Goal: Task Accomplishment & Management: Manage account settings

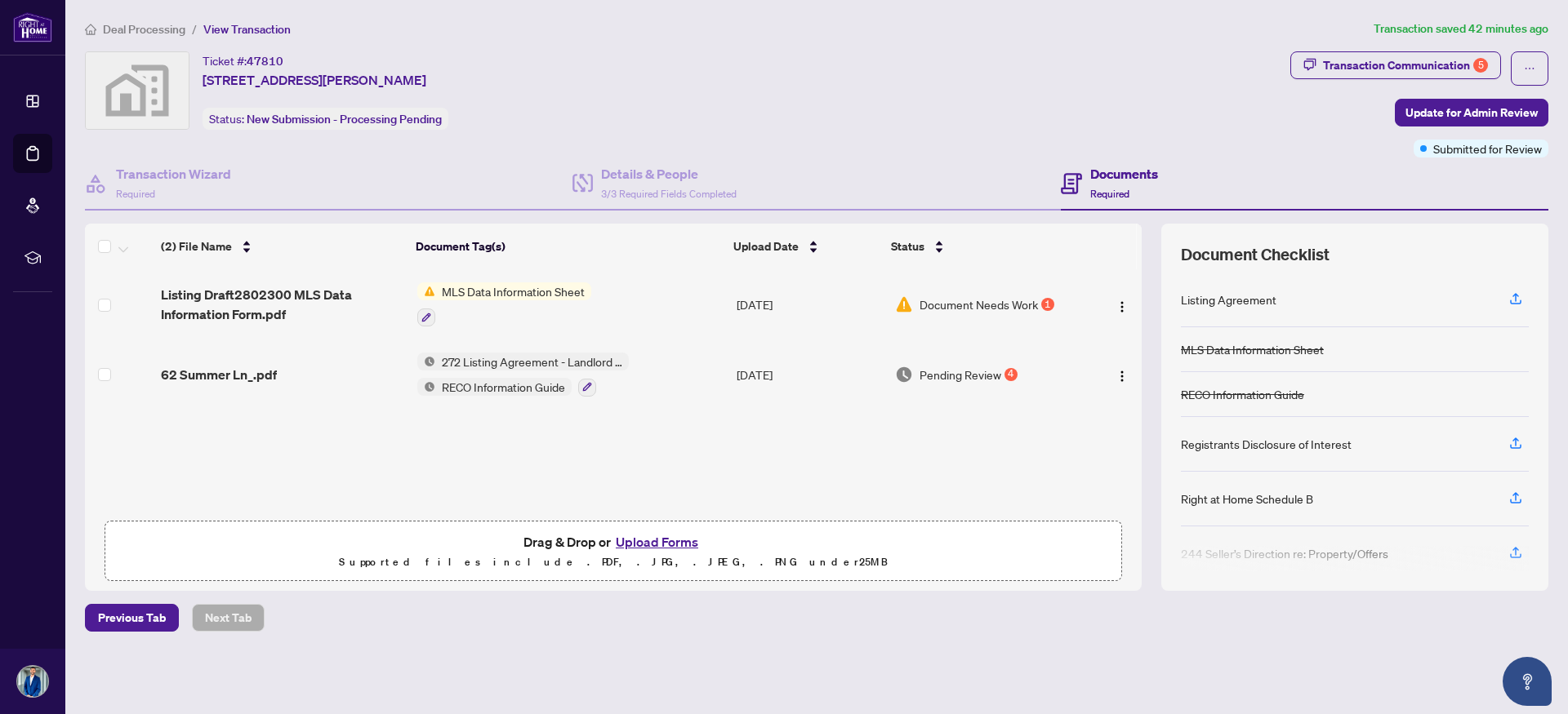
scroll to position [70, 0]
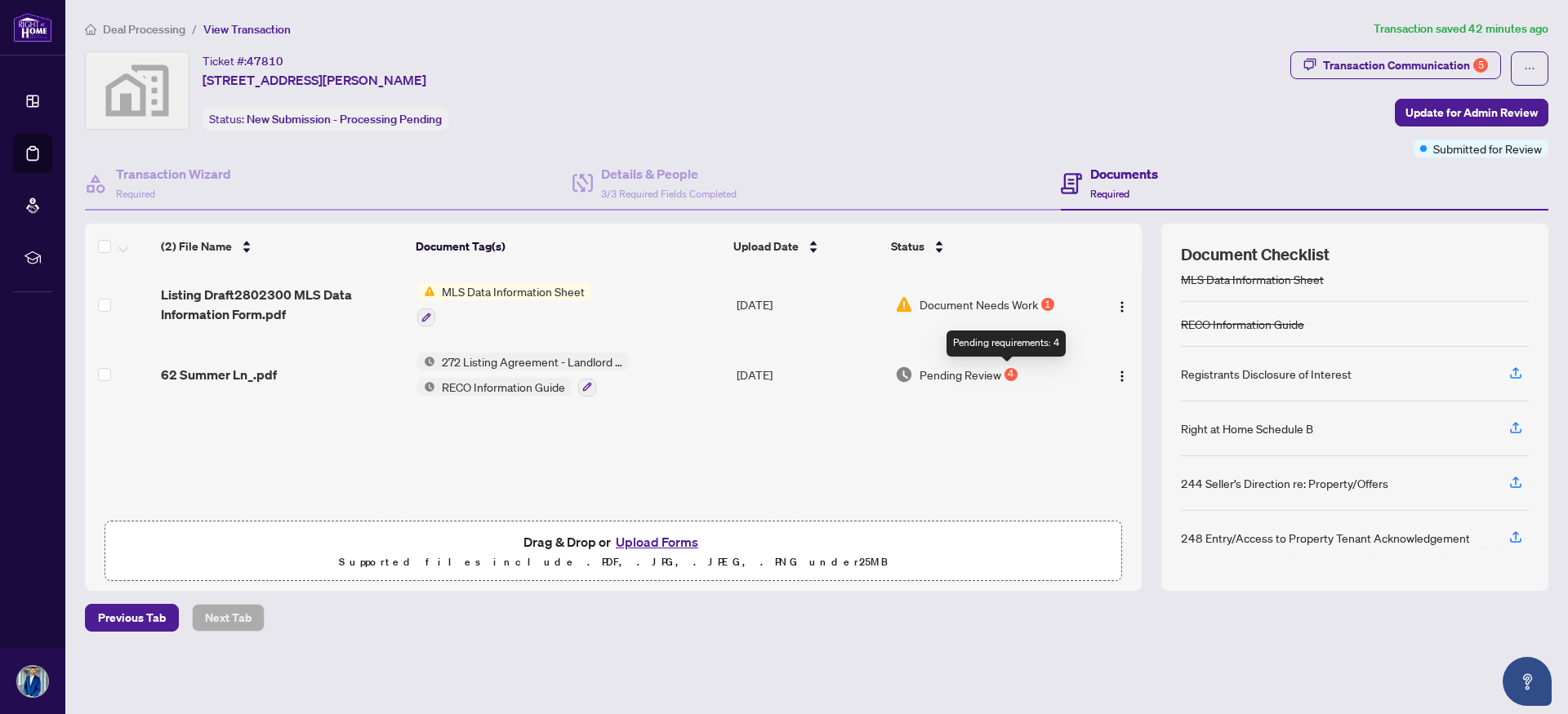
click at [1008, 370] on div "4" at bounding box center [1010, 374] width 13 height 13
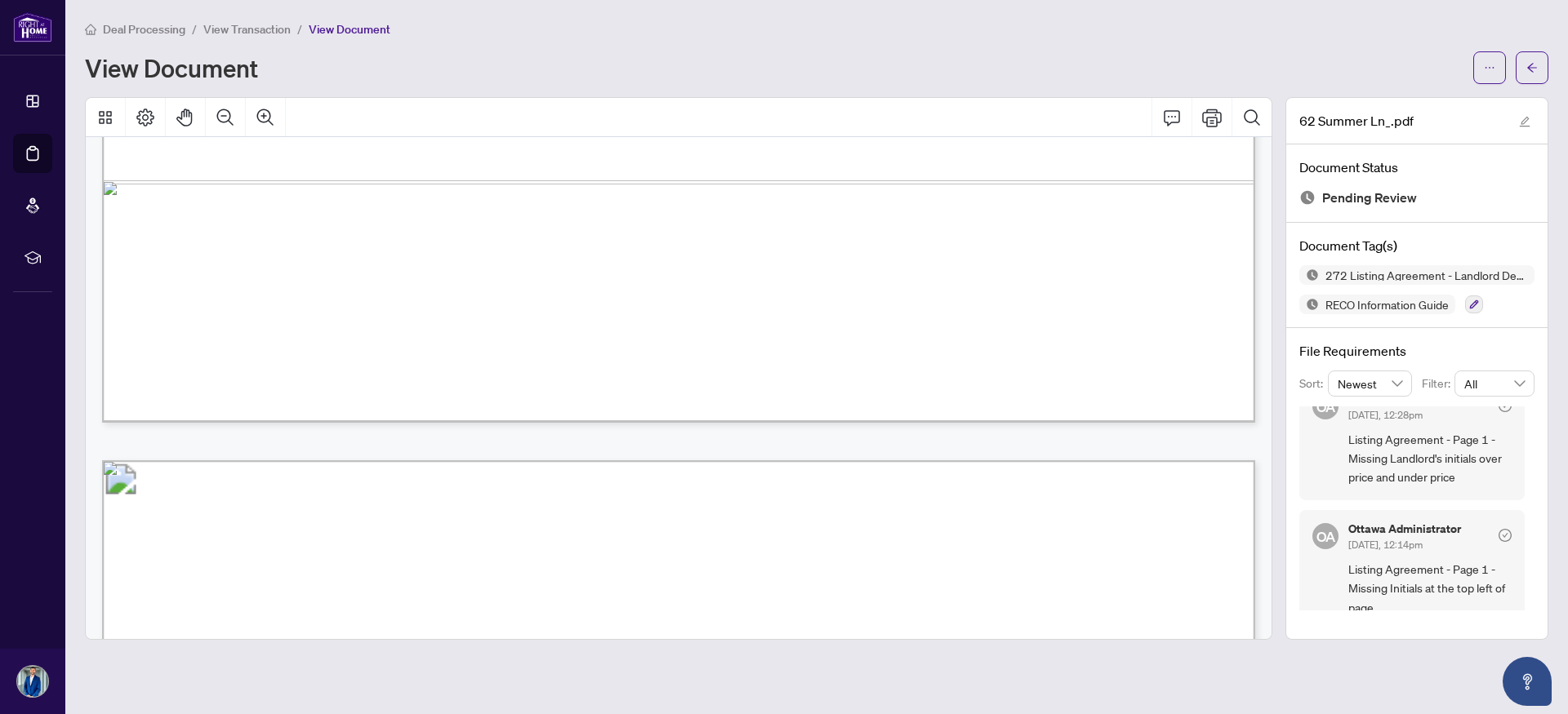
scroll to position [286, 0]
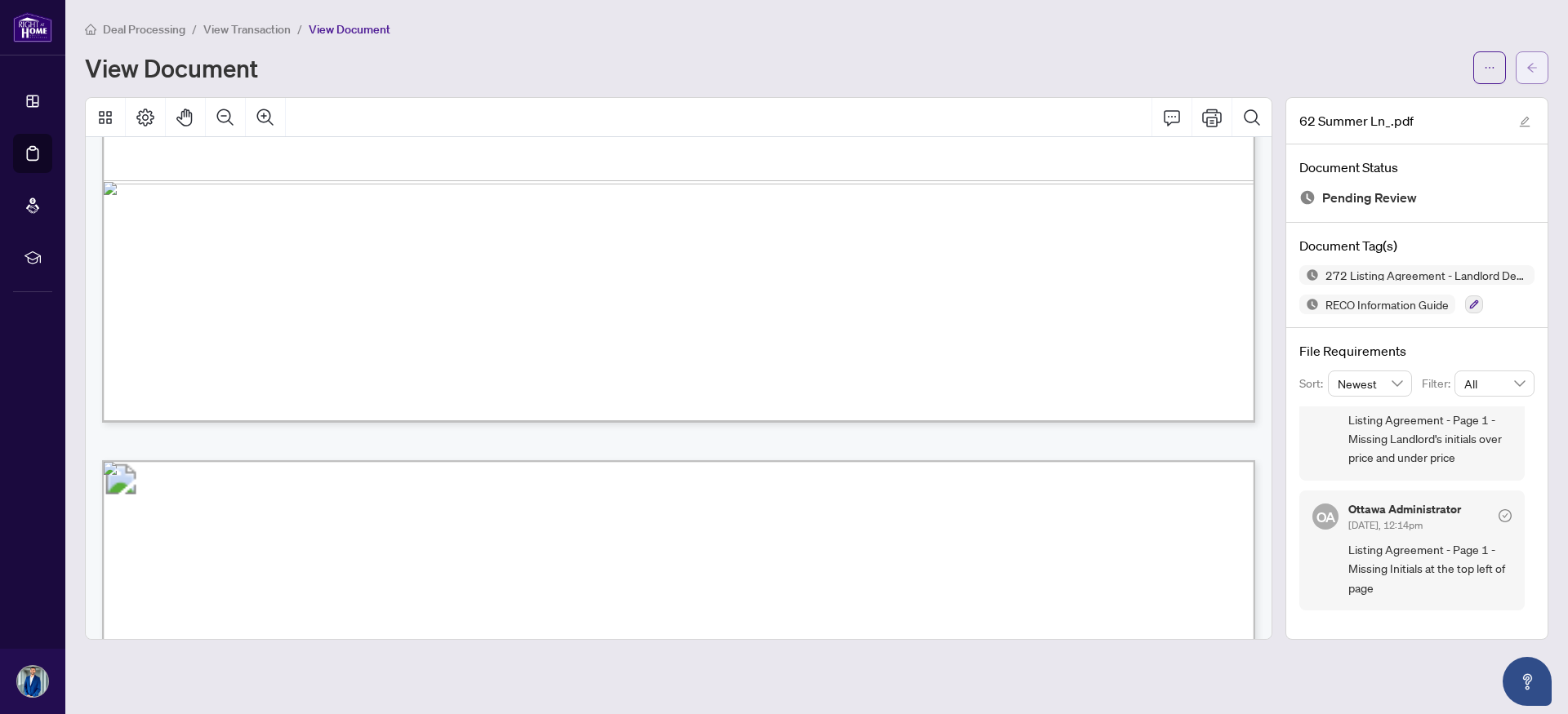
click at [1531, 55] on span "button" at bounding box center [1532, 67] width 11 height 26
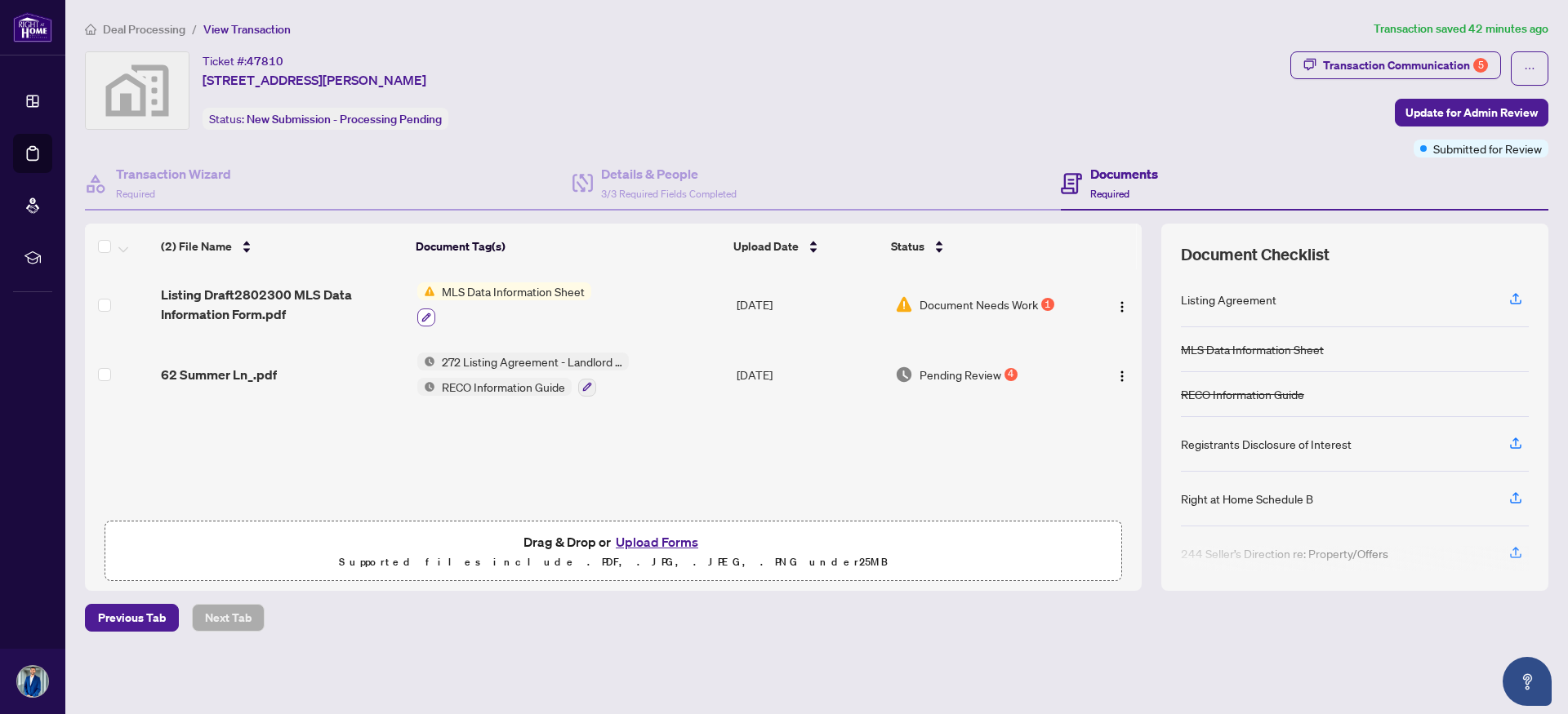
click at [424, 319] on icon "button" at bounding box center [426, 317] width 10 height 10
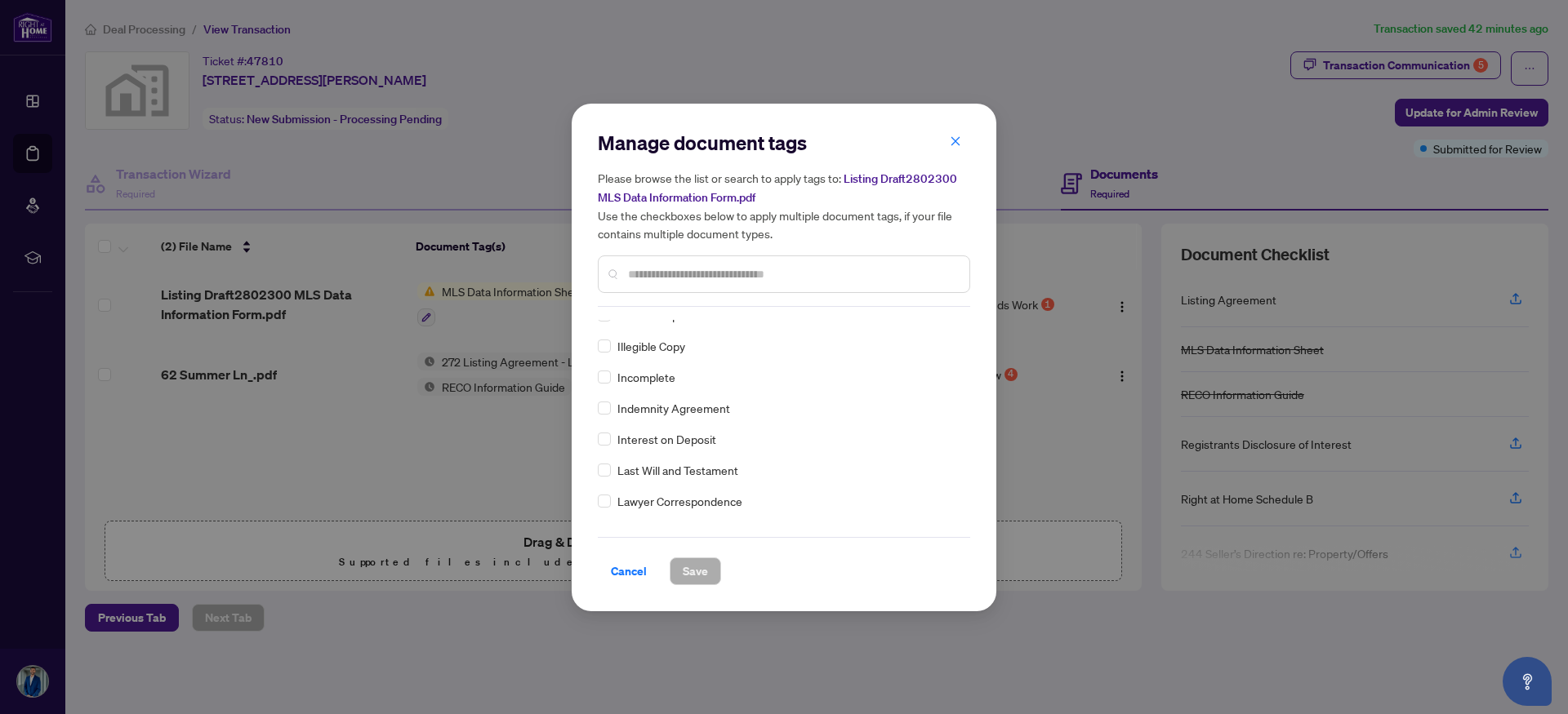
scroll to position [2184, 0]
click at [955, 142] on icon "close" at bounding box center [956, 142] width 9 height 9
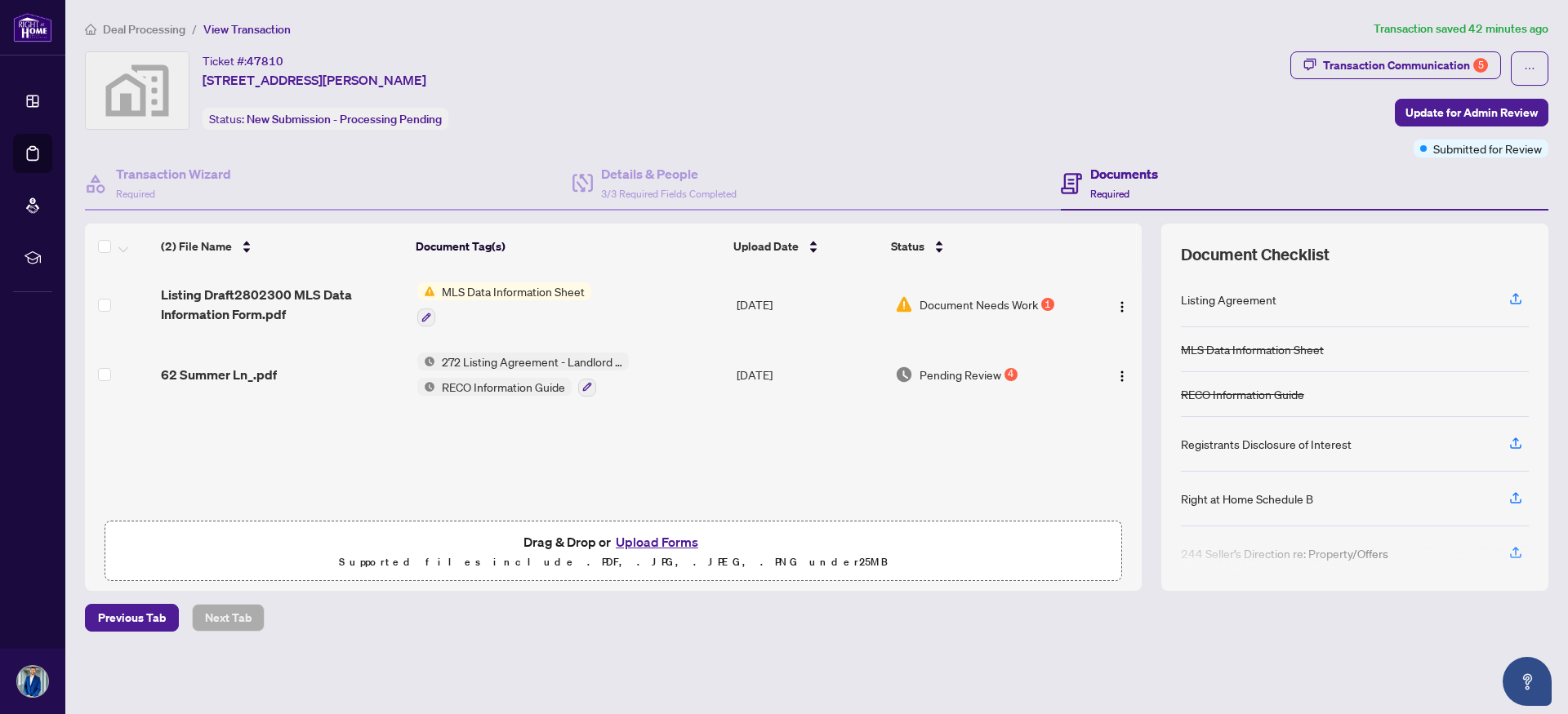
click at [1049, 303] on div "Document Needs Work 1" at bounding box center [987, 304] width 184 height 18
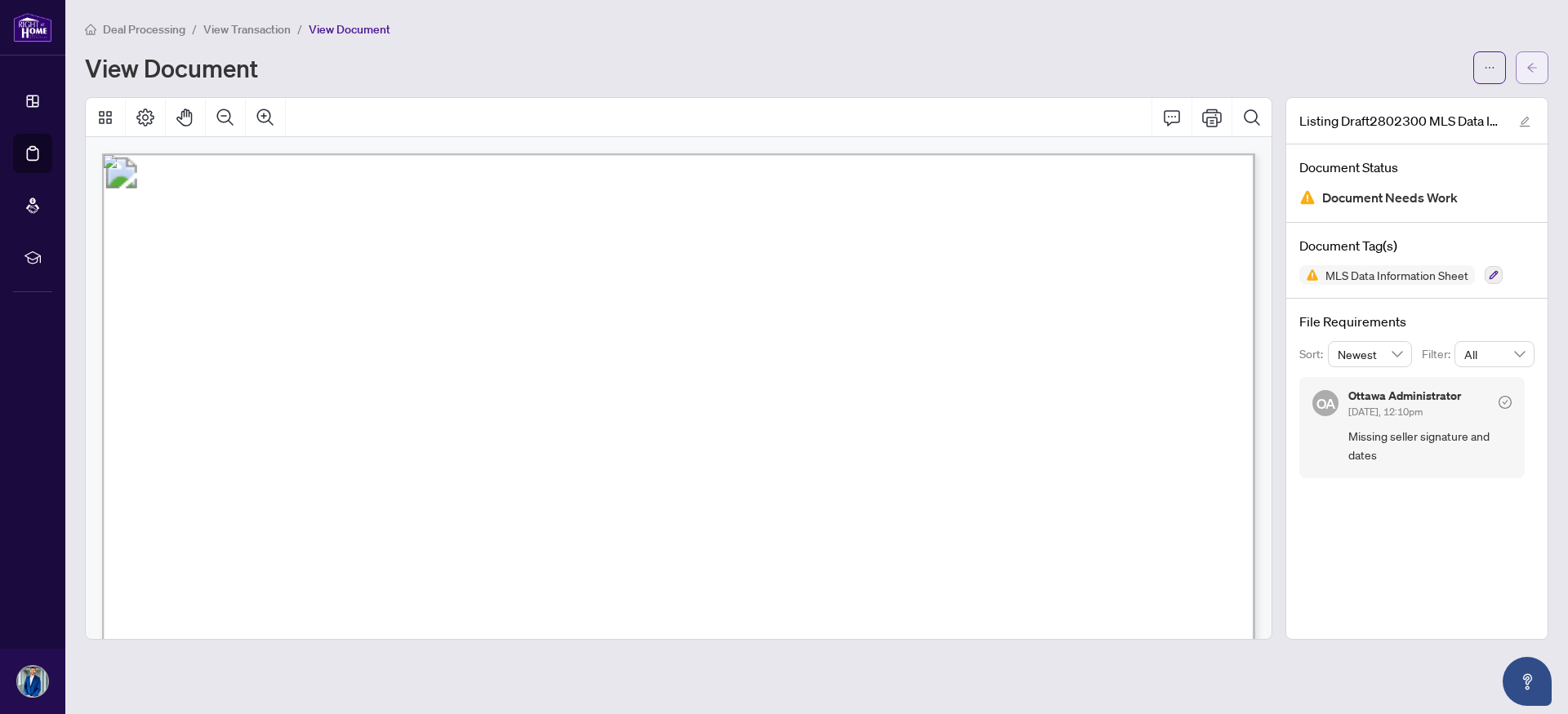
click at [1529, 69] on icon "arrow-left" at bounding box center [1531, 67] width 10 height 9
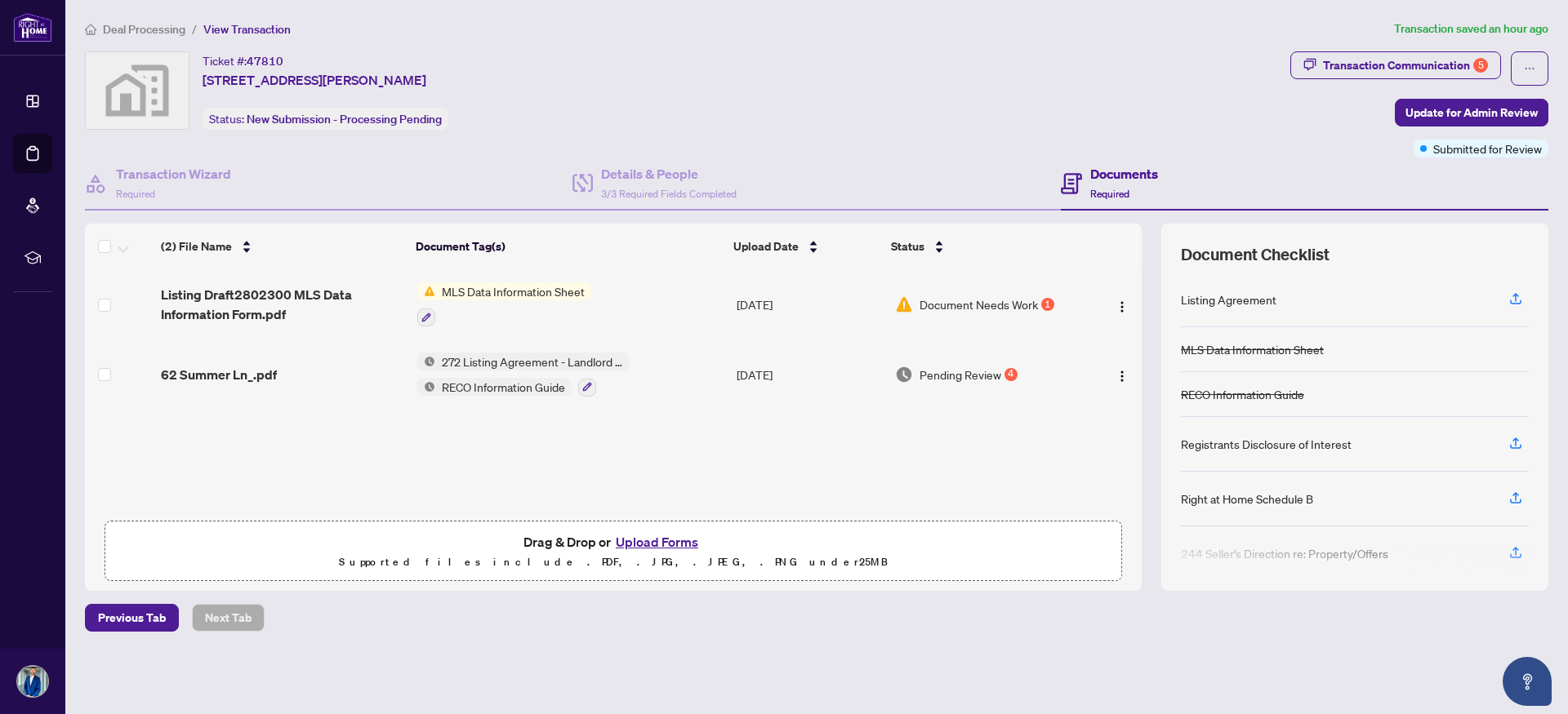
click at [1042, 303] on div "1" at bounding box center [1047, 304] width 13 height 13
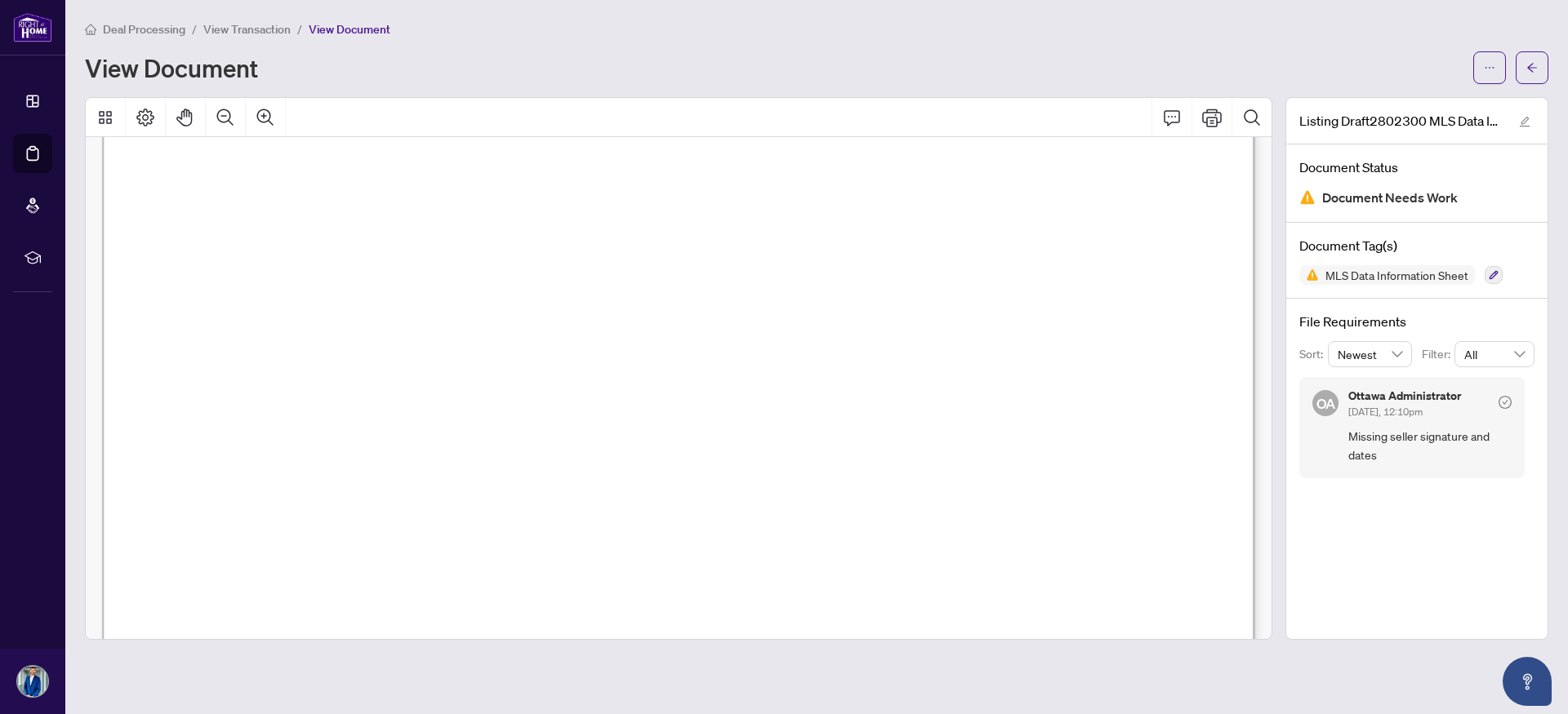
scroll to position [1161, 0]
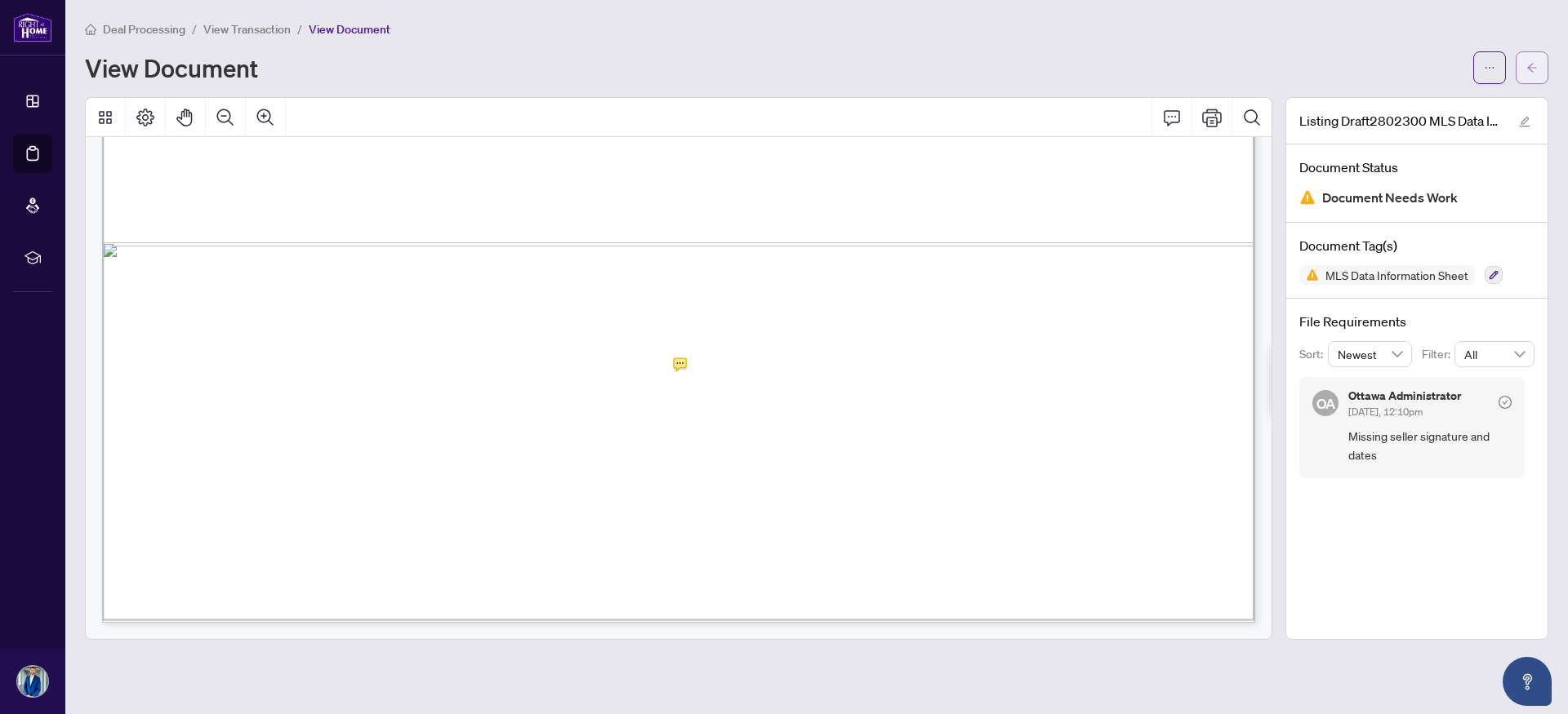
click at [1539, 72] on button "button" at bounding box center [1532, 67] width 33 height 33
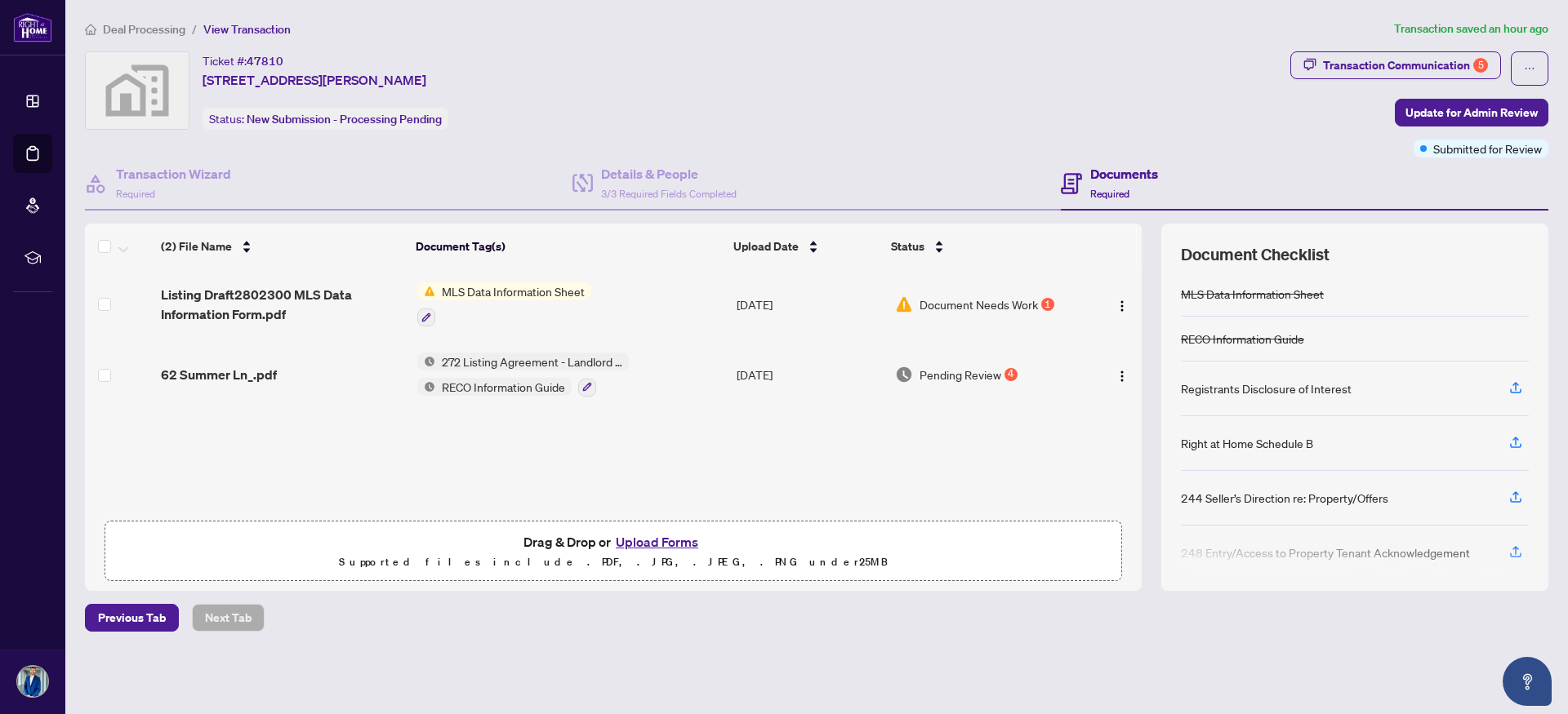
scroll to position [70, 0]
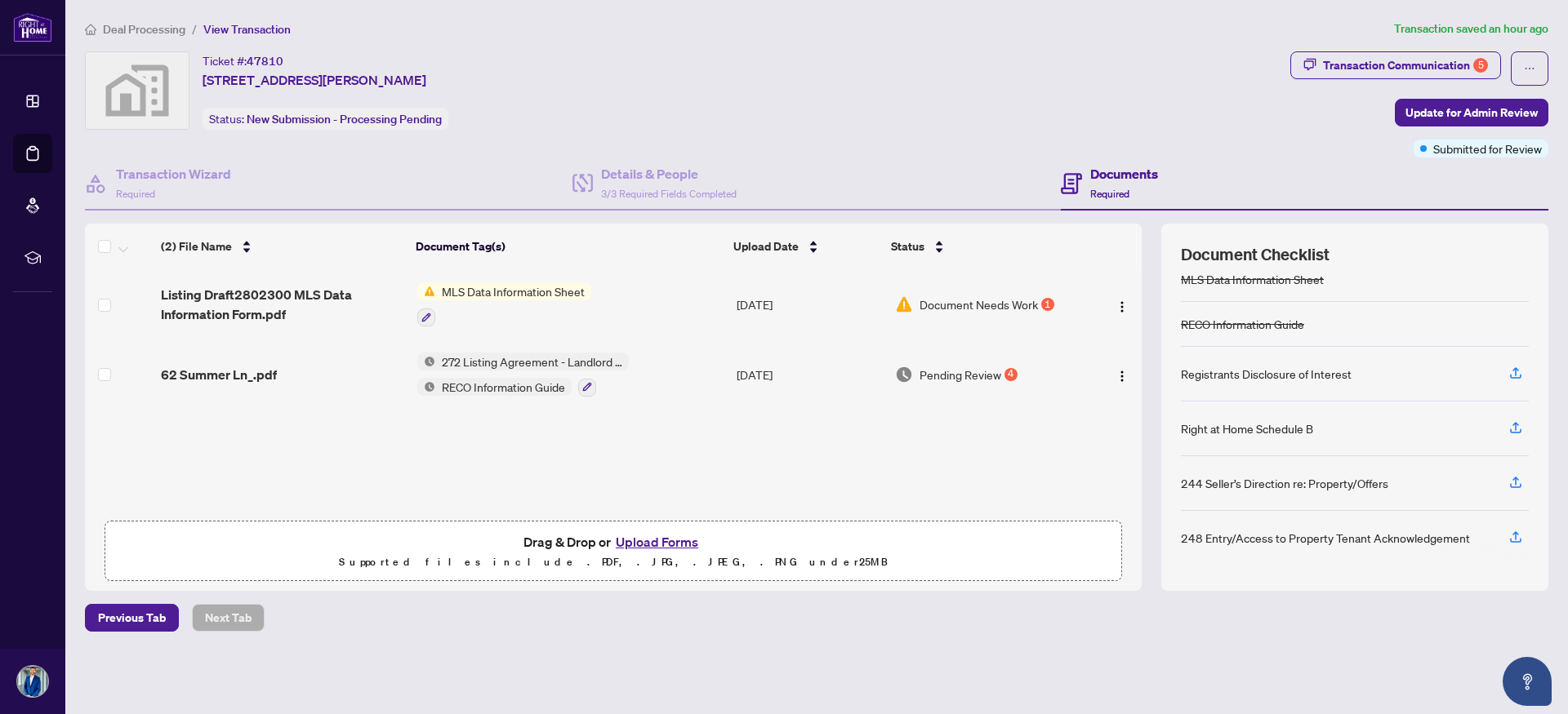
click at [650, 543] on button "Upload Forms" at bounding box center [656, 542] width 93 height 22
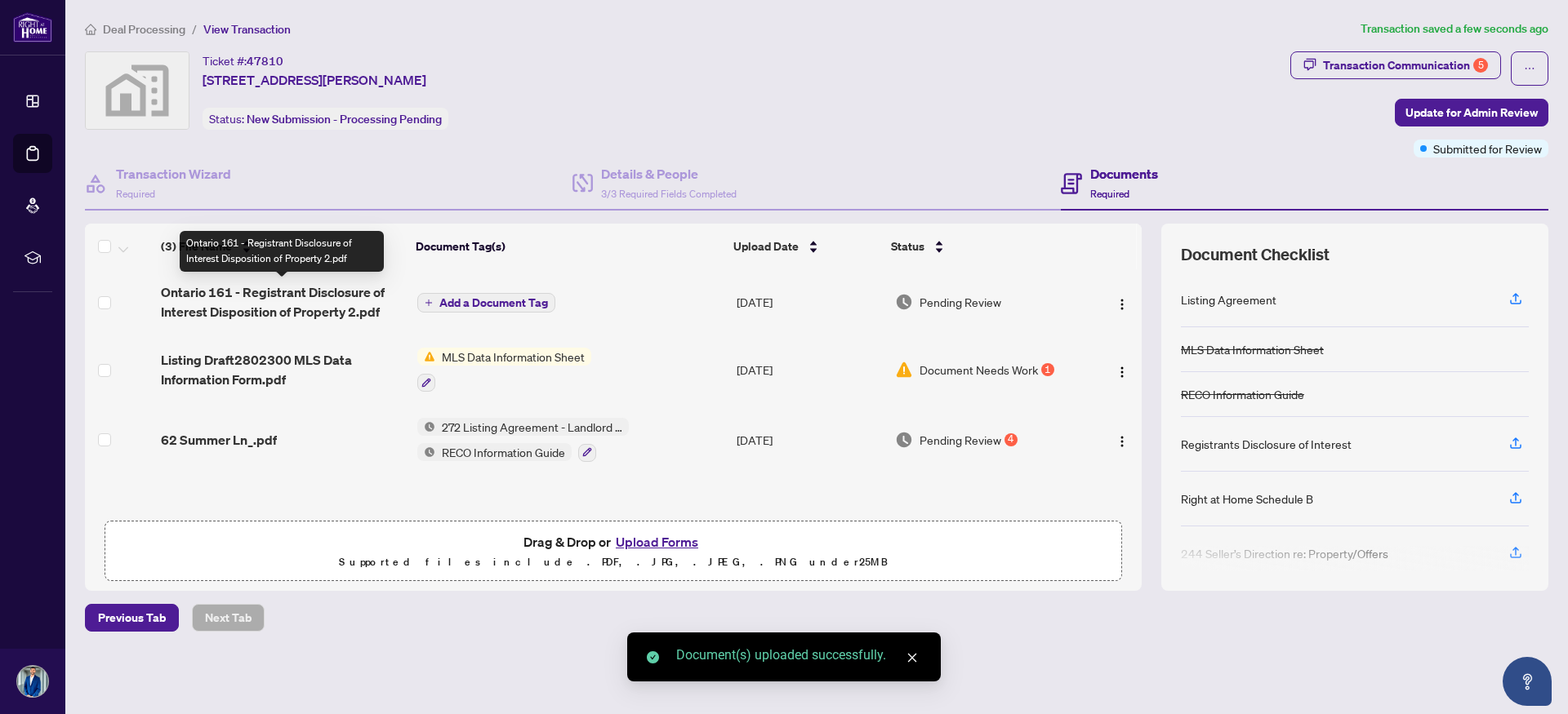
click at [259, 303] on span "Ontario 161 - Registrant Disclosure of Interest Disposition of Property 2.pdf" at bounding box center [282, 302] width 242 height 39
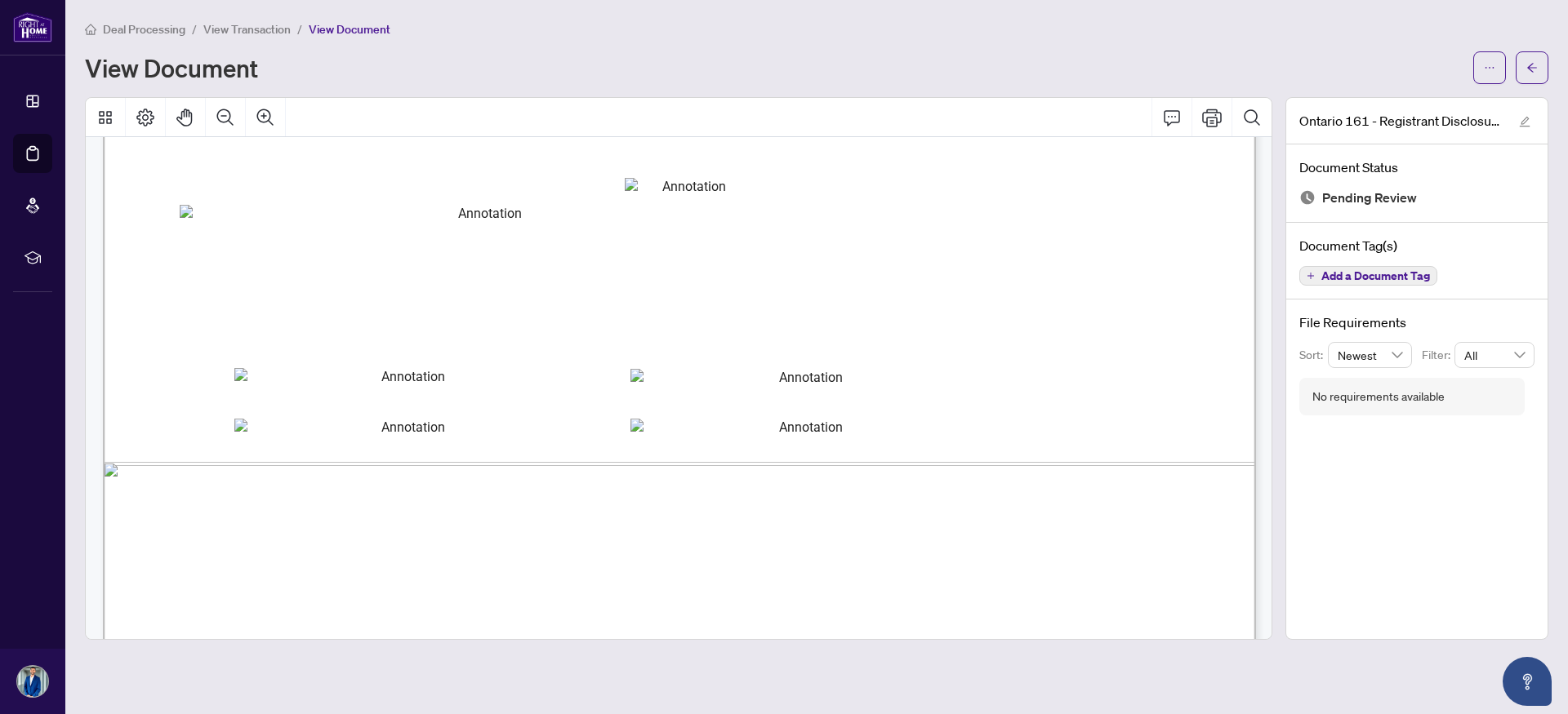
scroll to position [943, 0]
click at [136, 123] on icon "Page Layout" at bounding box center [145, 118] width 20 height 20
click at [106, 121] on icon "Thumbnails" at bounding box center [105, 118] width 20 height 20
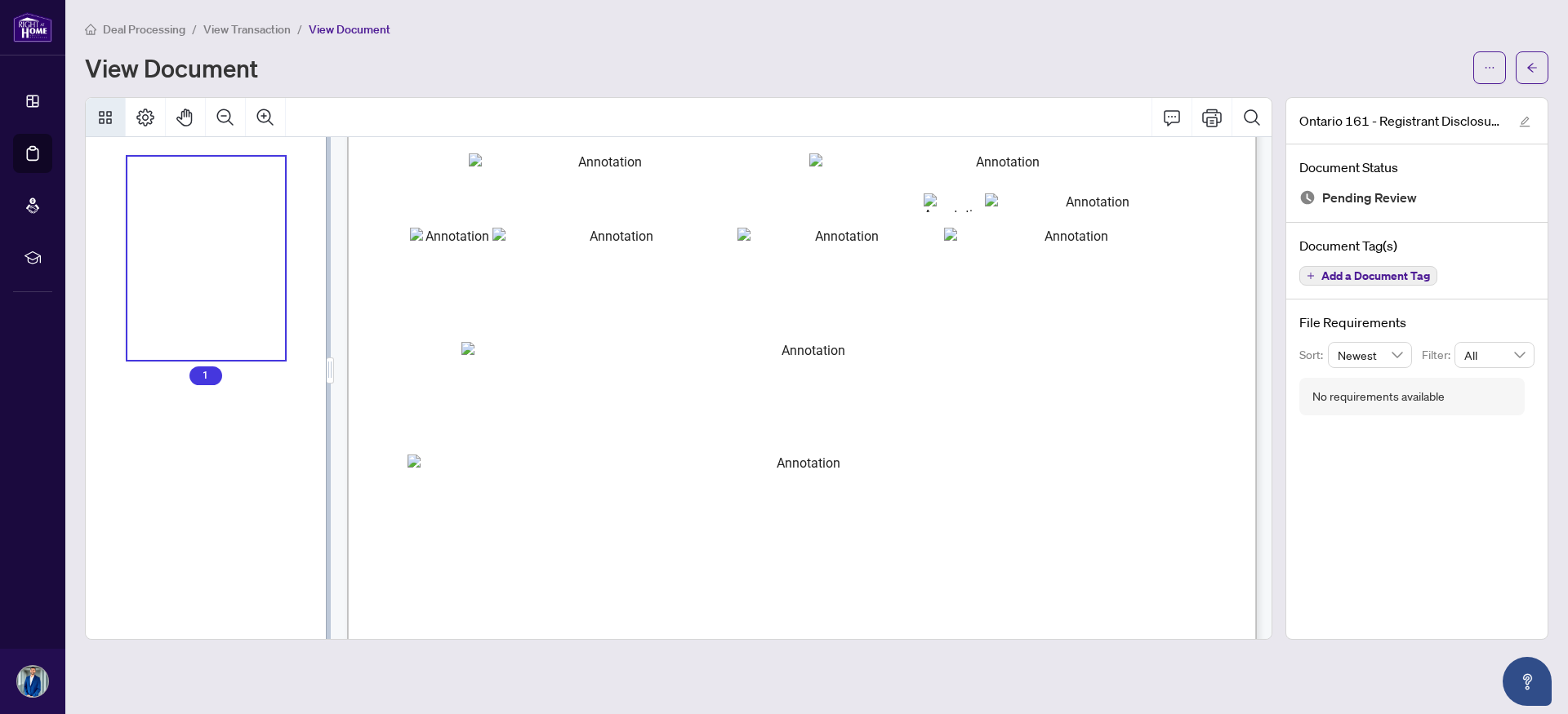
scroll to position [191, 0]
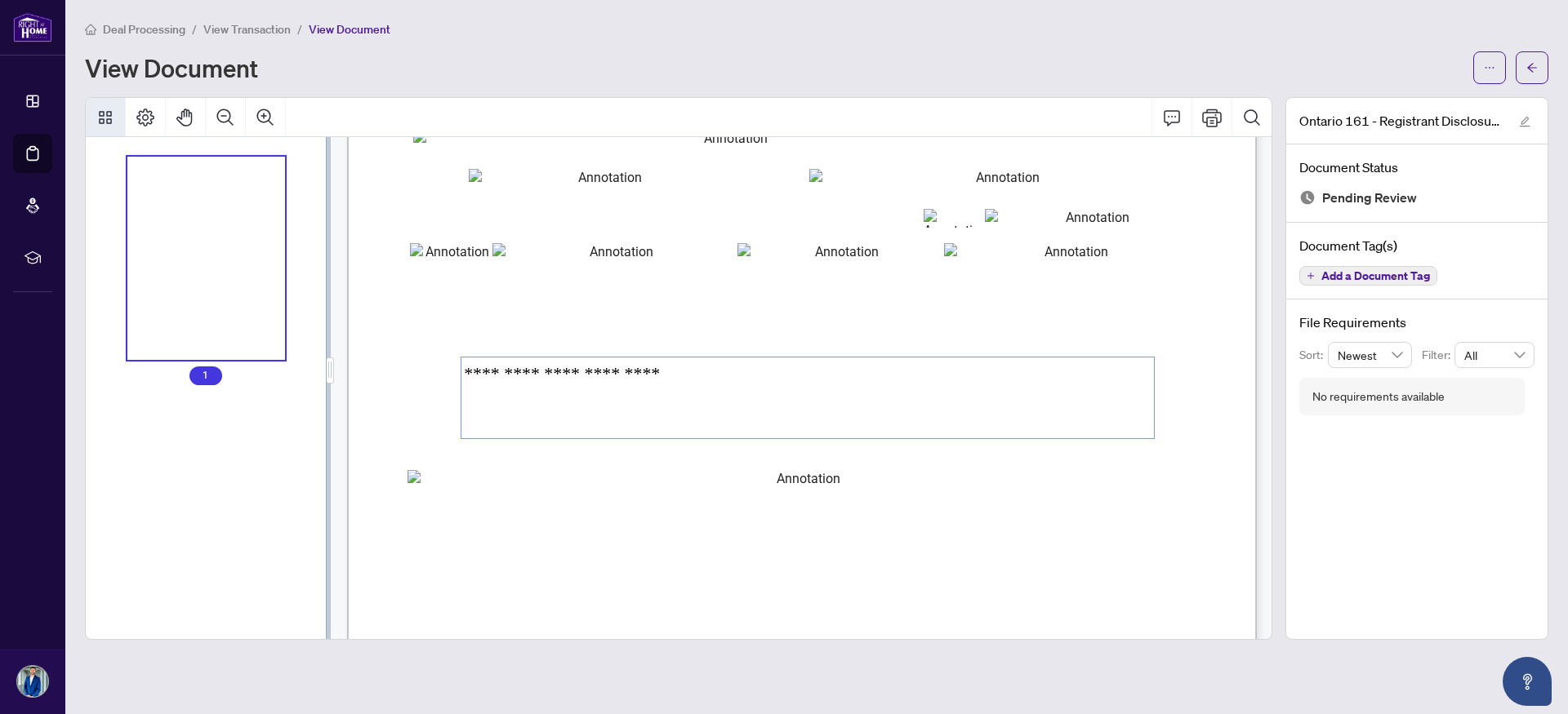
click at [669, 376] on textarea "**********" at bounding box center [807, 398] width 693 height 80
click at [710, 376] on textarea "**********" at bounding box center [807, 398] width 693 height 80
click at [736, 376] on textarea "**********" at bounding box center [807, 398] width 693 height 80
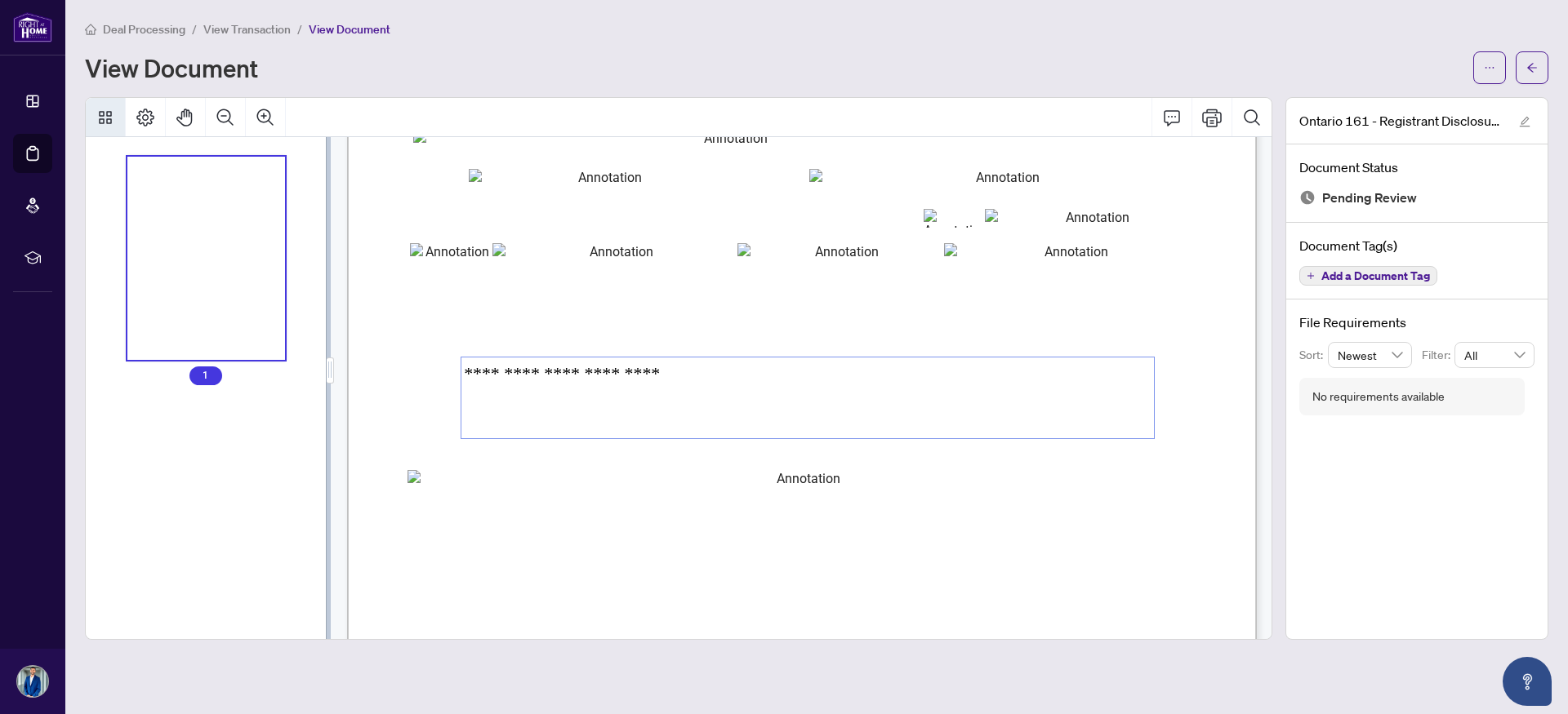
click at [736, 376] on textarea "**********" at bounding box center [807, 398] width 693 height 80
click at [676, 369] on textarea "**********" at bounding box center [807, 398] width 693 height 80
click at [713, 379] on textarea "**********" at bounding box center [807, 398] width 693 height 80
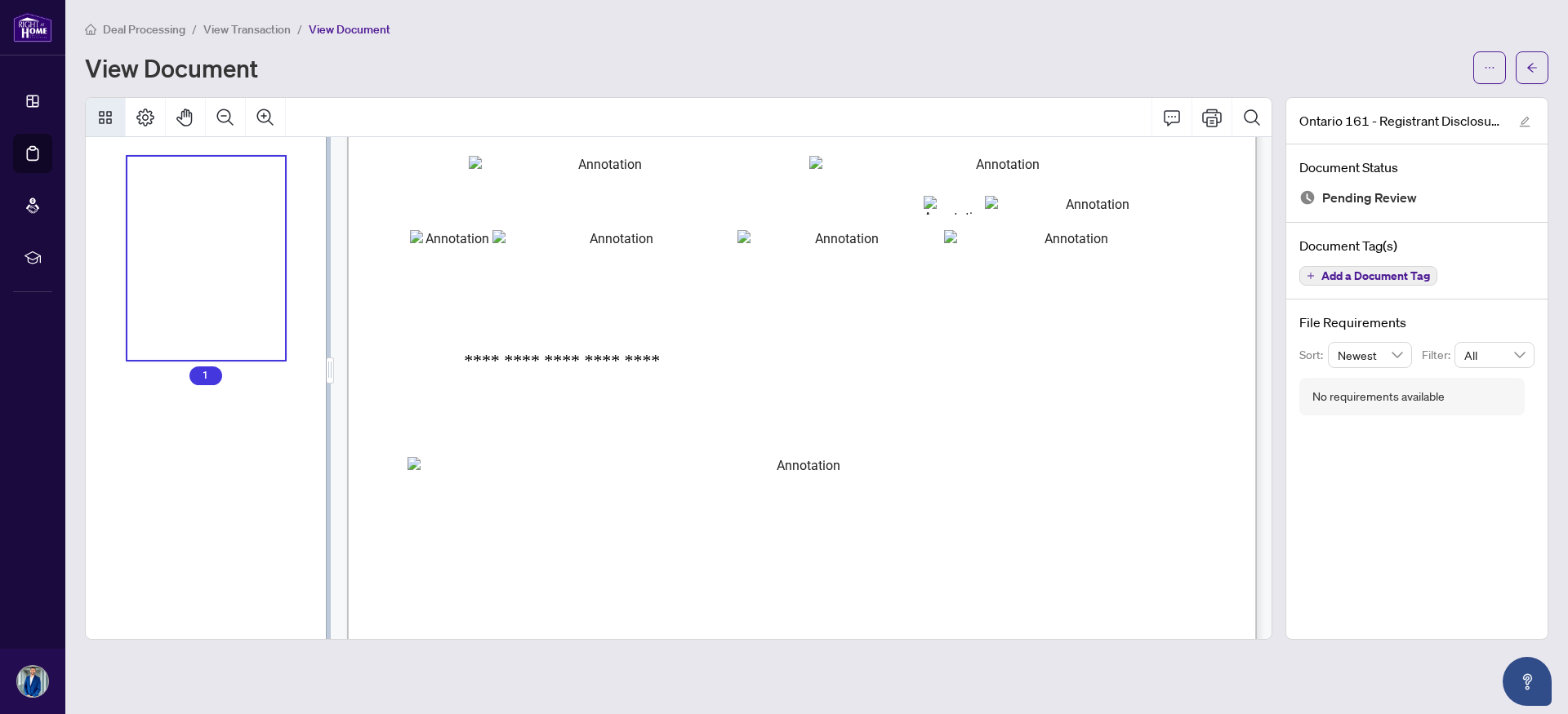
scroll to position [708, 0]
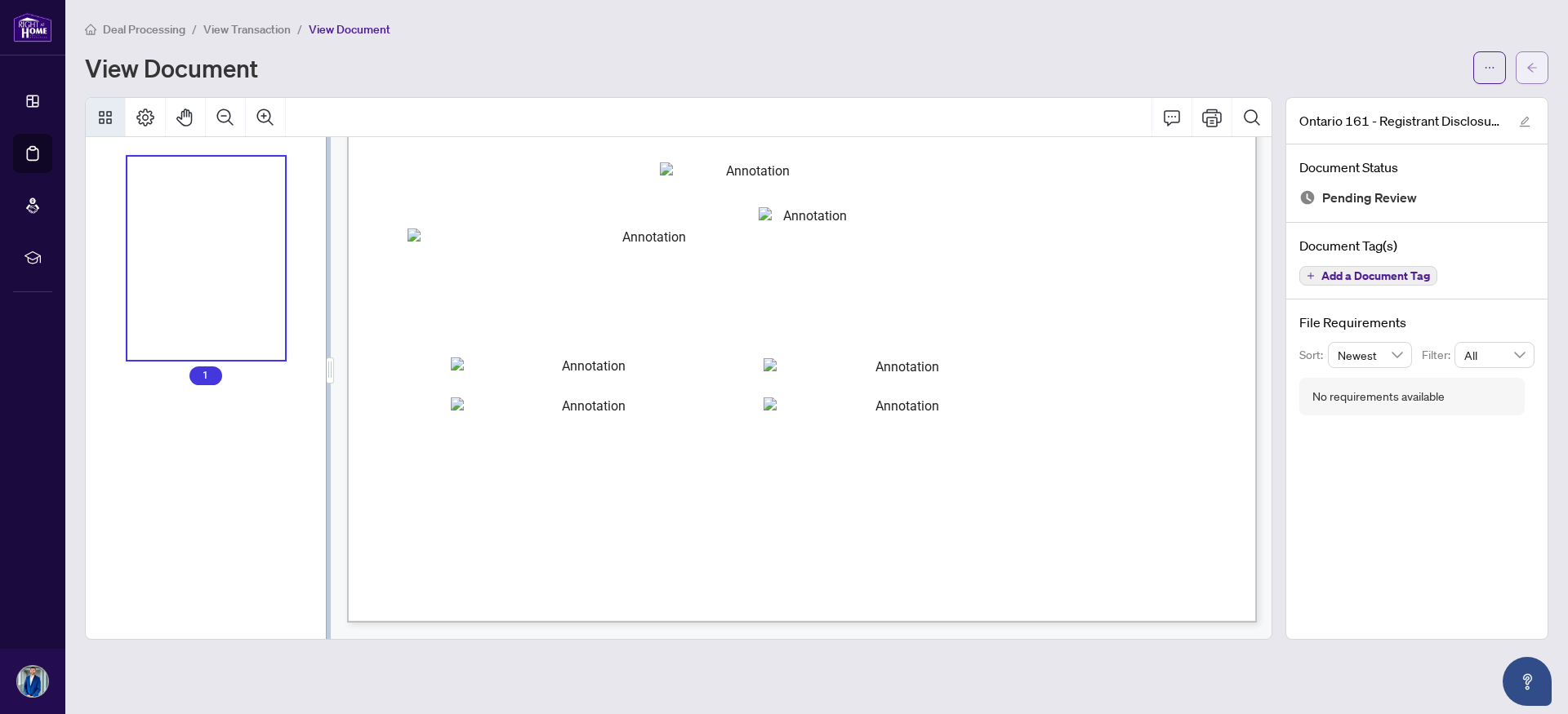
click at [1533, 74] on span "button" at bounding box center [1532, 67] width 11 height 26
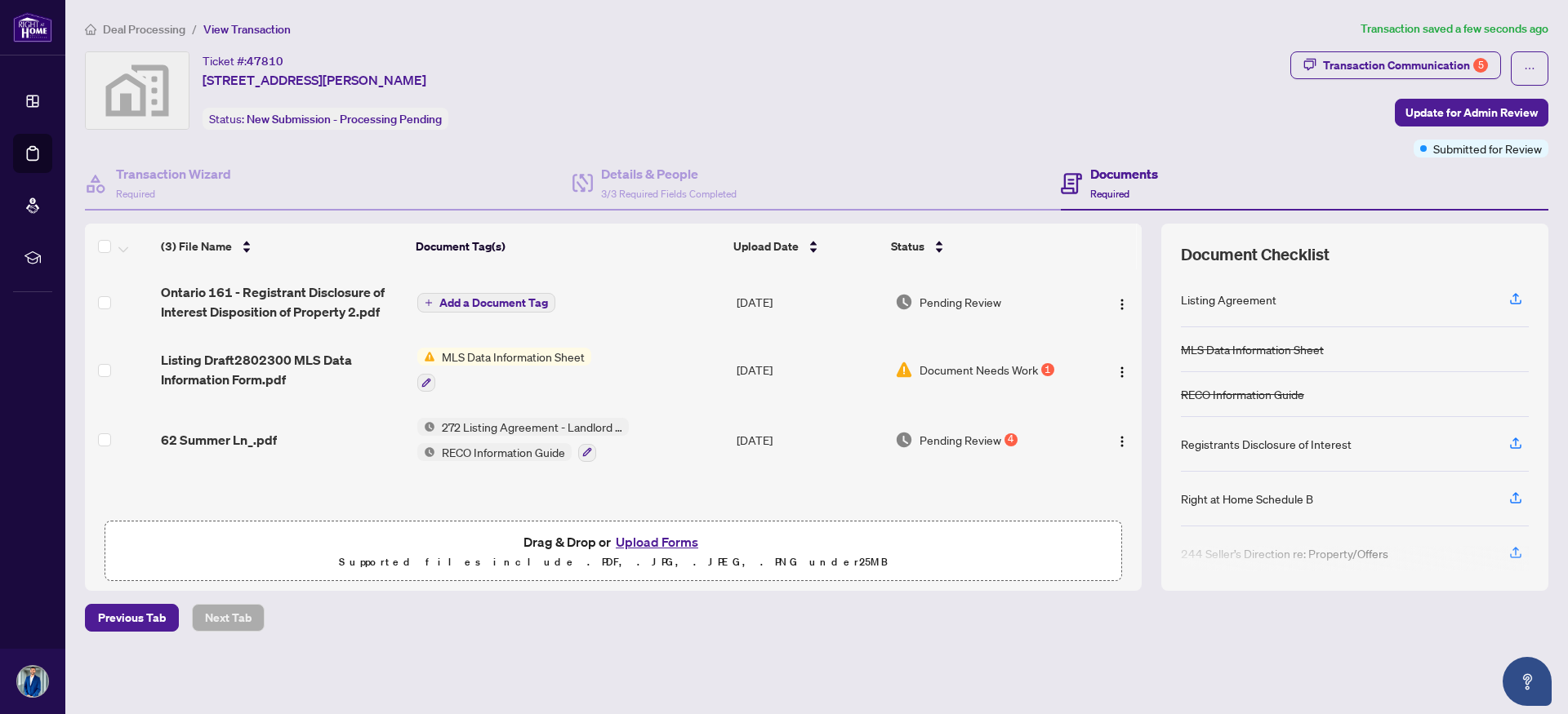
click at [475, 300] on span "Add a Document Tag" at bounding box center [494, 303] width 109 height 11
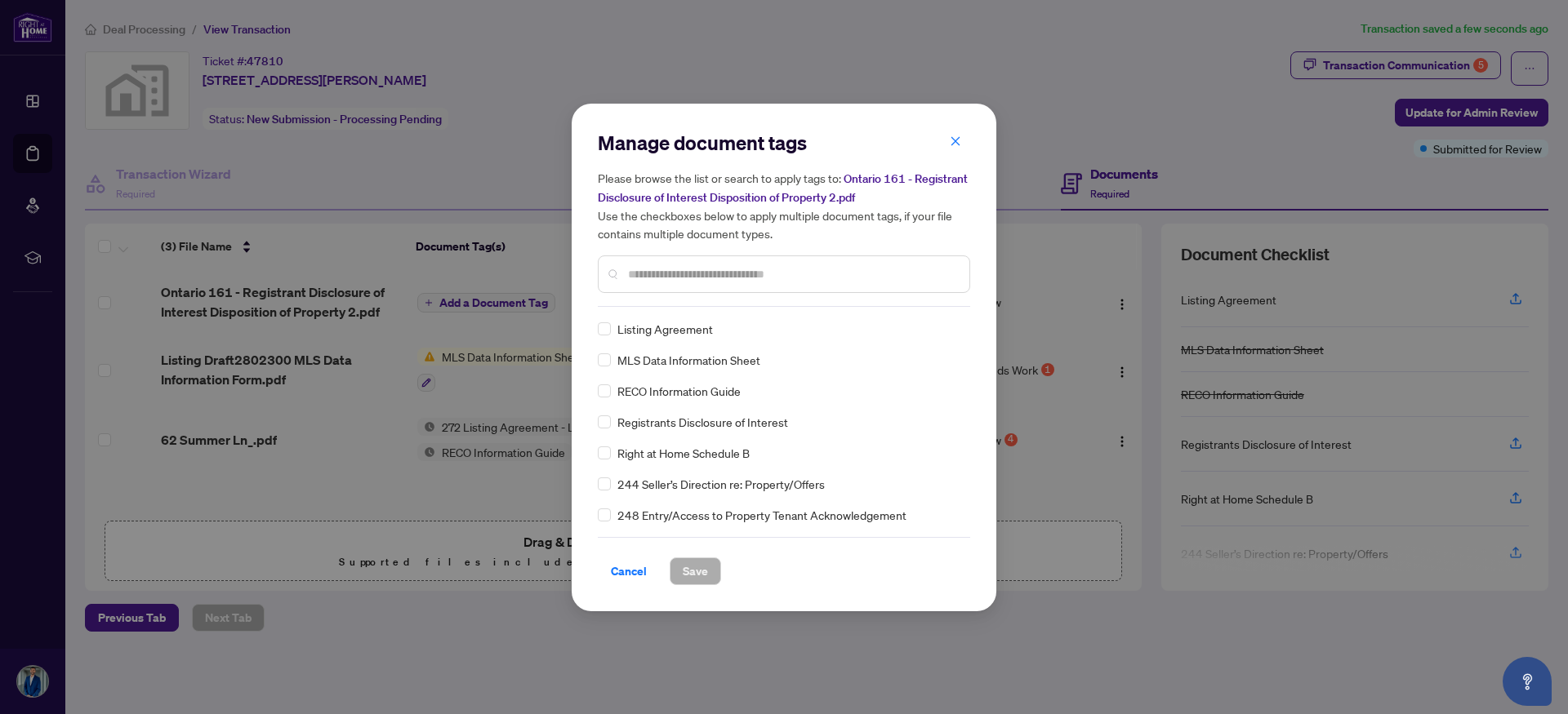
click at [656, 272] on input "text" at bounding box center [792, 274] width 329 height 18
click at [687, 575] on span "Save" at bounding box center [694, 571] width 25 height 26
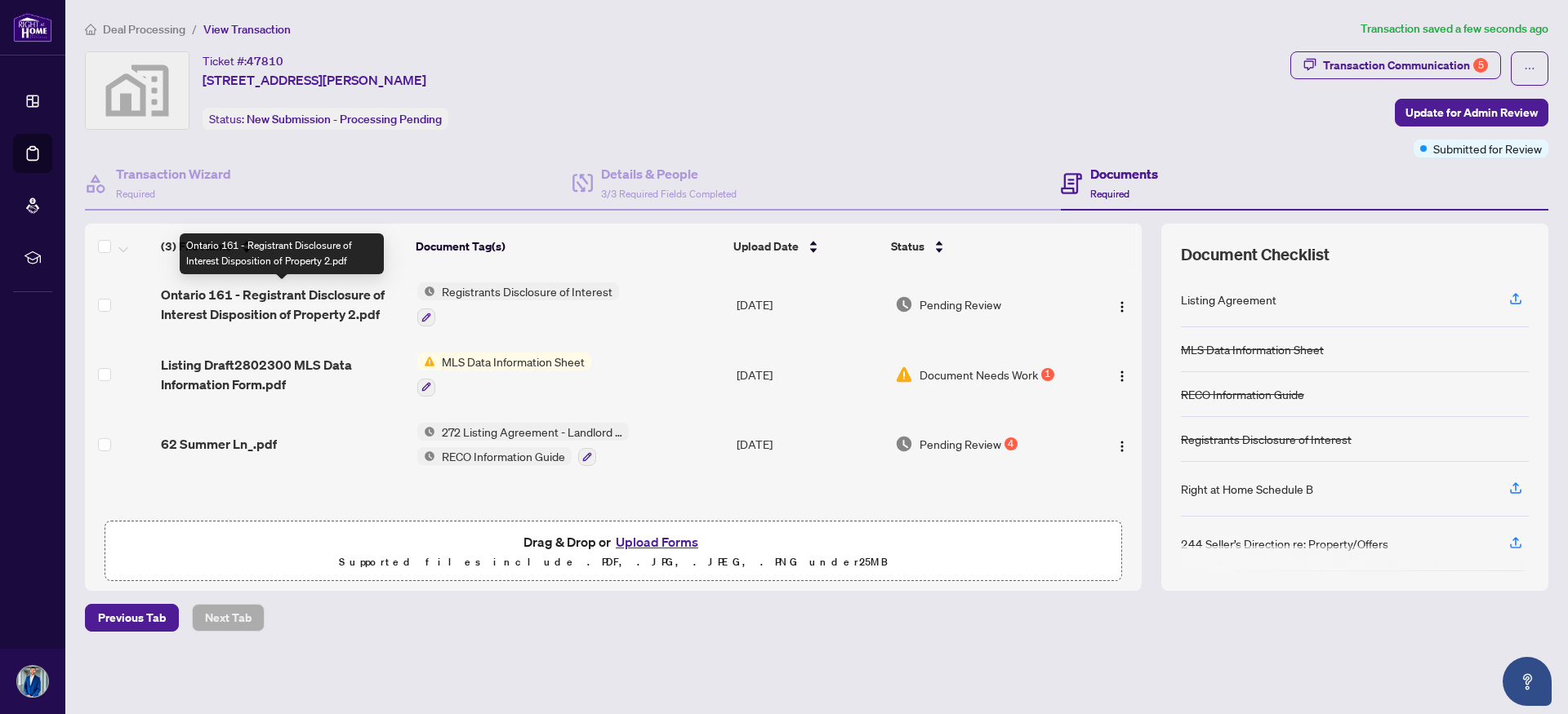
click at [343, 311] on span "Ontario 161 - Registrant Disclosure of Interest Disposition of Property 2.pdf" at bounding box center [282, 303] width 242 height 39
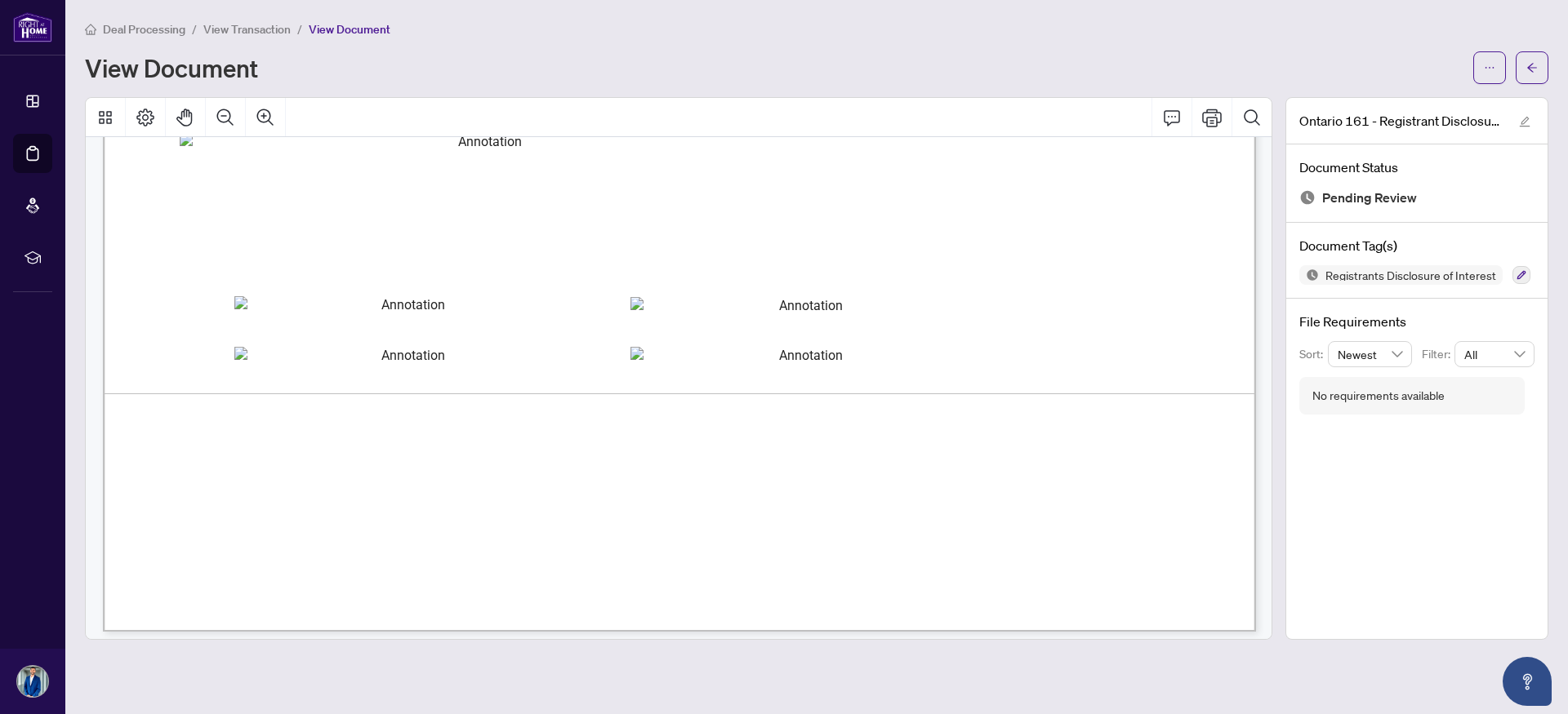
scroll to position [1022, 0]
click at [1535, 71] on icon "arrow-left" at bounding box center [1532, 67] width 11 height 11
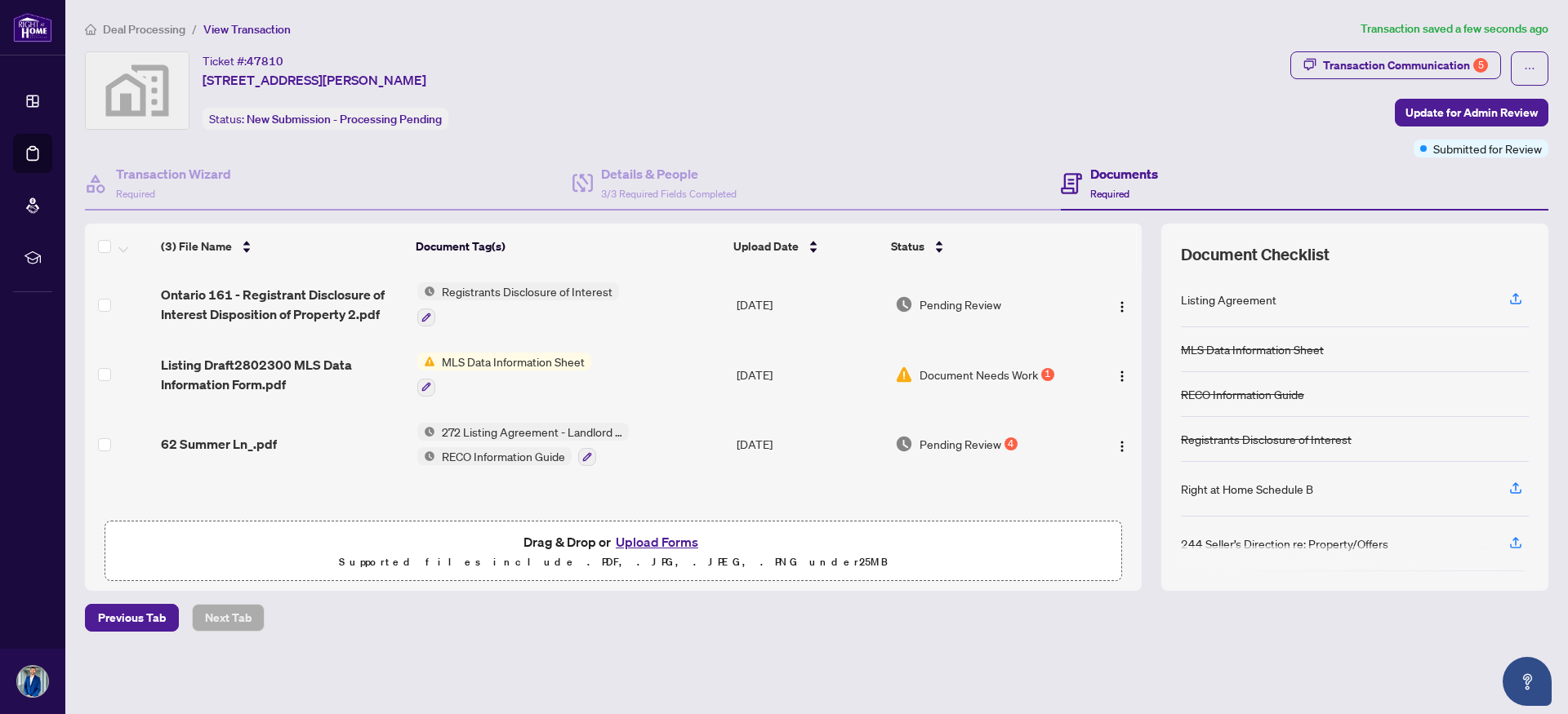
click at [1010, 448] on div "Pending Review 4" at bounding box center [987, 443] width 184 height 18
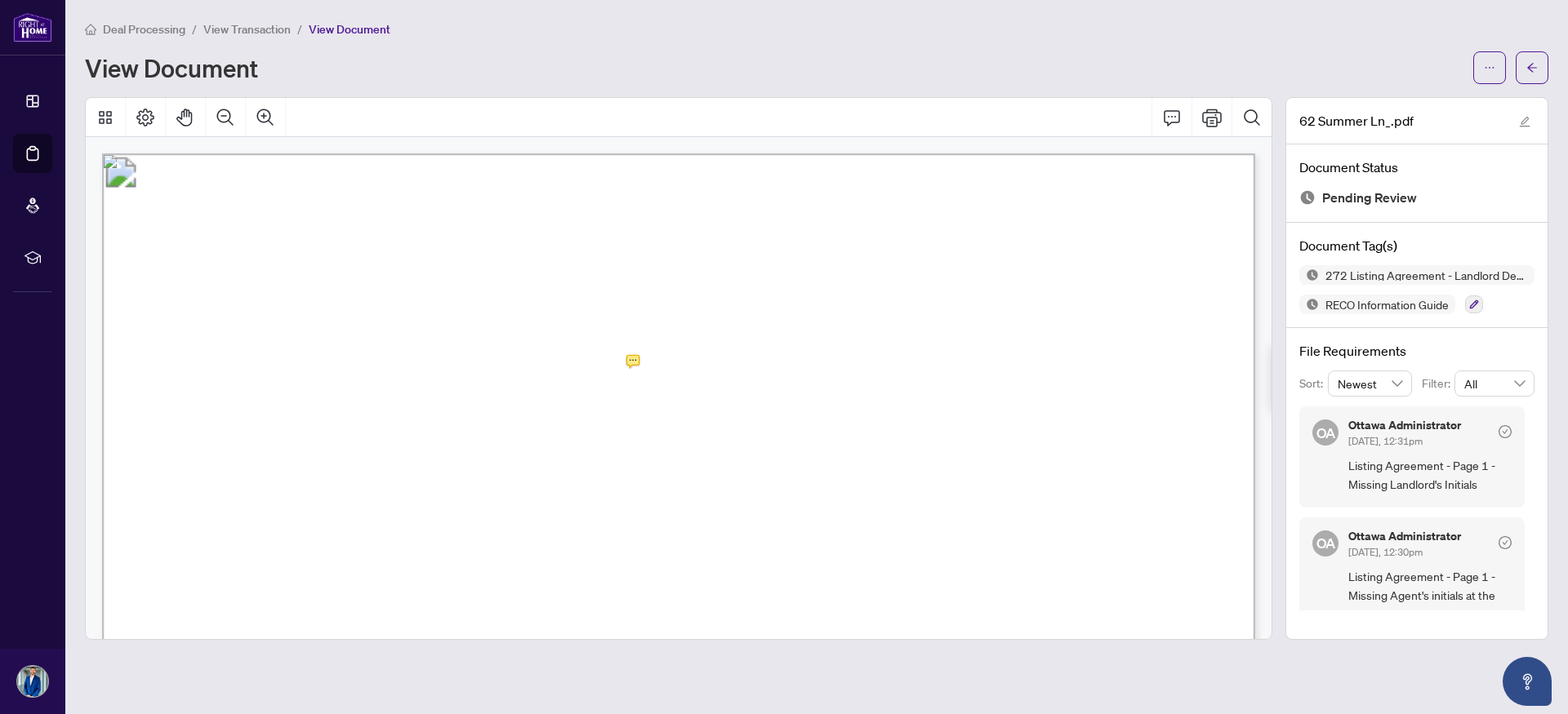
click at [499, 379] on span "This is a Multiple Listing Service® Agreement" at bounding box center [339, 378] width 320 height 20
click at [499, 373] on span "This is a Multiple Listing Service® Agreement" at bounding box center [339, 378] width 320 height 20
click at [1540, 66] on button "button" at bounding box center [1532, 67] width 33 height 33
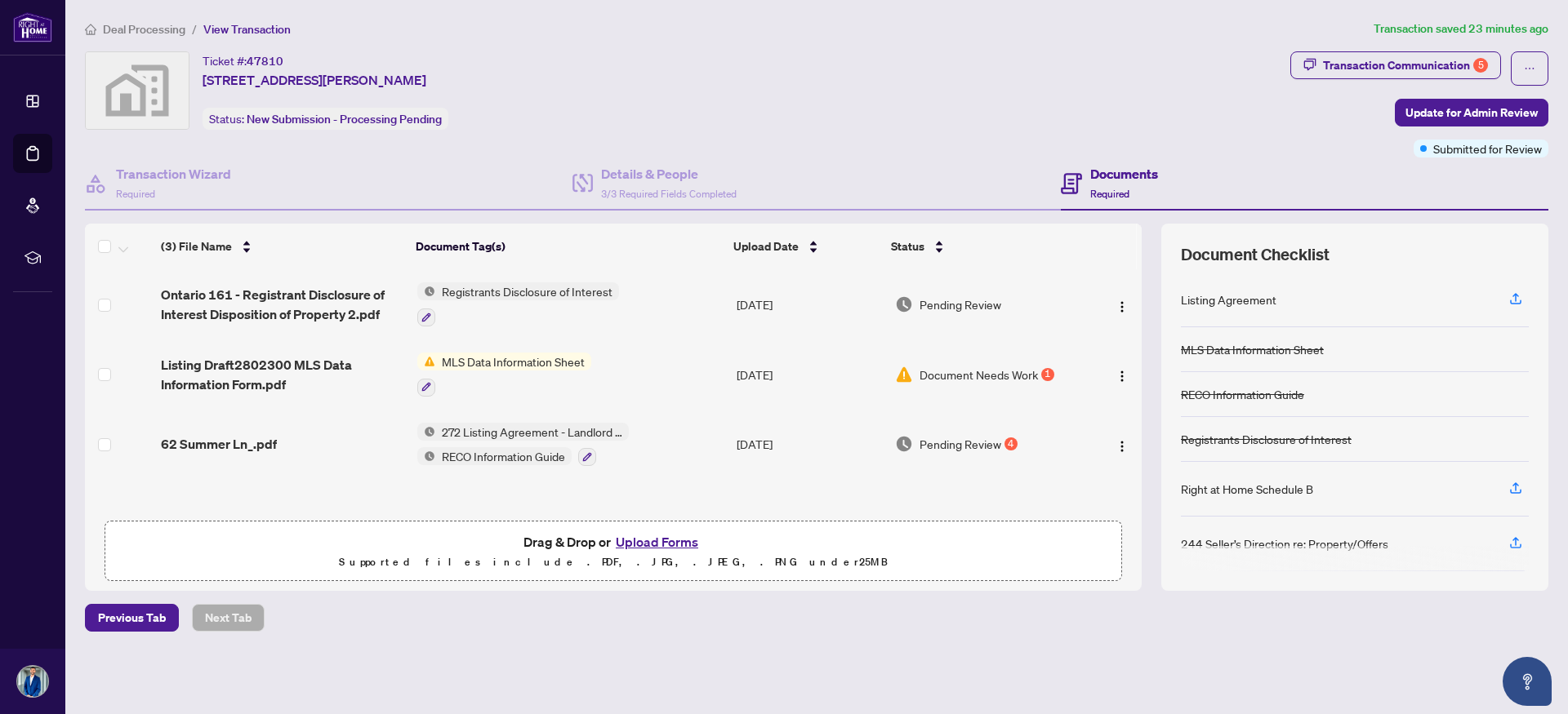
click at [1042, 371] on div "1" at bounding box center [1047, 374] width 13 height 13
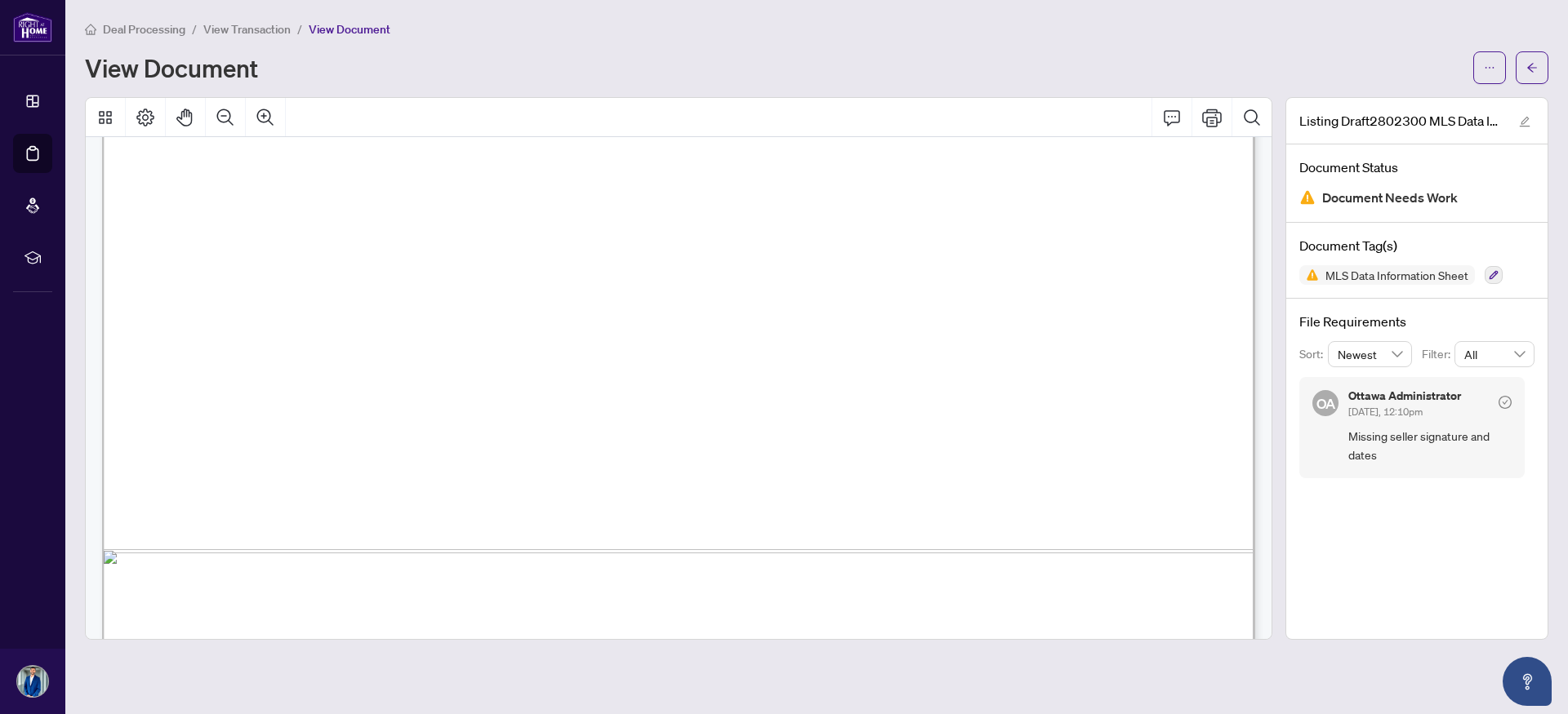
scroll to position [1161, 0]
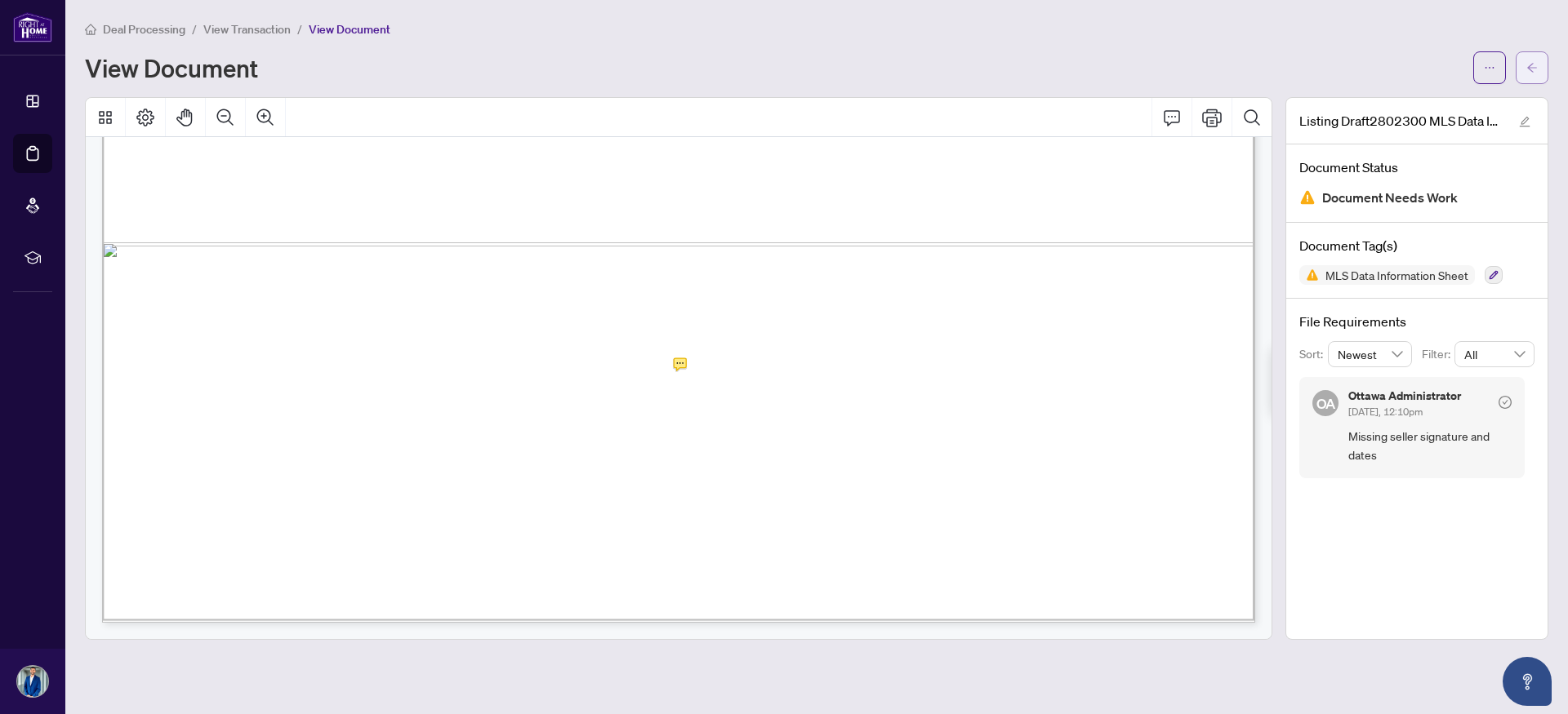
click at [1529, 64] on icon "arrow-left" at bounding box center [1532, 67] width 11 height 11
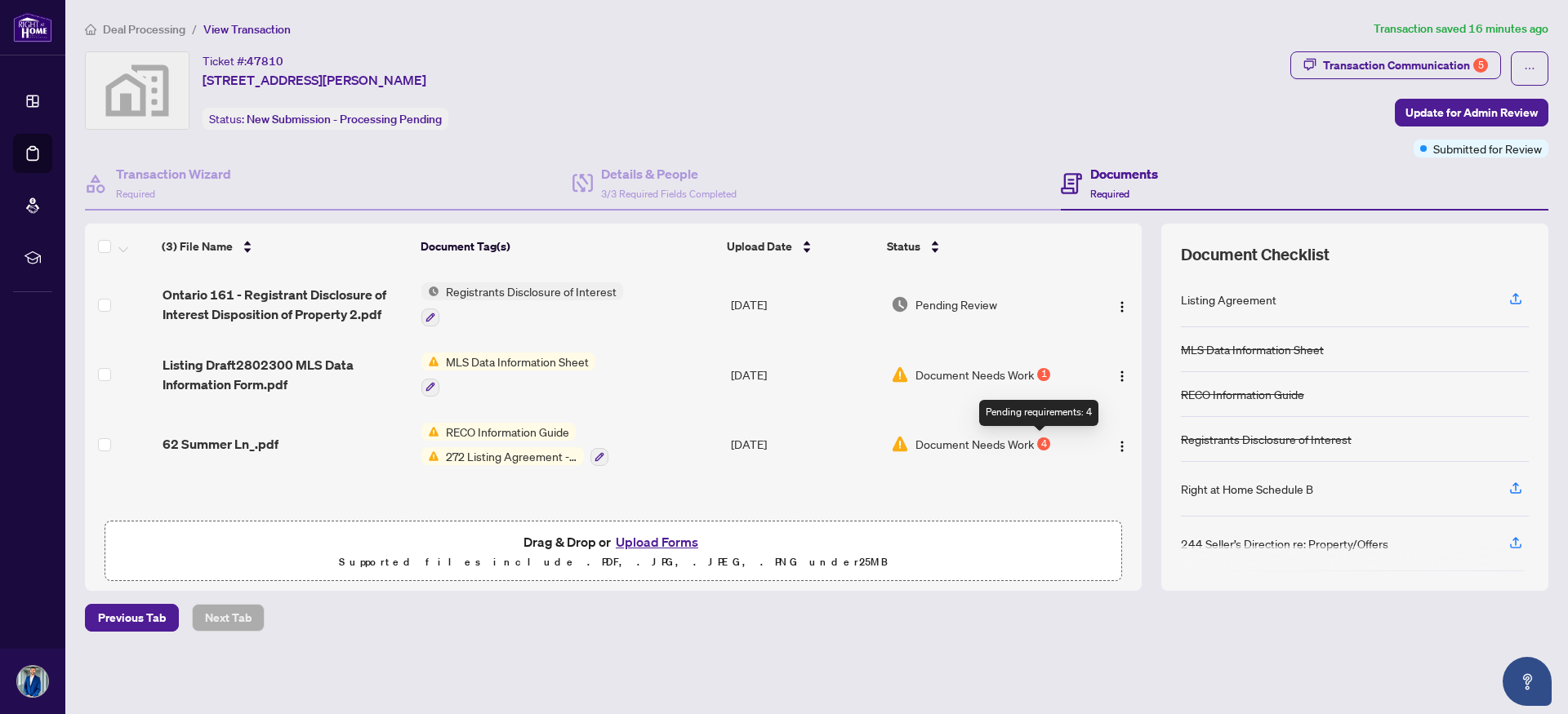
click at [1037, 443] on div "4" at bounding box center [1043, 443] width 13 height 13
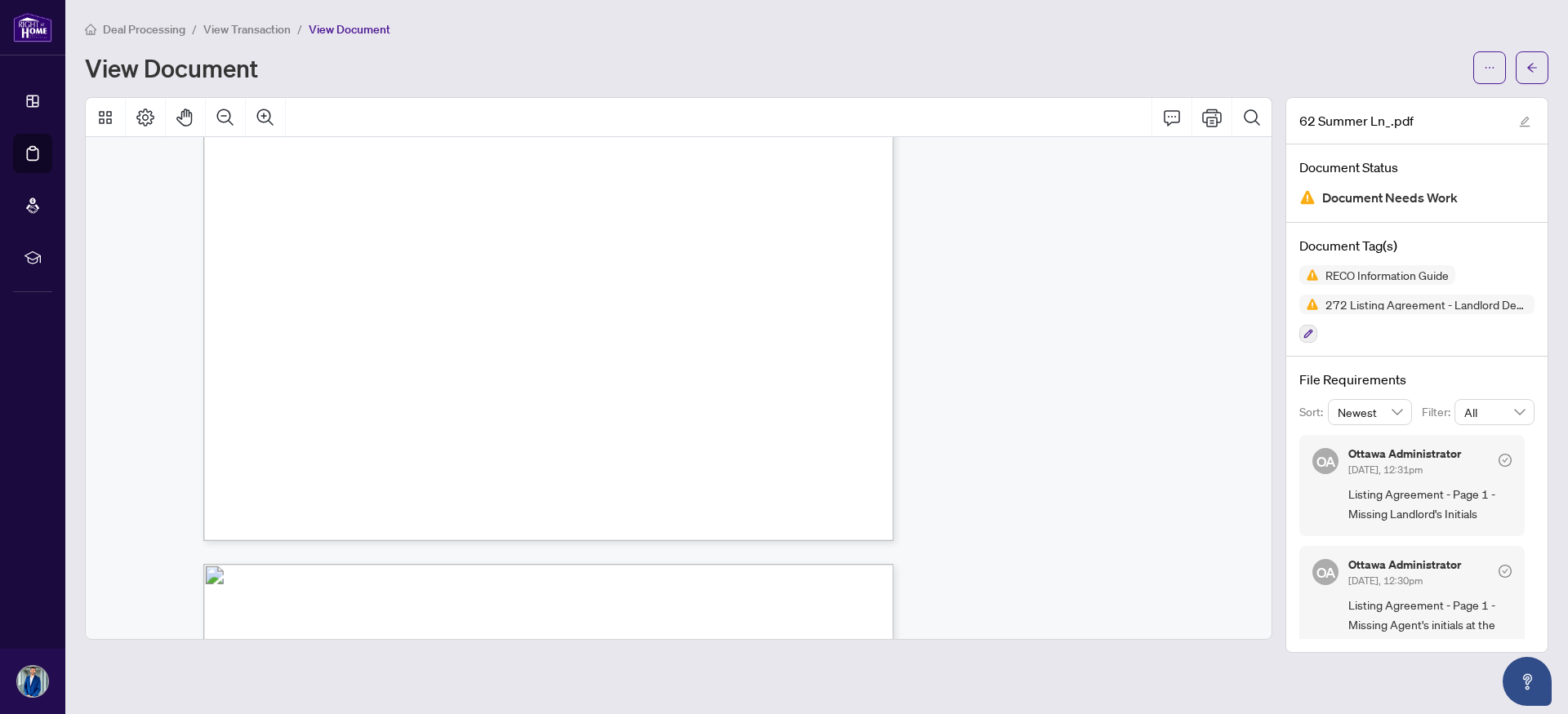
scroll to position [14238, 0]
click at [250, 22] on span "View Transaction" at bounding box center [246, 29] width 87 height 15
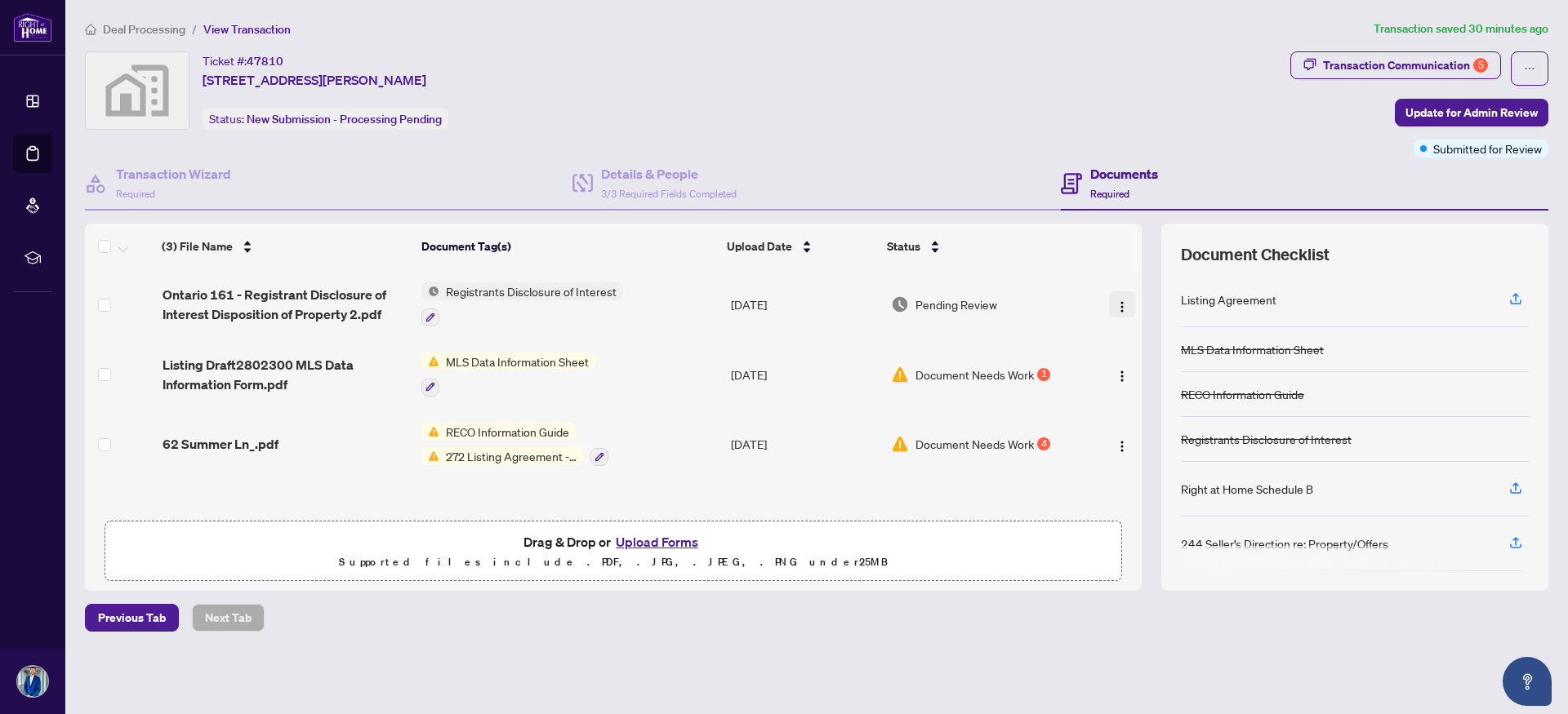
click at [1117, 304] on img "button" at bounding box center [1122, 306] width 13 height 13
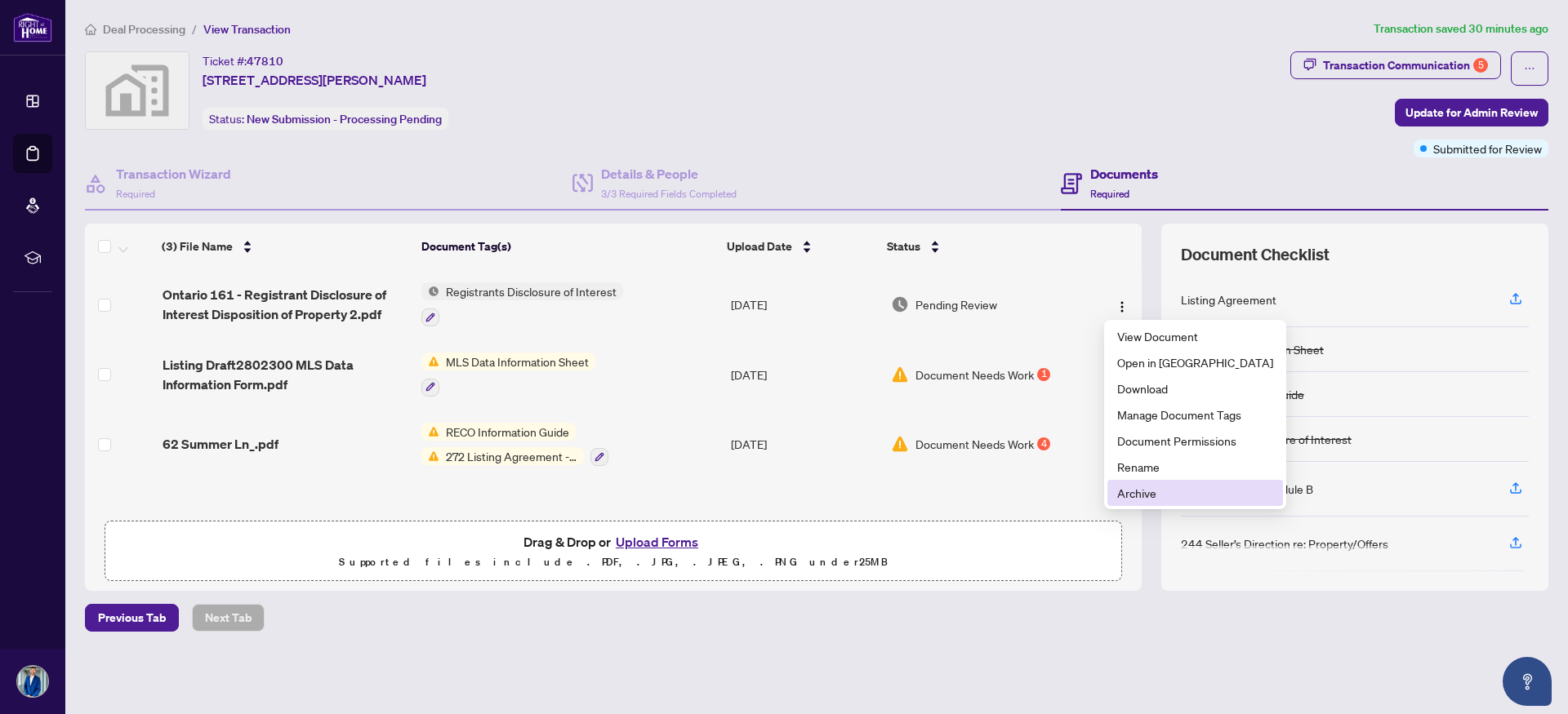
click at [1136, 494] on span "Archive" at bounding box center [1195, 493] width 156 height 18
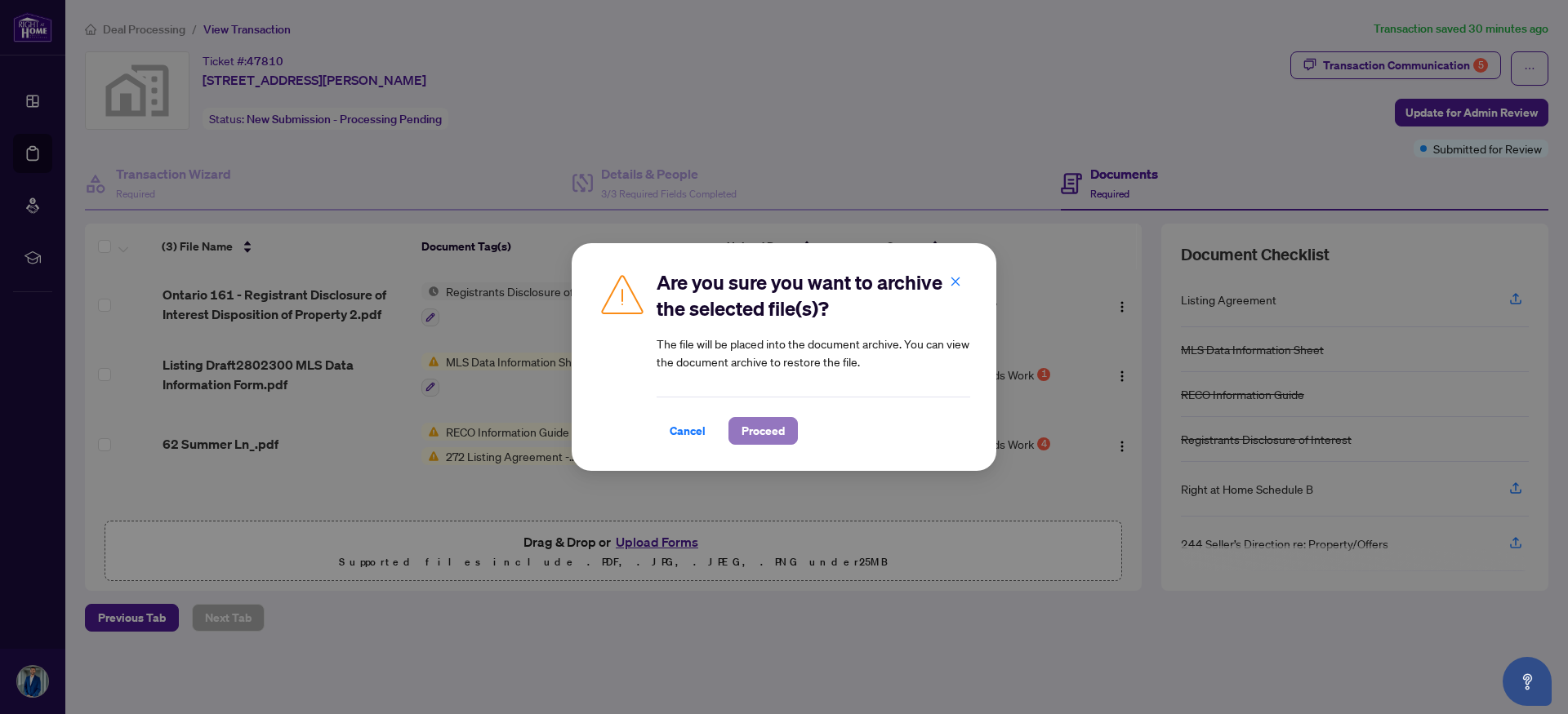
click at [776, 433] on span "Proceed" at bounding box center [763, 430] width 43 height 26
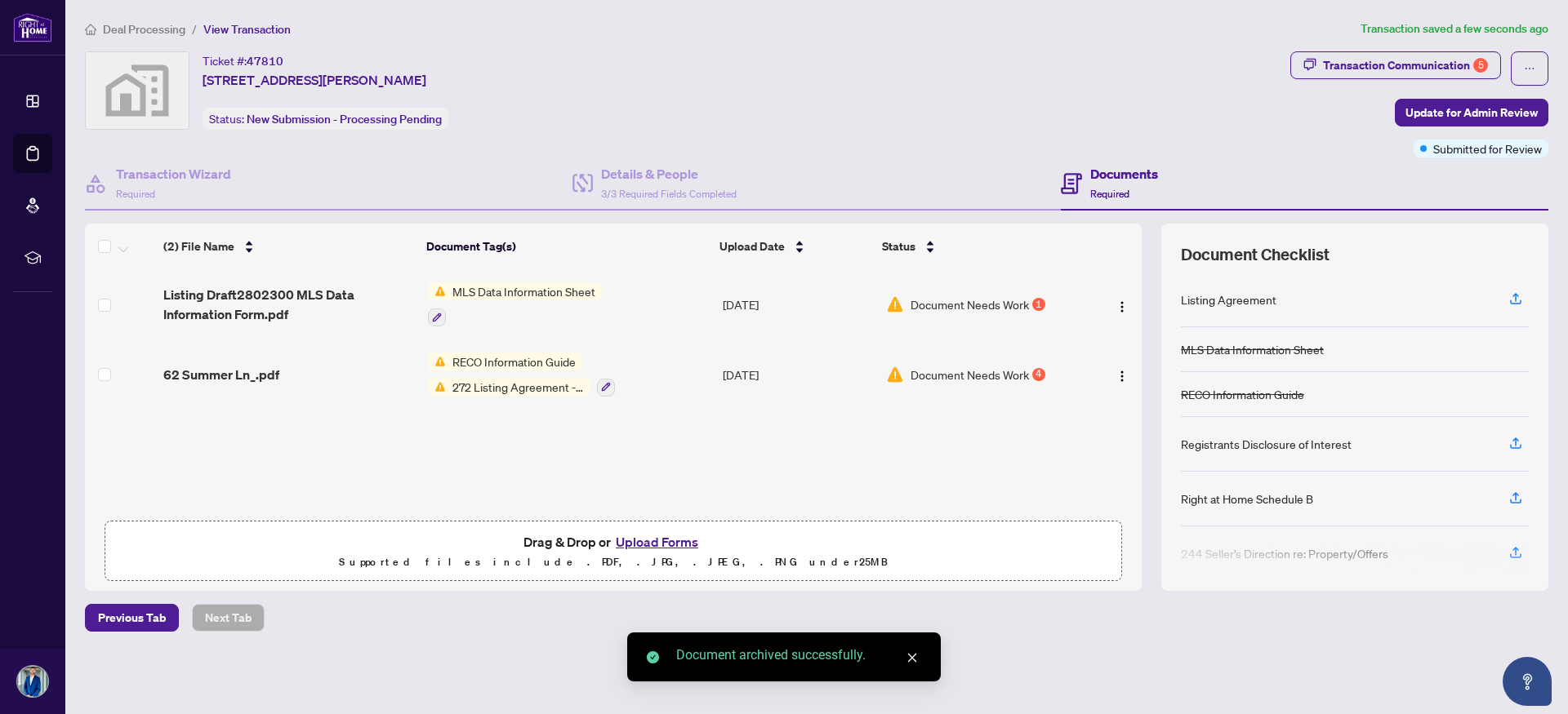
click at [1117, 308] on img "button" at bounding box center [1122, 306] width 13 height 13
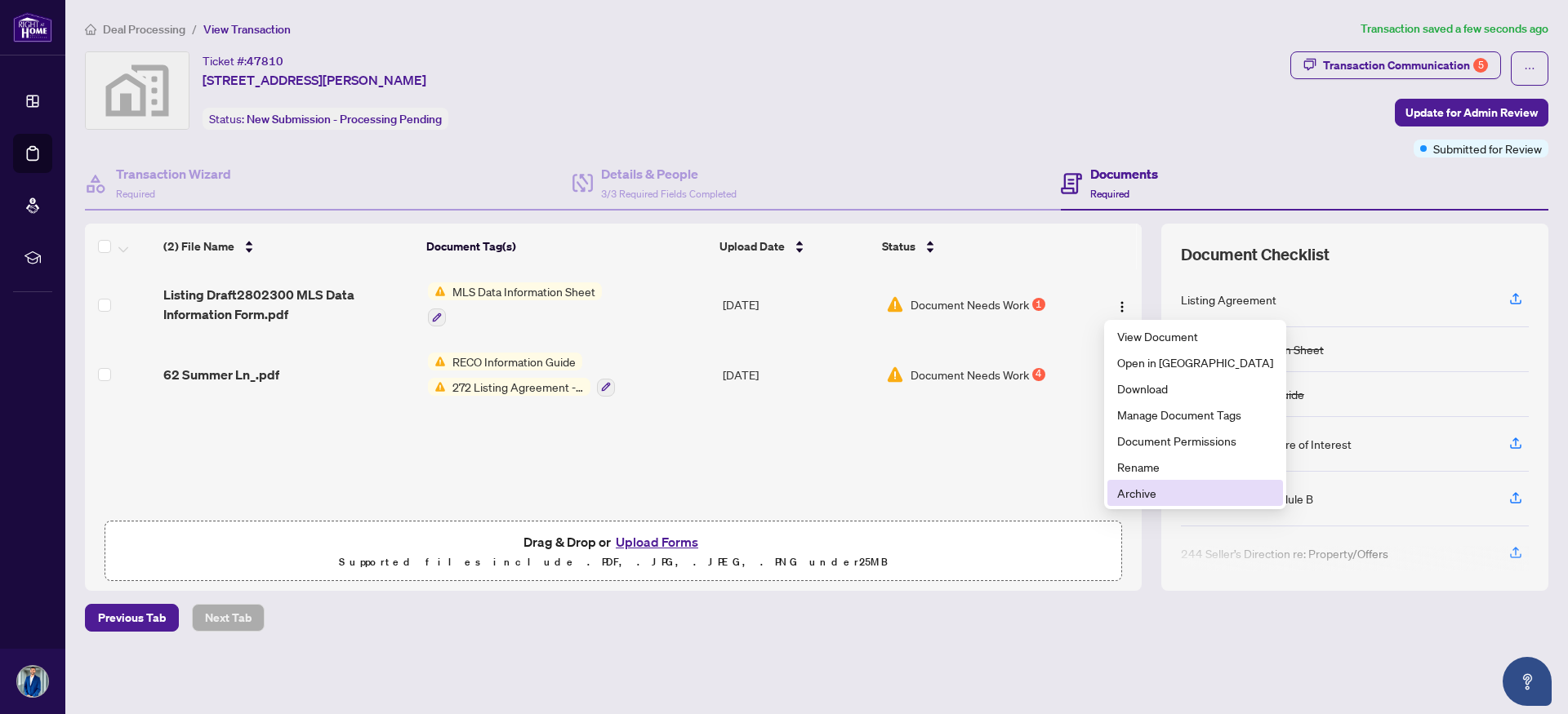
click at [1130, 498] on span "Archive" at bounding box center [1195, 493] width 156 height 18
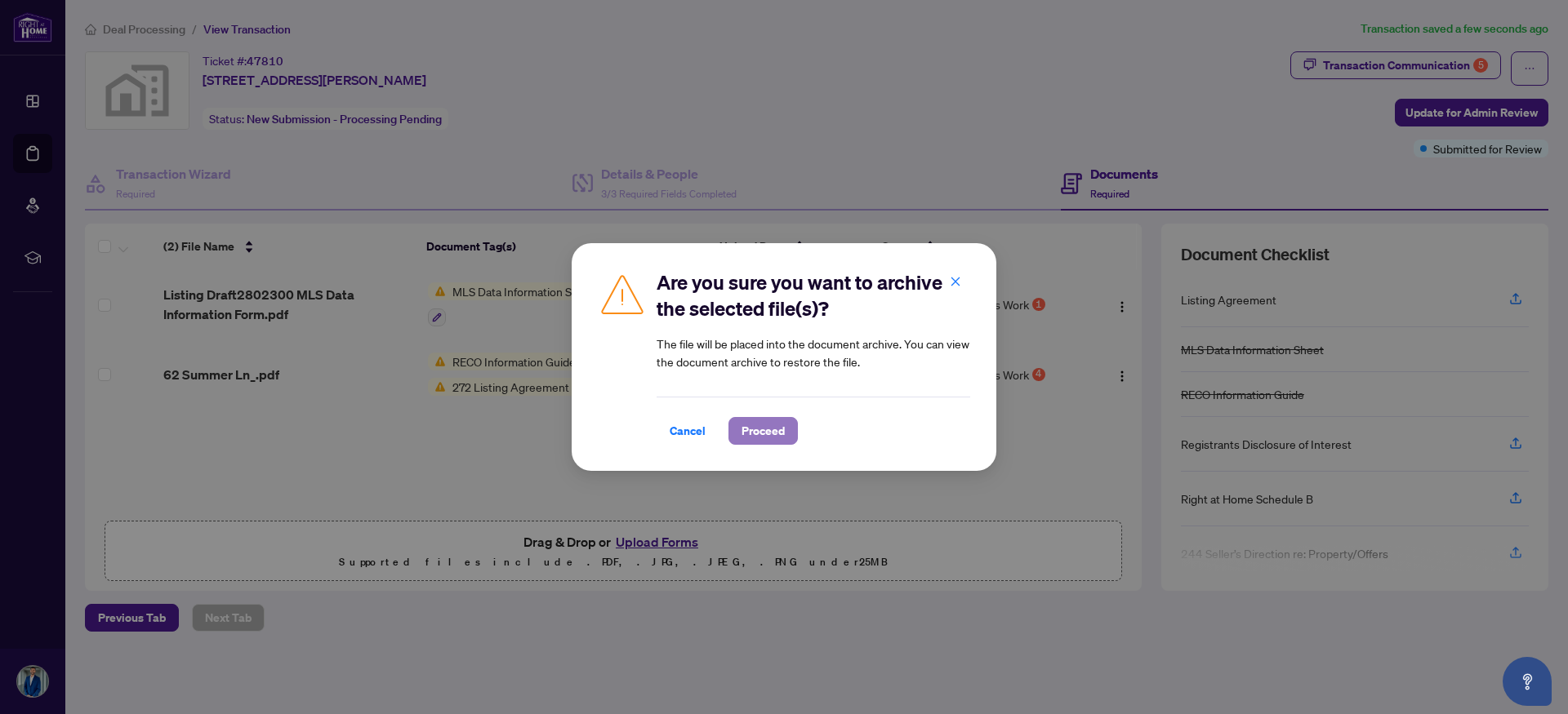
click at [758, 430] on span "Proceed" at bounding box center [763, 430] width 43 height 26
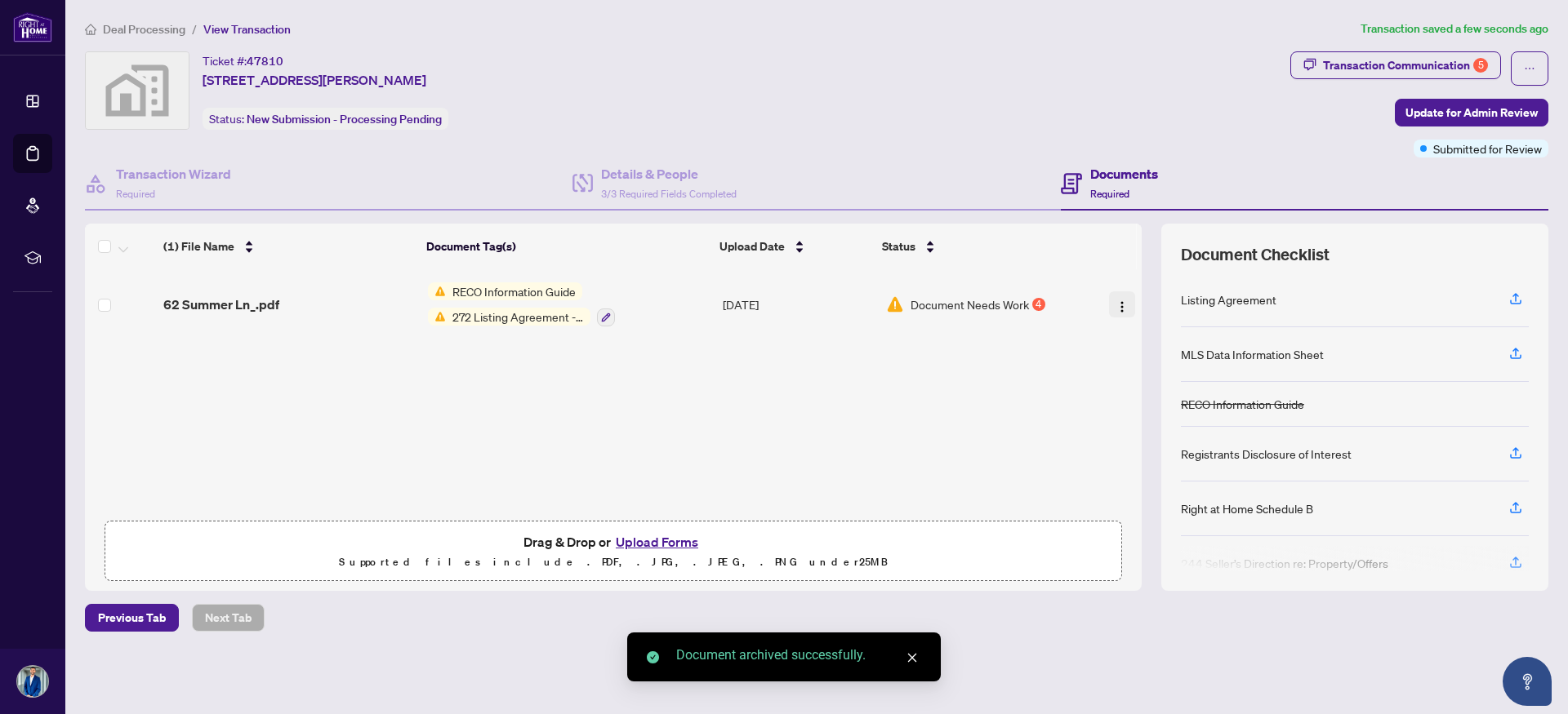
click at [1117, 303] on img "button" at bounding box center [1122, 306] width 13 height 13
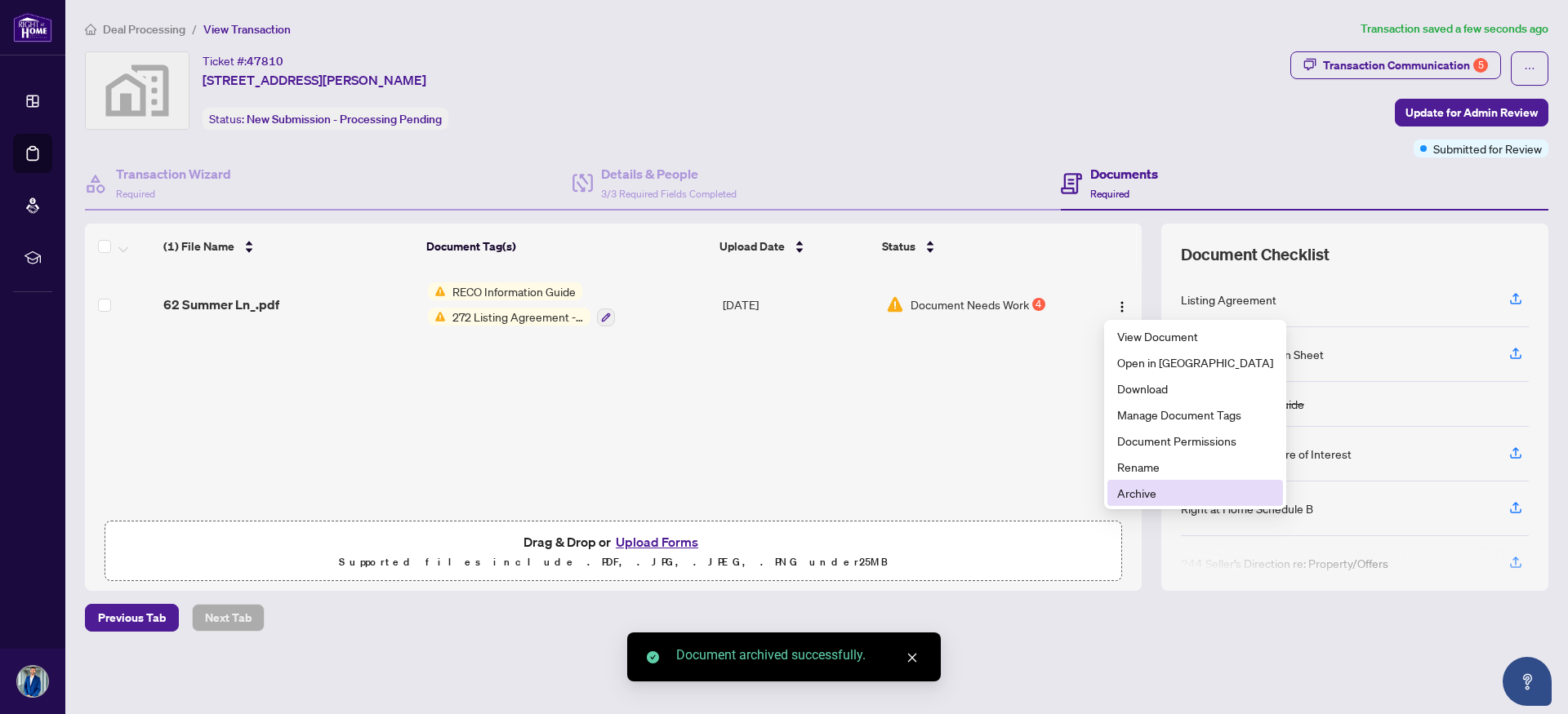
click at [1123, 491] on span "Archive" at bounding box center [1195, 493] width 156 height 18
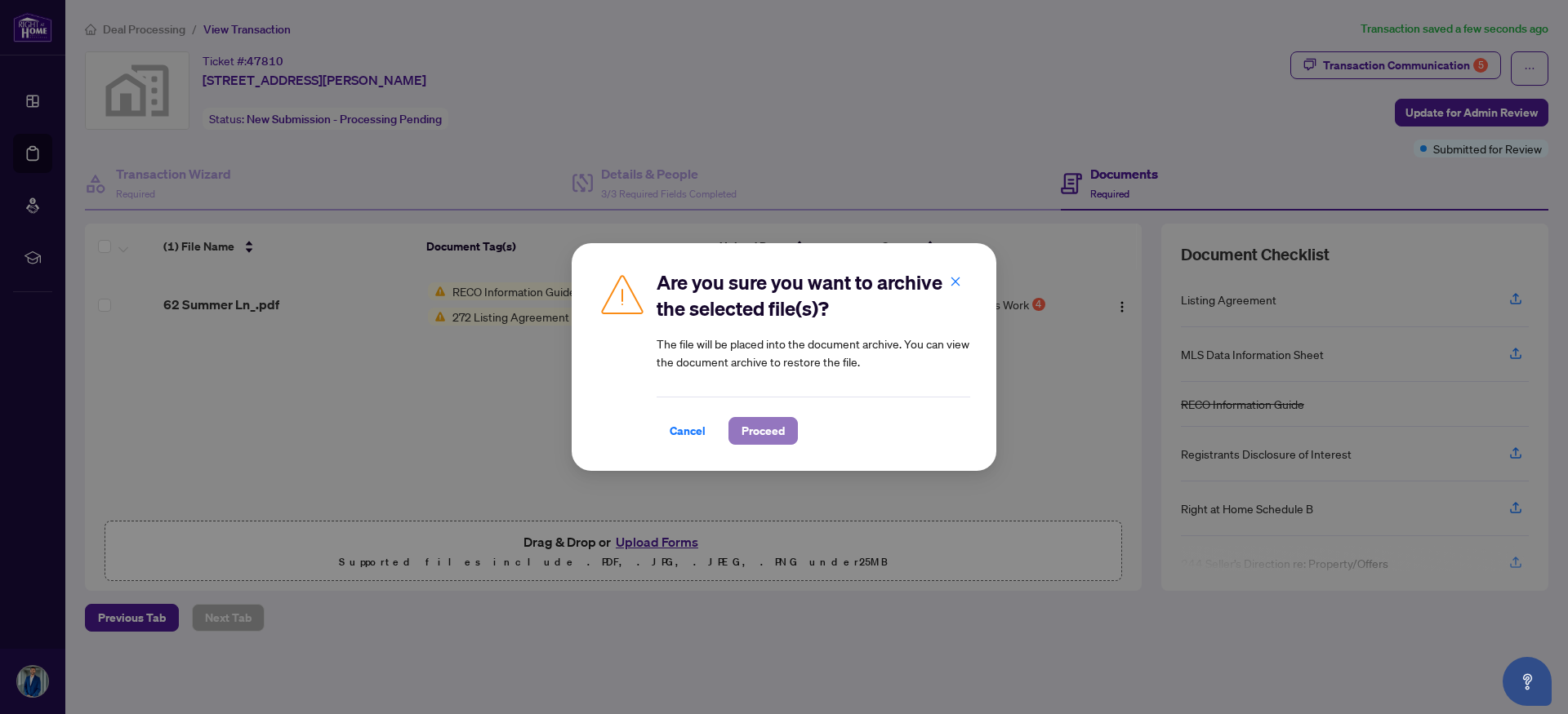
click at [775, 425] on span "Proceed" at bounding box center [763, 430] width 43 height 26
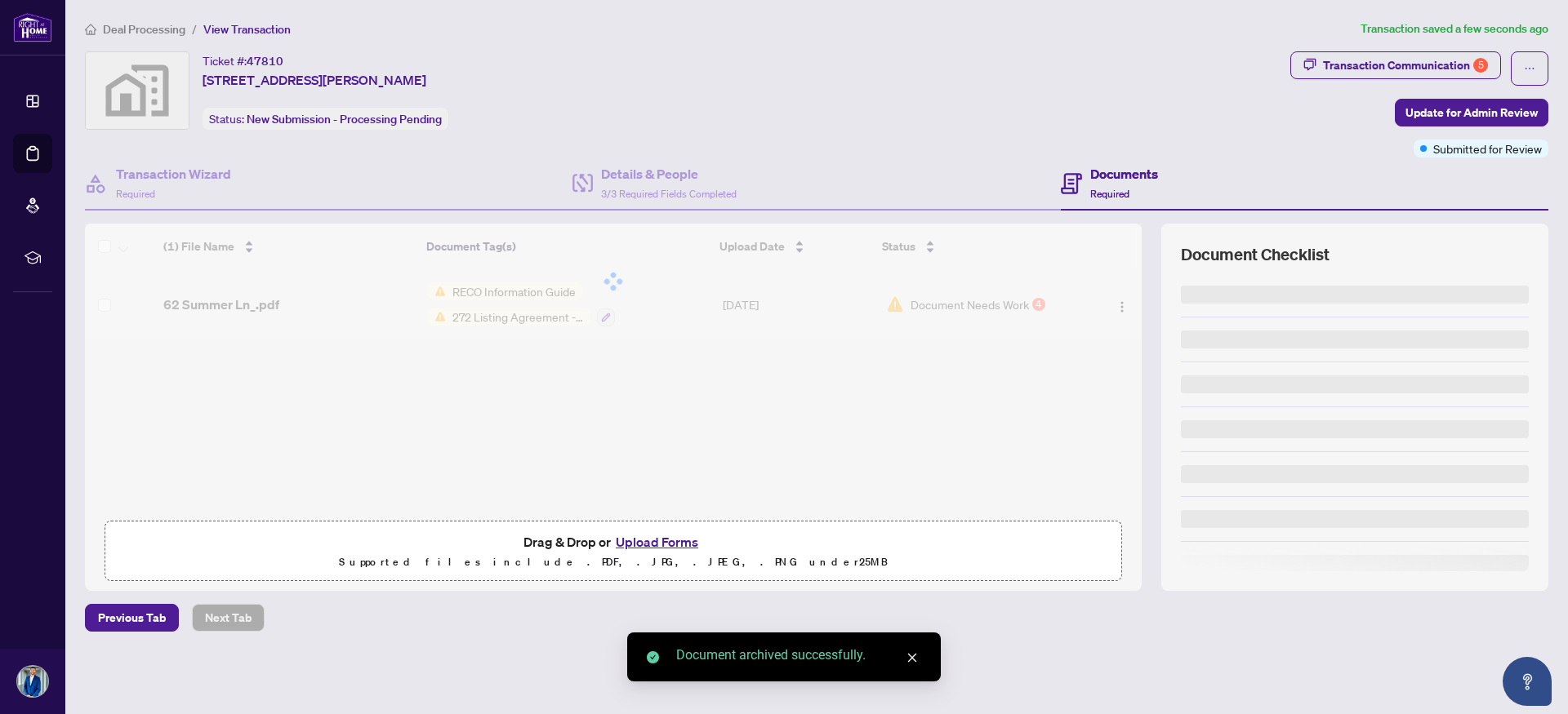
click at [643, 537] on button "Upload Forms" at bounding box center [656, 542] width 93 height 22
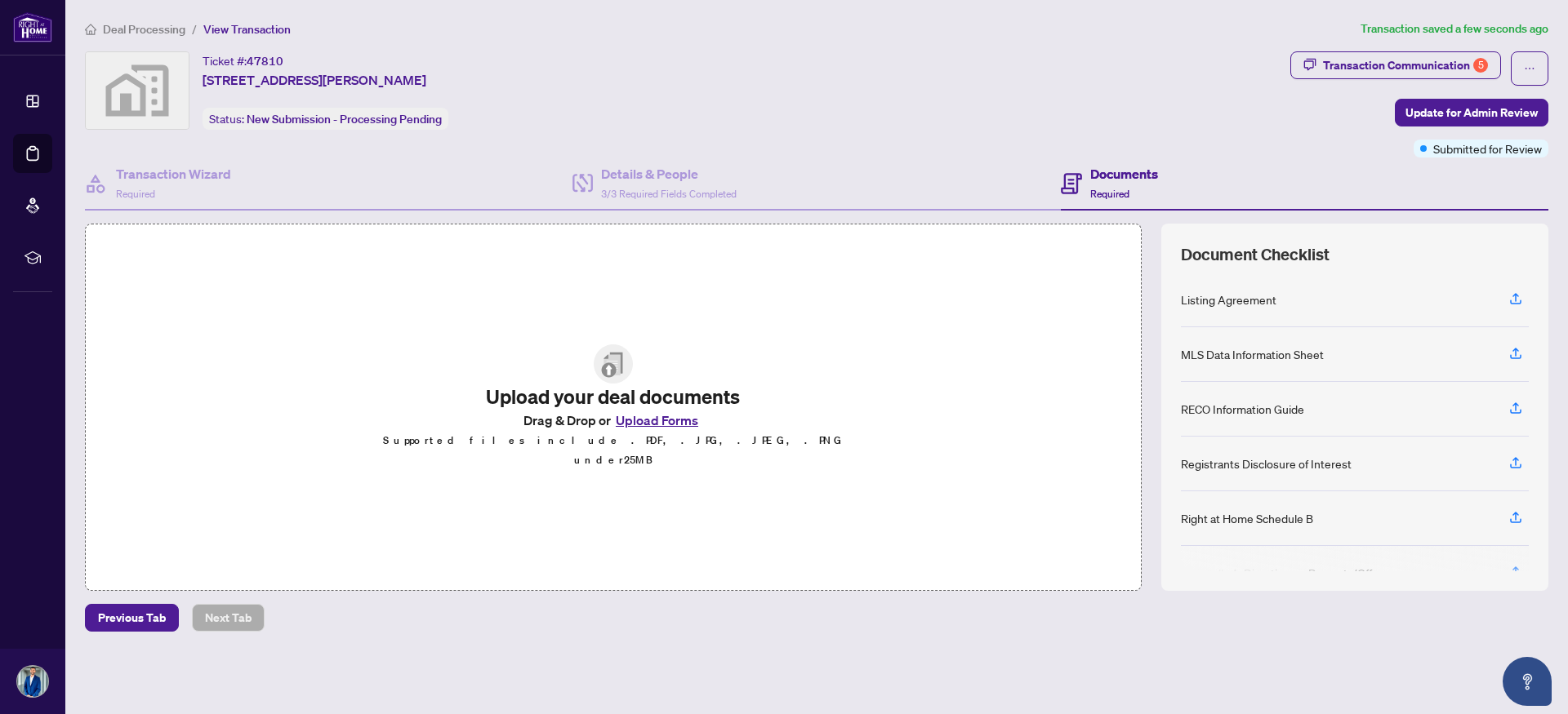
click at [663, 430] on button "Upload Forms" at bounding box center [656, 420] width 93 height 22
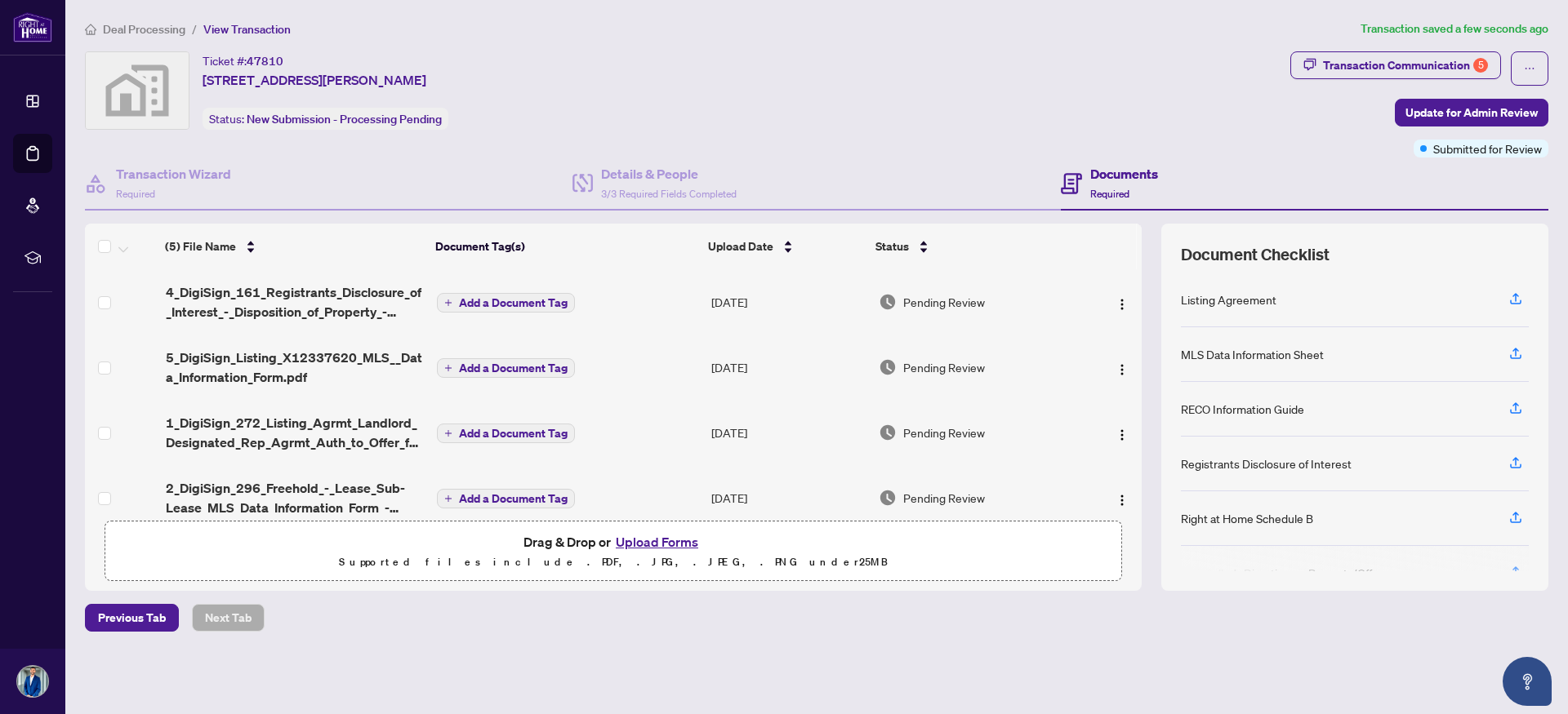
click at [479, 303] on span "Add a Document Tag" at bounding box center [514, 303] width 109 height 11
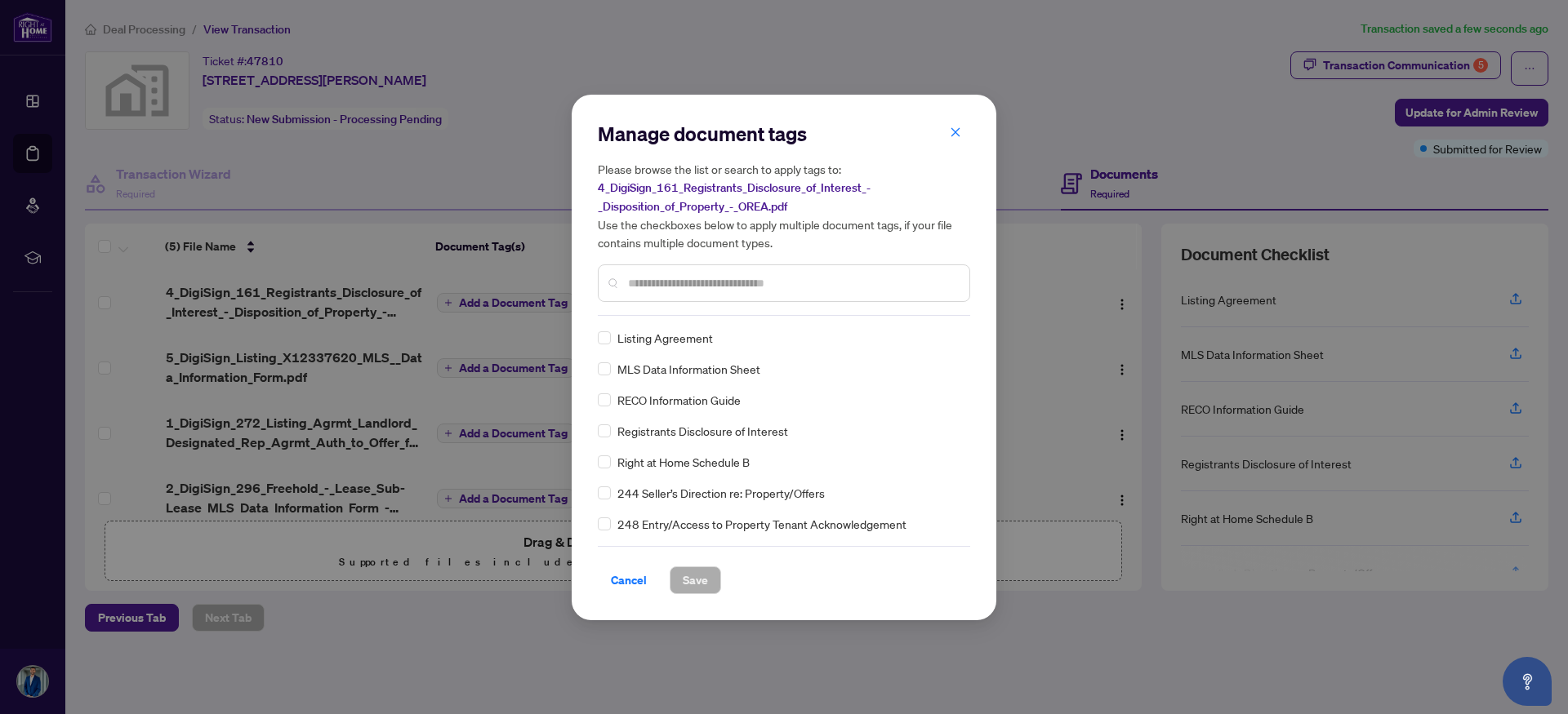
click at [655, 283] on input "text" at bounding box center [792, 283] width 329 height 18
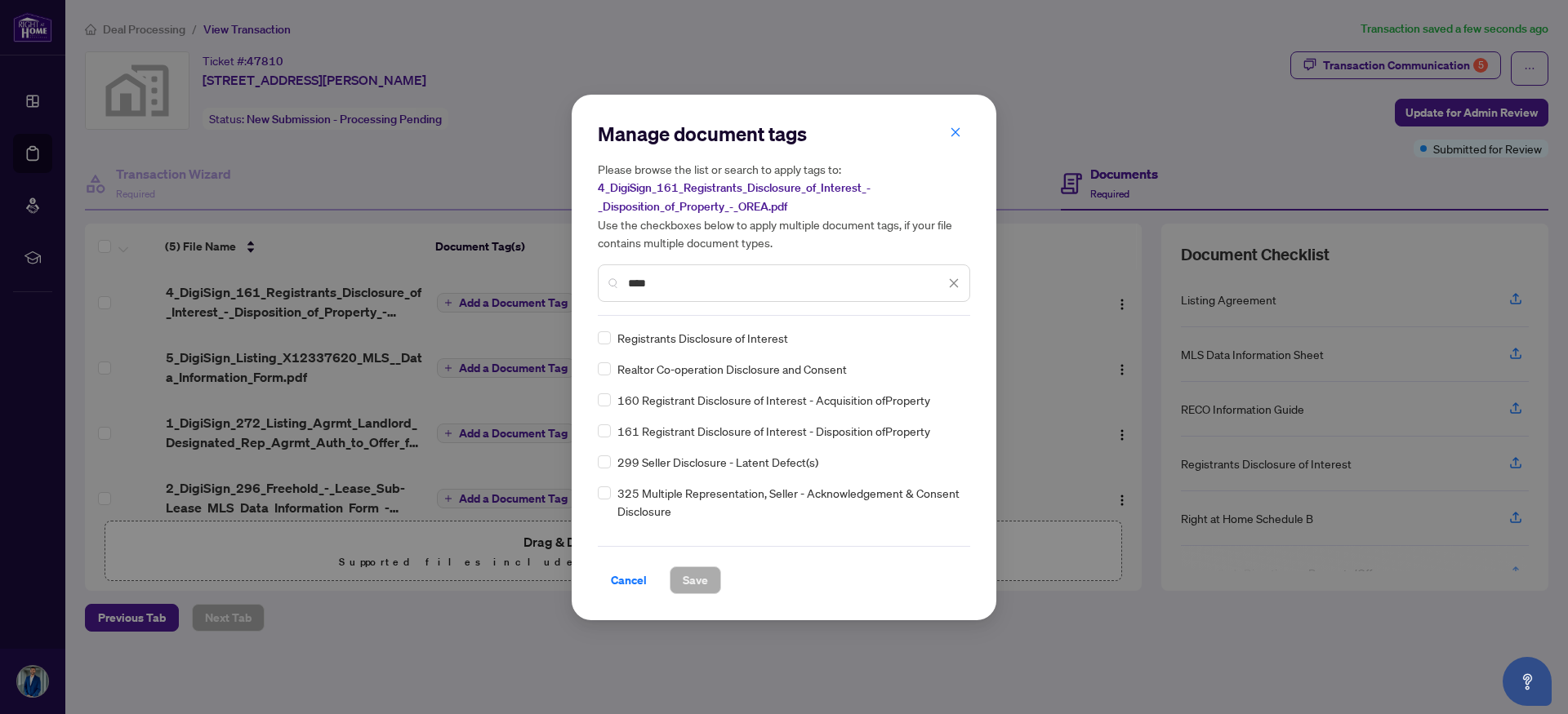
type input "****"
click at [701, 571] on span "Save" at bounding box center [694, 580] width 25 height 26
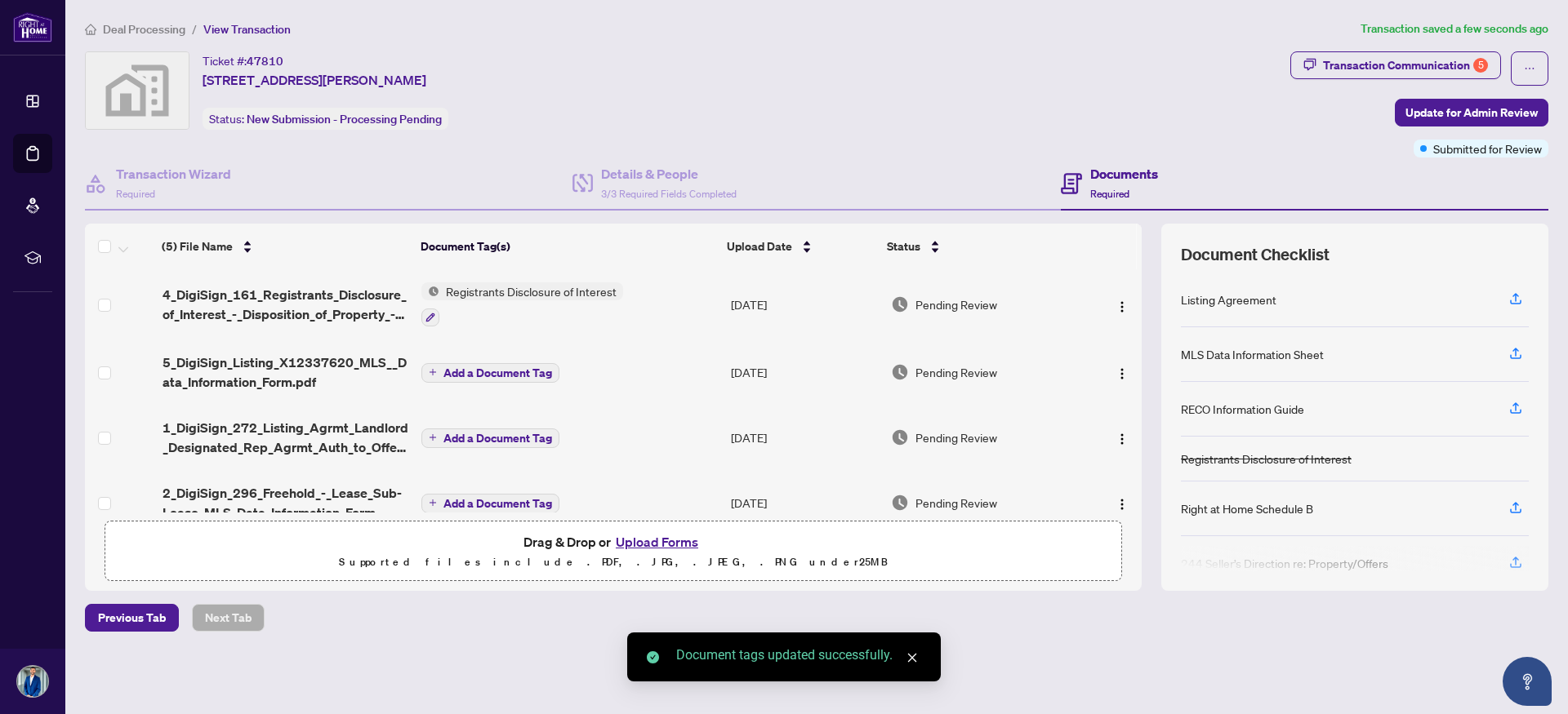
click at [483, 367] on span "Add a Document Tag" at bounding box center [498, 373] width 109 height 11
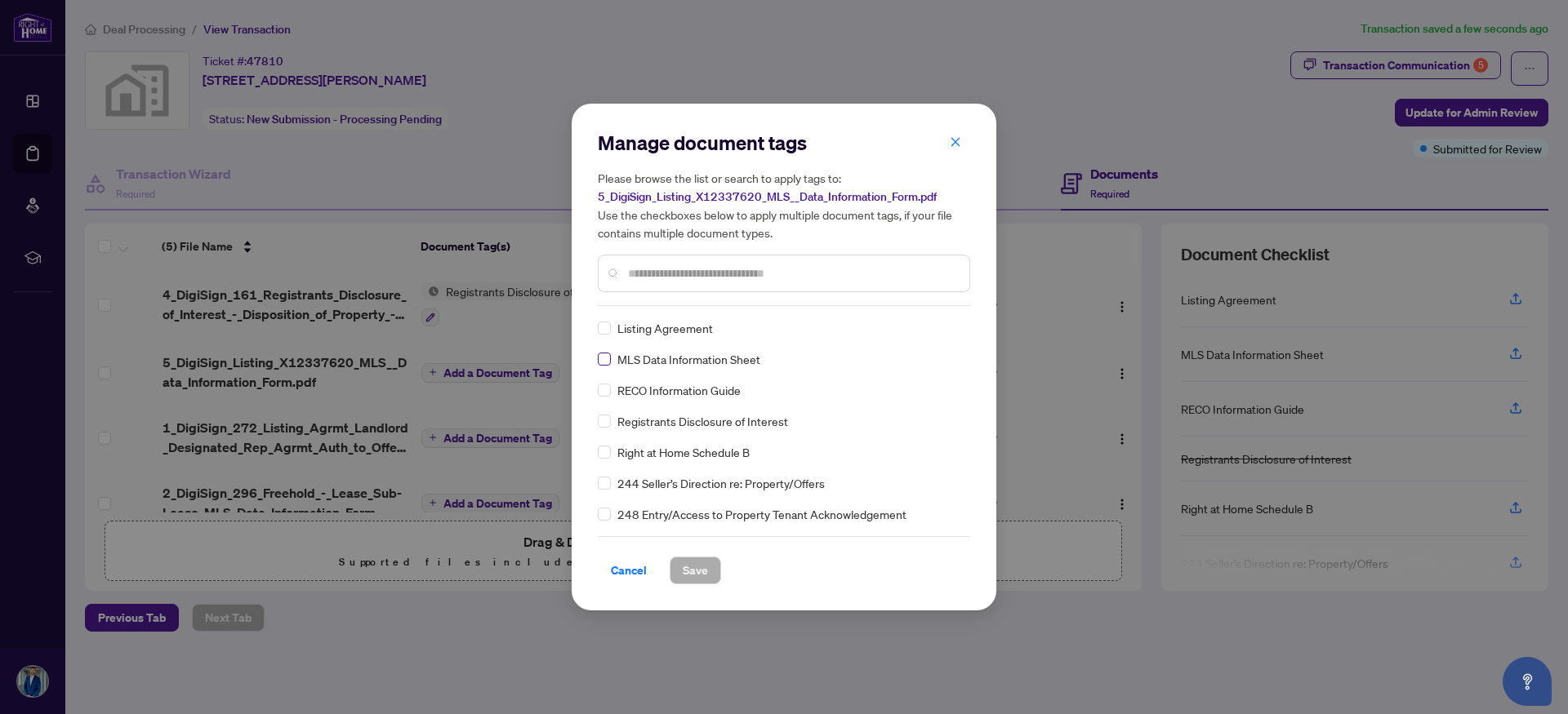
click at [599, 366] on label at bounding box center [604, 359] width 13 height 18
click at [694, 570] on span "Save" at bounding box center [694, 571] width 25 height 26
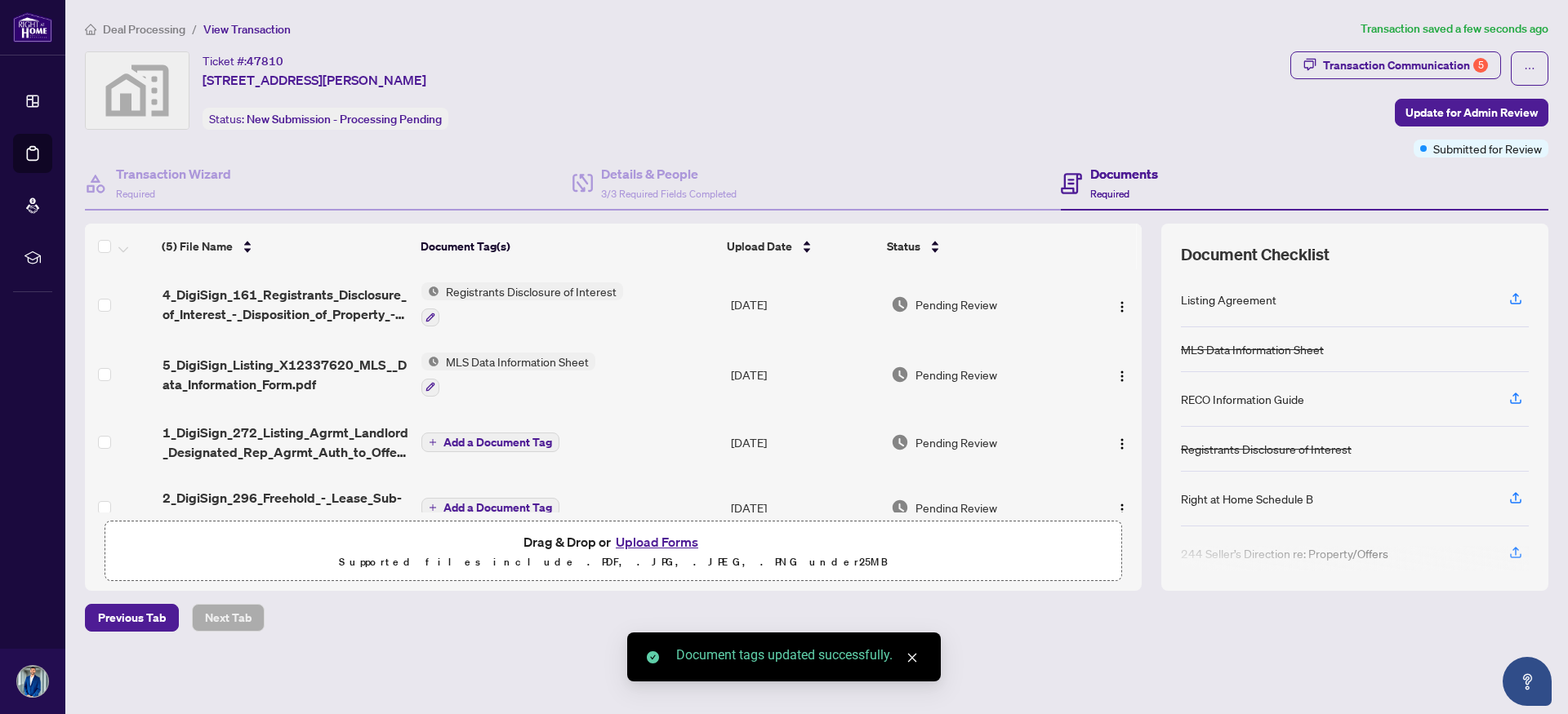
click at [455, 437] on span "Add a Document Tag" at bounding box center [498, 442] width 109 height 11
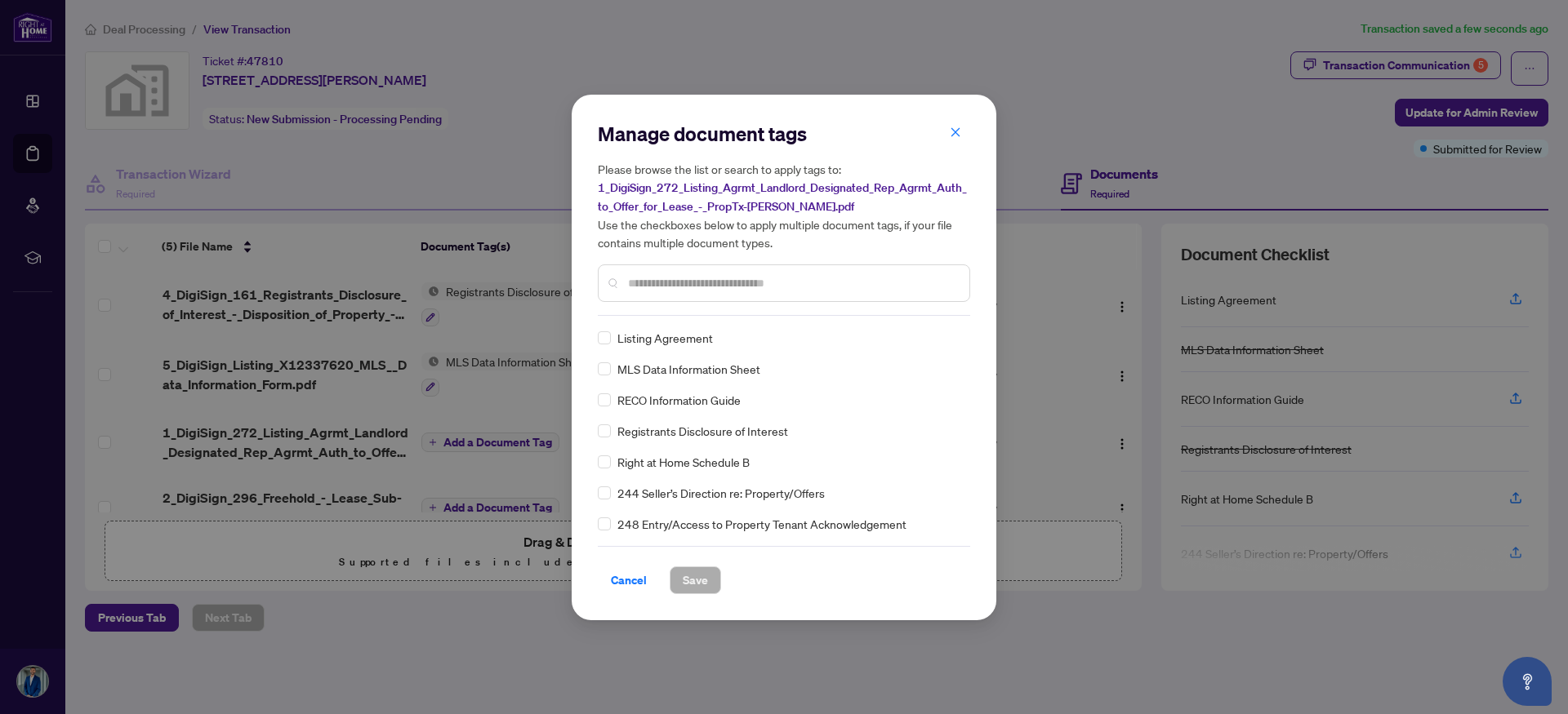
click at [658, 284] on input "text" at bounding box center [792, 283] width 329 height 18
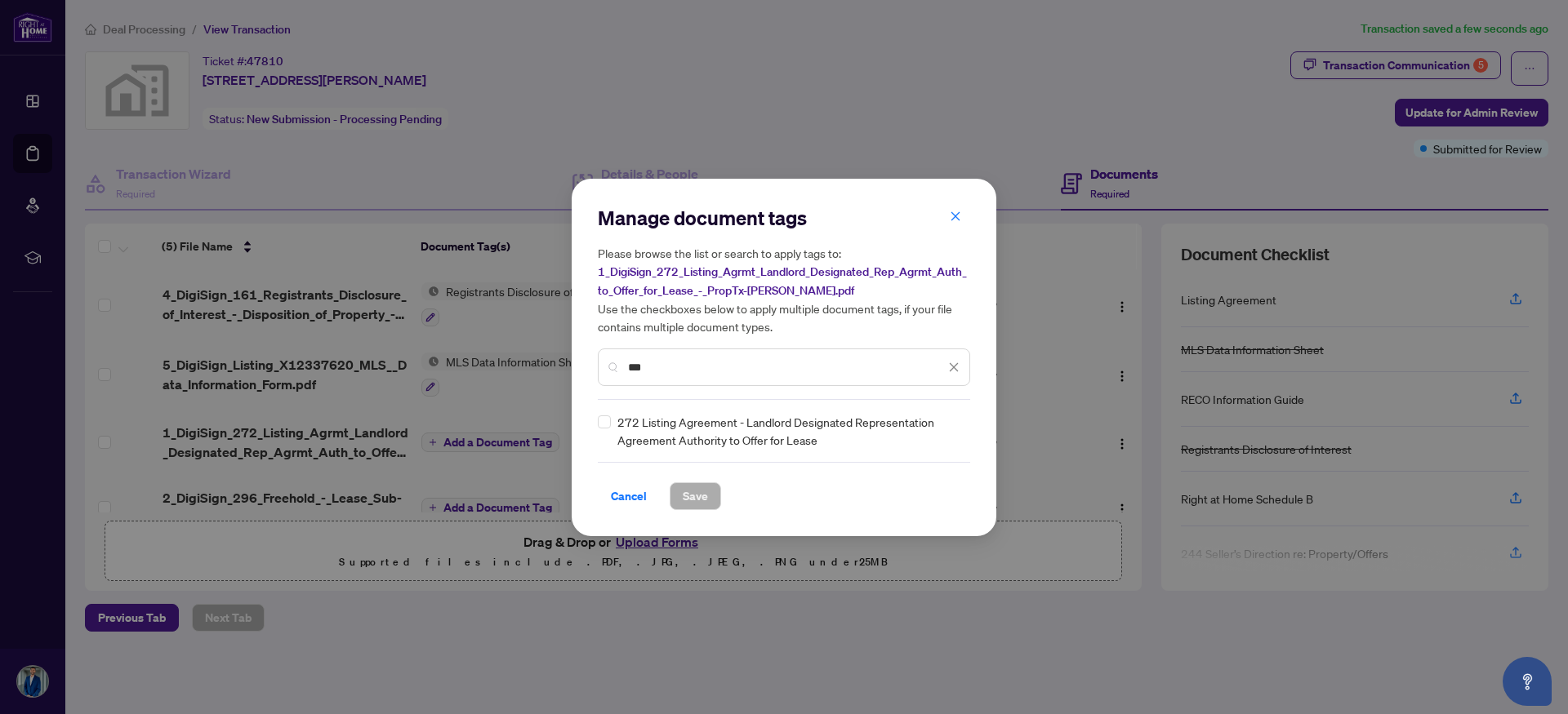
type input "***"
click at [682, 487] on span "Save" at bounding box center [694, 496] width 25 height 26
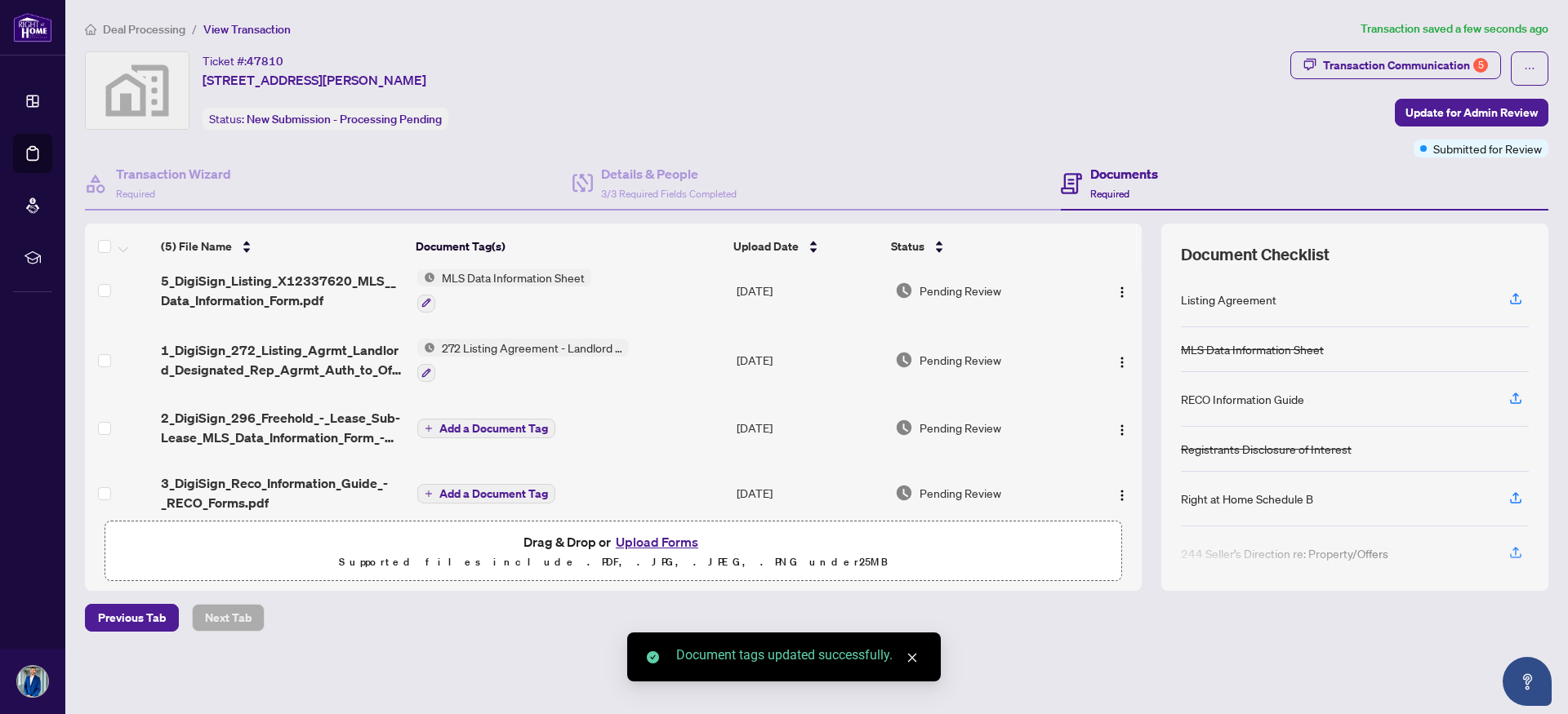
scroll to position [102, 0]
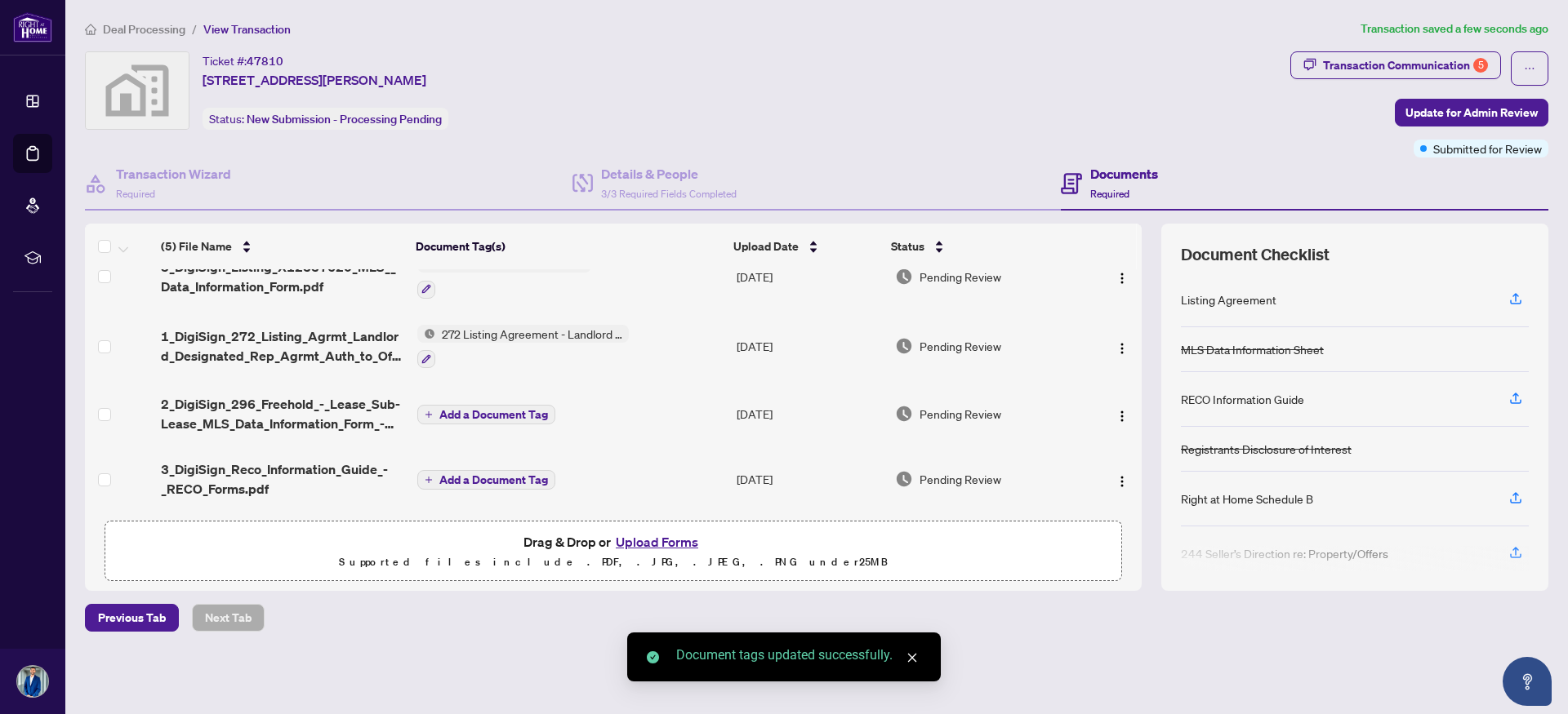
click at [456, 410] on span "Add a Document Tag" at bounding box center [494, 414] width 109 height 11
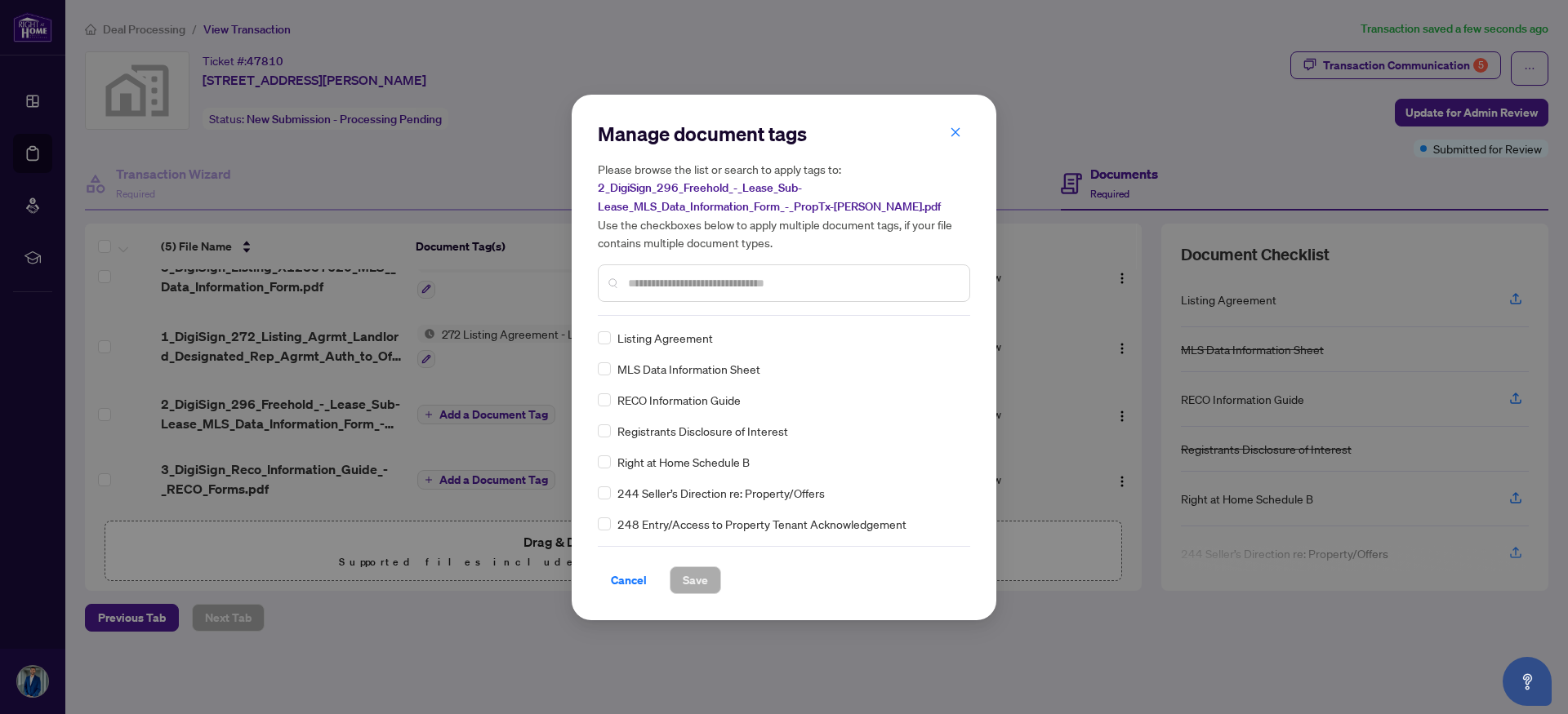
click at [678, 286] on input "text" at bounding box center [792, 283] width 329 height 18
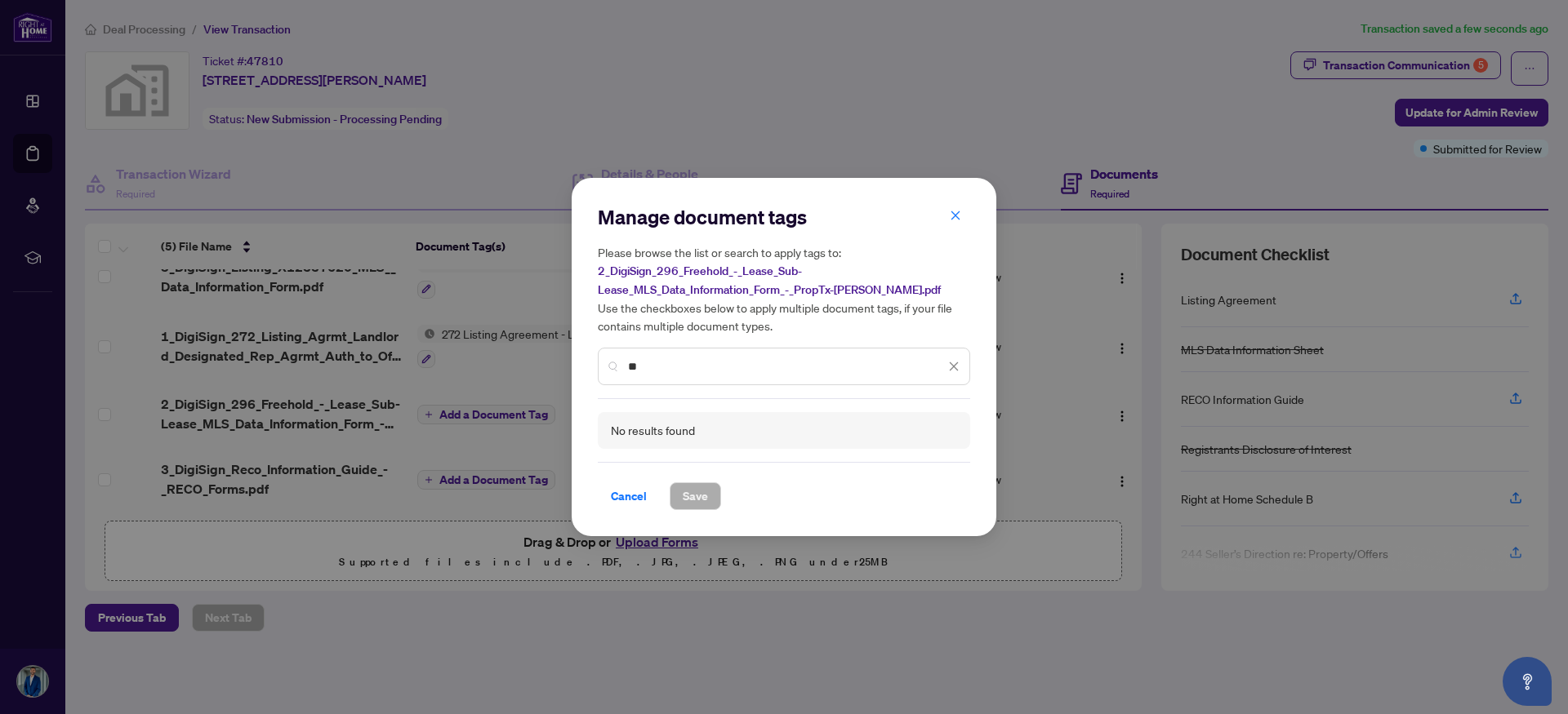
type input "*"
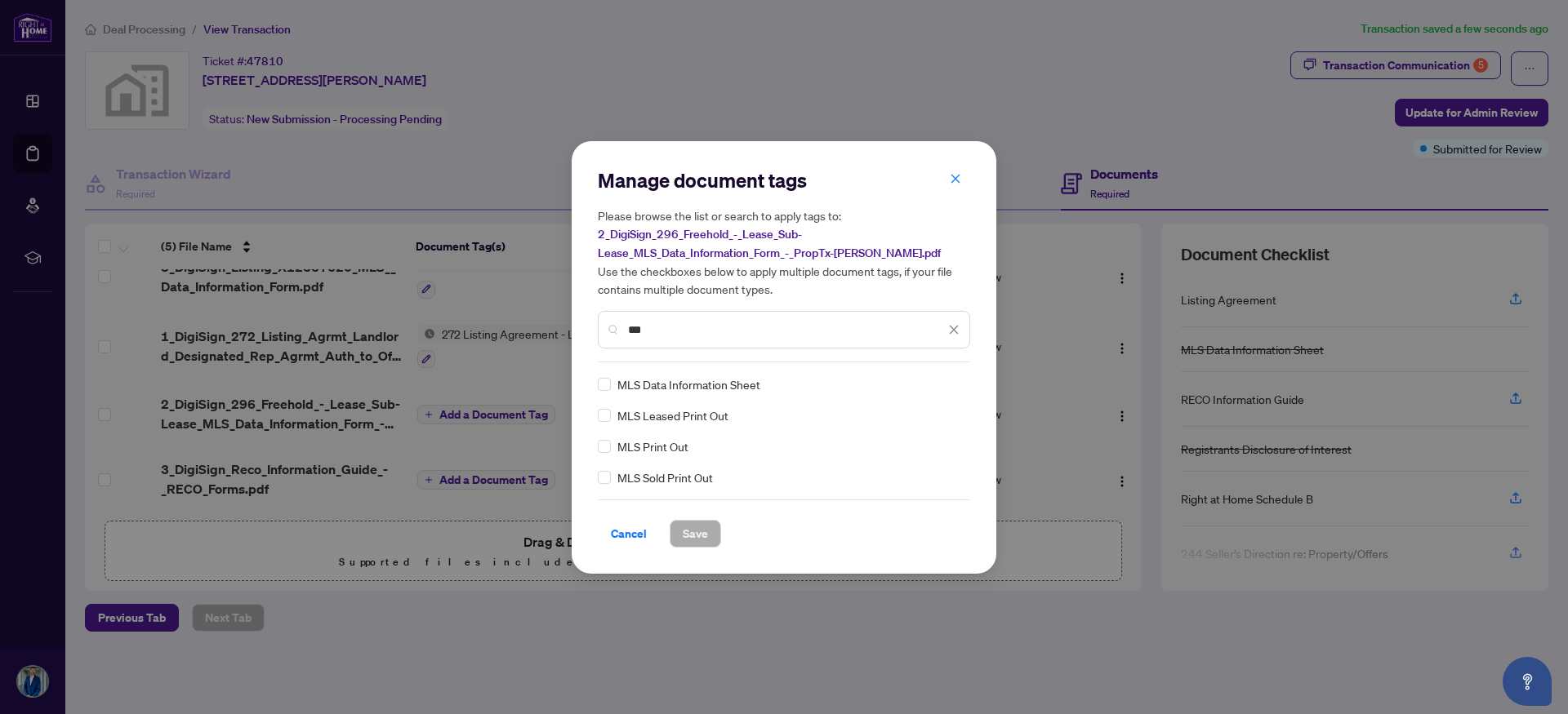
type input "***"
click at [692, 536] on span "Save" at bounding box center [694, 533] width 25 height 26
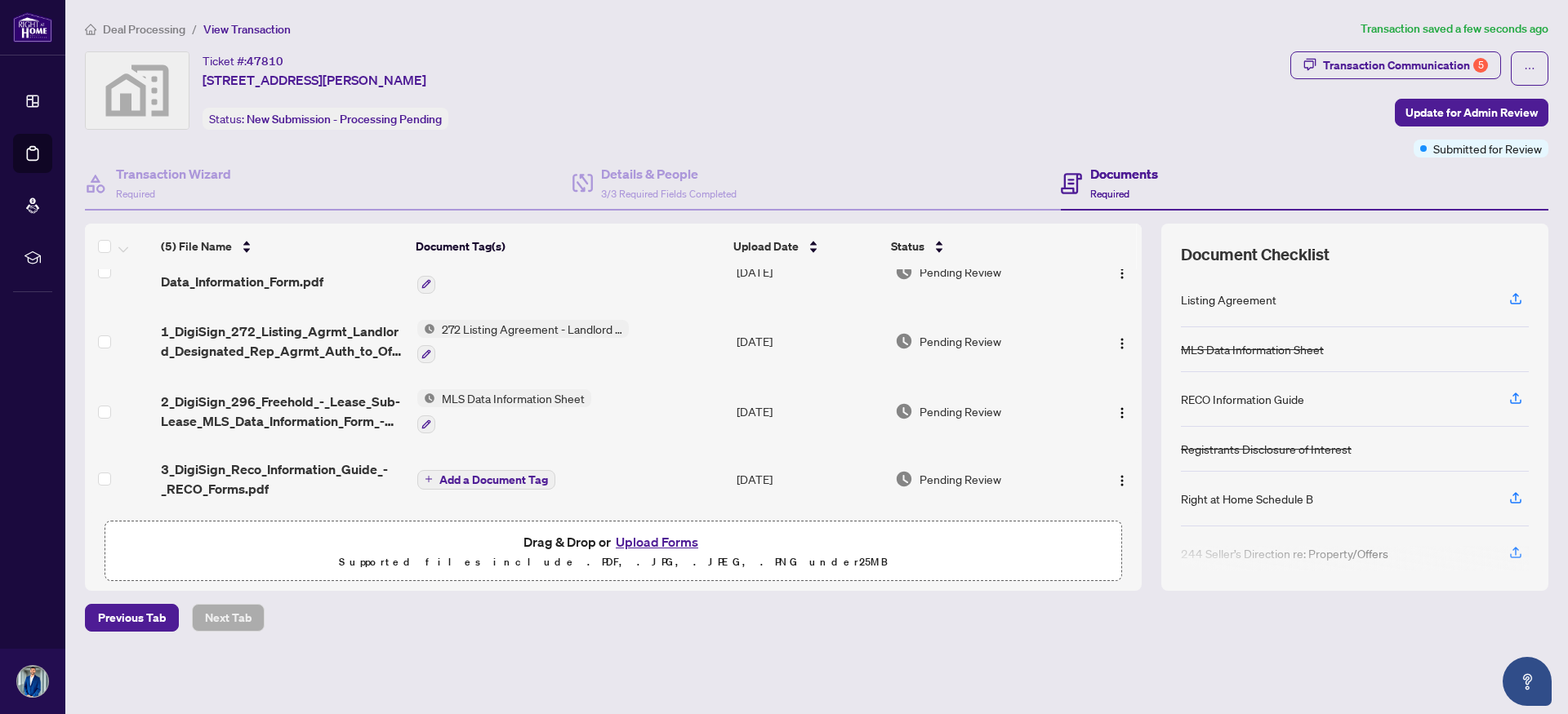
scroll to position [106, 0]
click at [512, 475] on span "Add a Document Tag" at bounding box center [494, 480] width 109 height 11
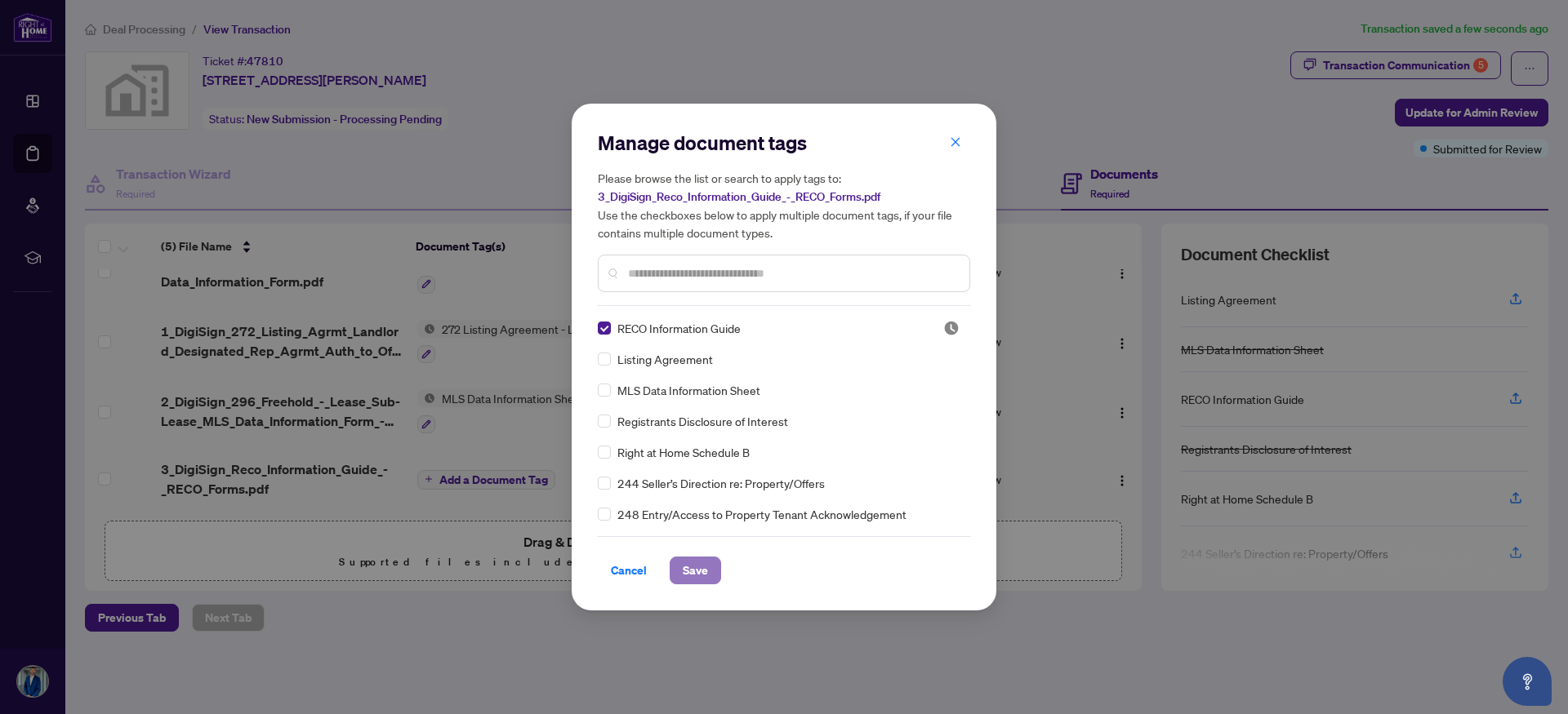
click at [697, 576] on span "Save" at bounding box center [694, 571] width 25 height 26
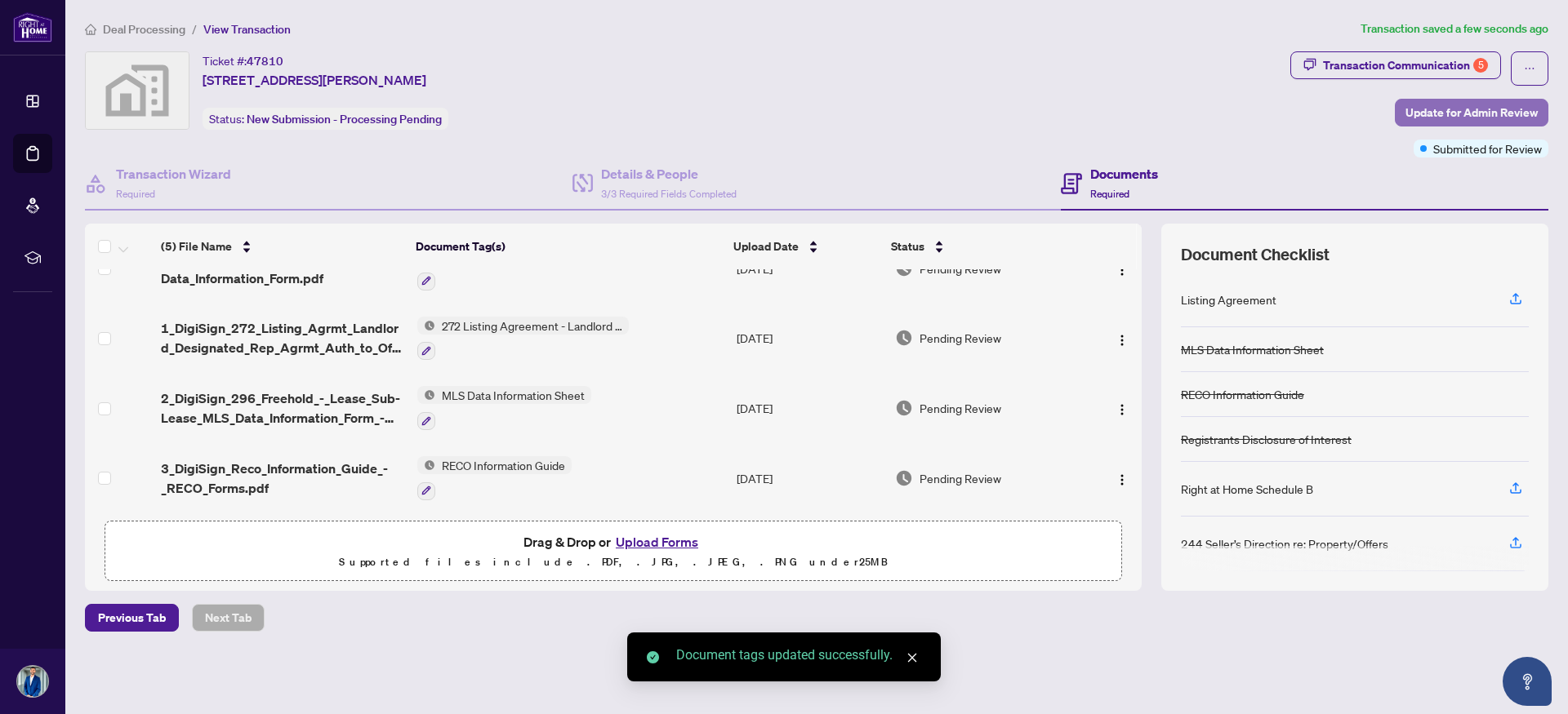
click at [1439, 117] on span "Update for Admin Review" at bounding box center [1471, 112] width 132 height 26
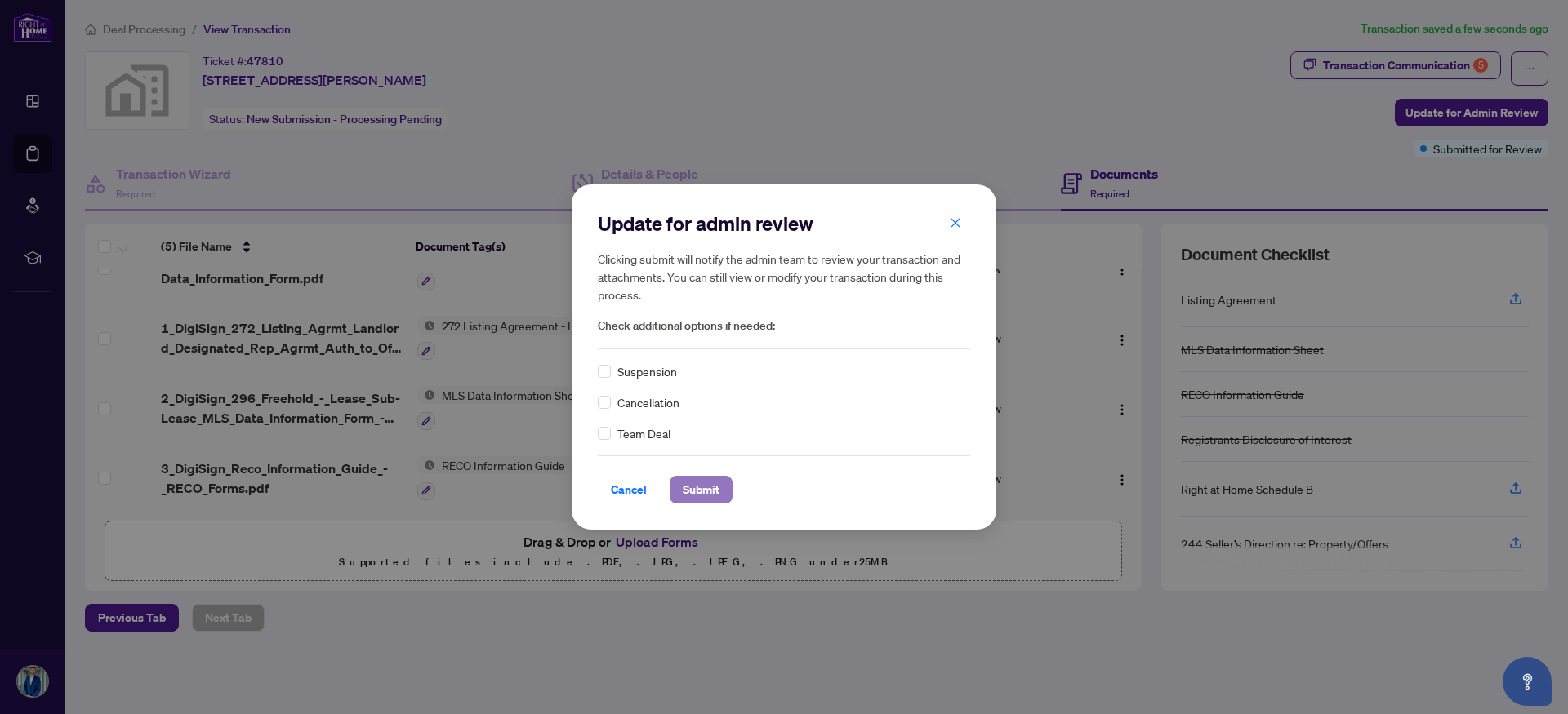
click at [710, 492] on span "Submit" at bounding box center [701, 489] width 36 height 26
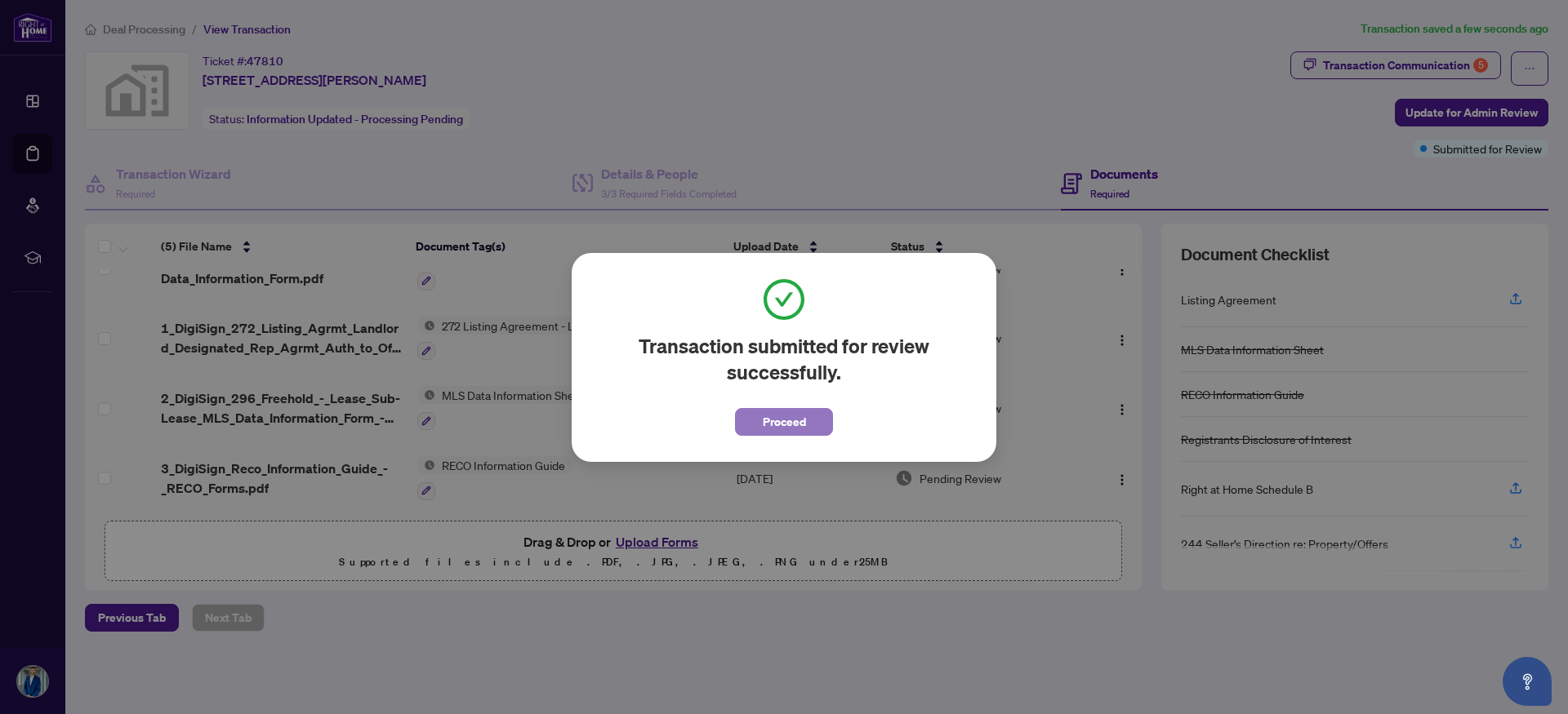
click at [788, 422] on span "Proceed" at bounding box center [784, 422] width 43 height 26
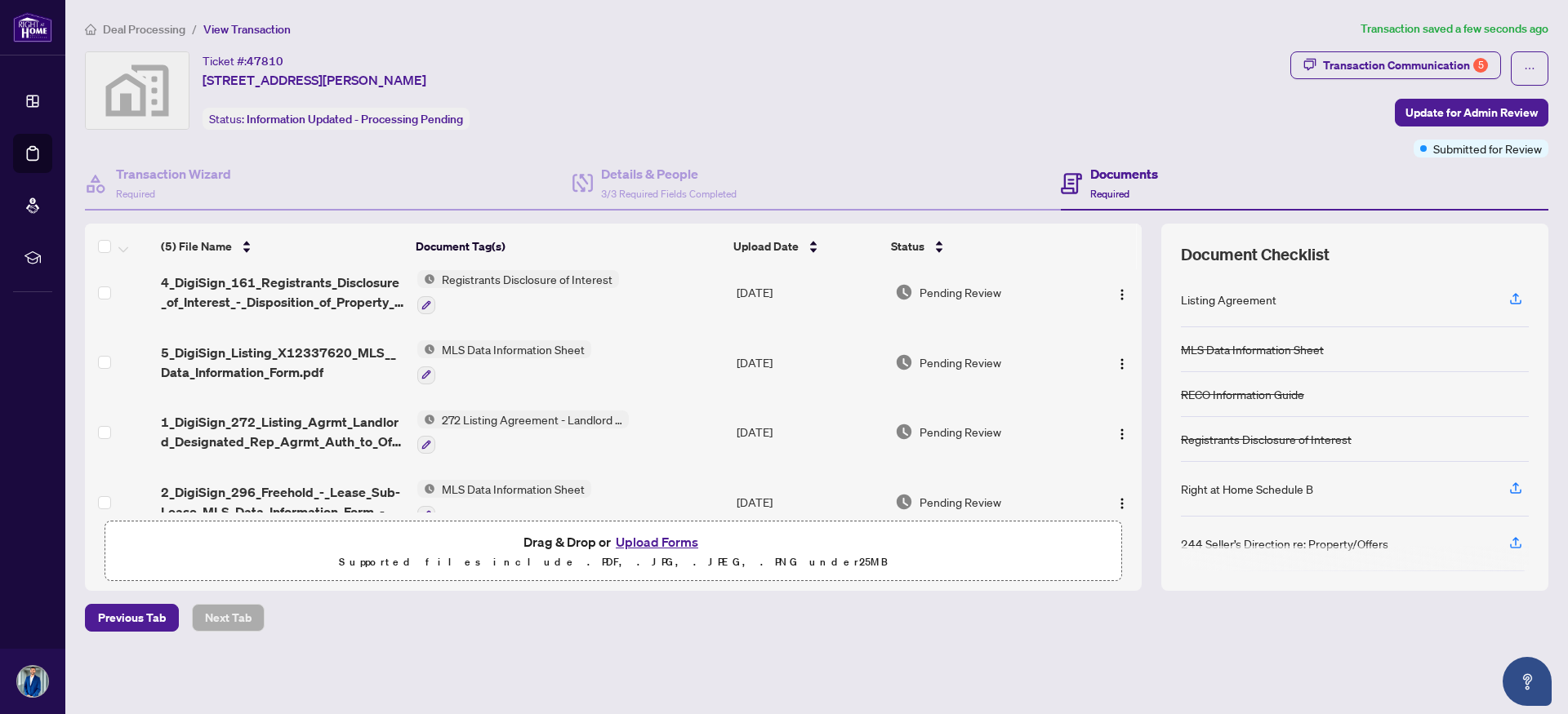
scroll to position [0, 0]
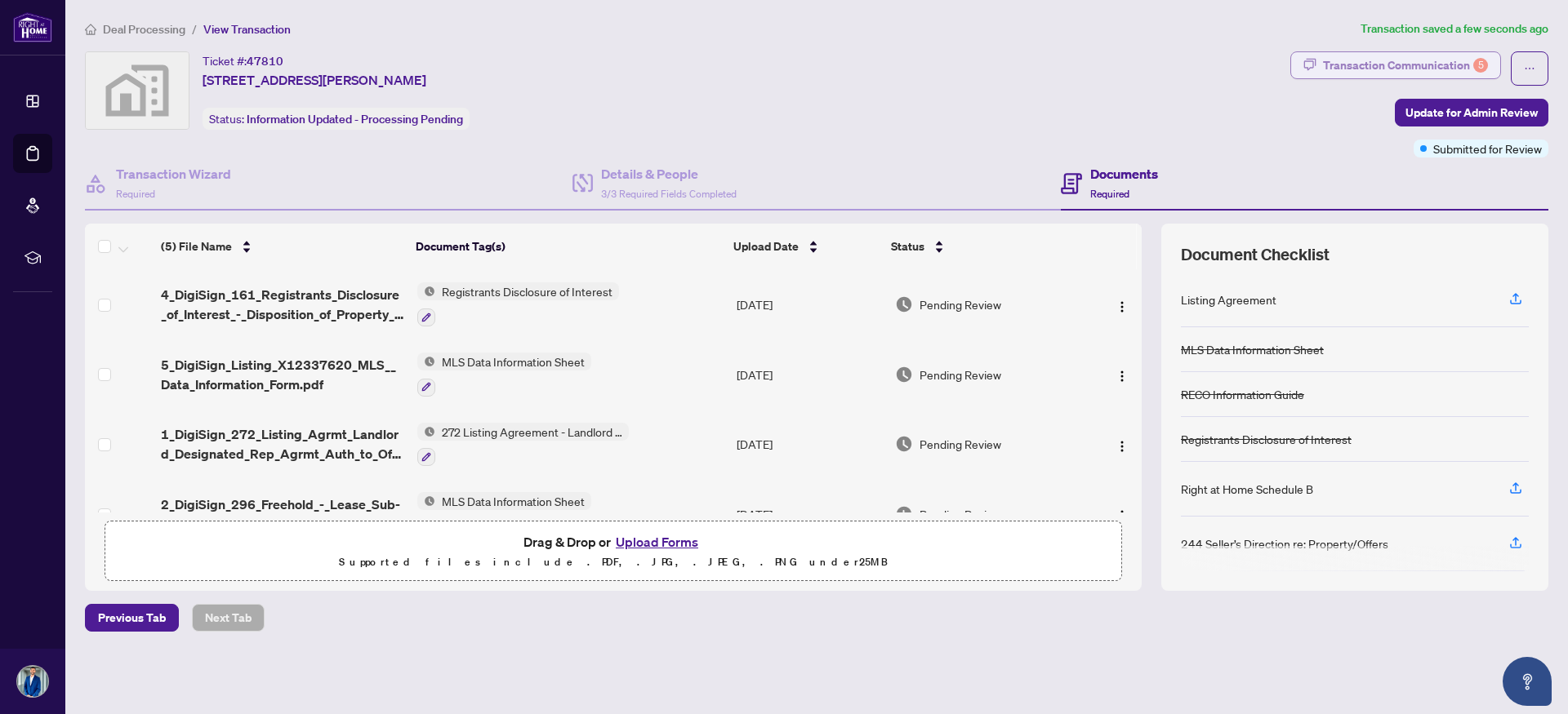
click at [1364, 74] on div "Transaction Communication 5" at bounding box center [1405, 65] width 165 height 26
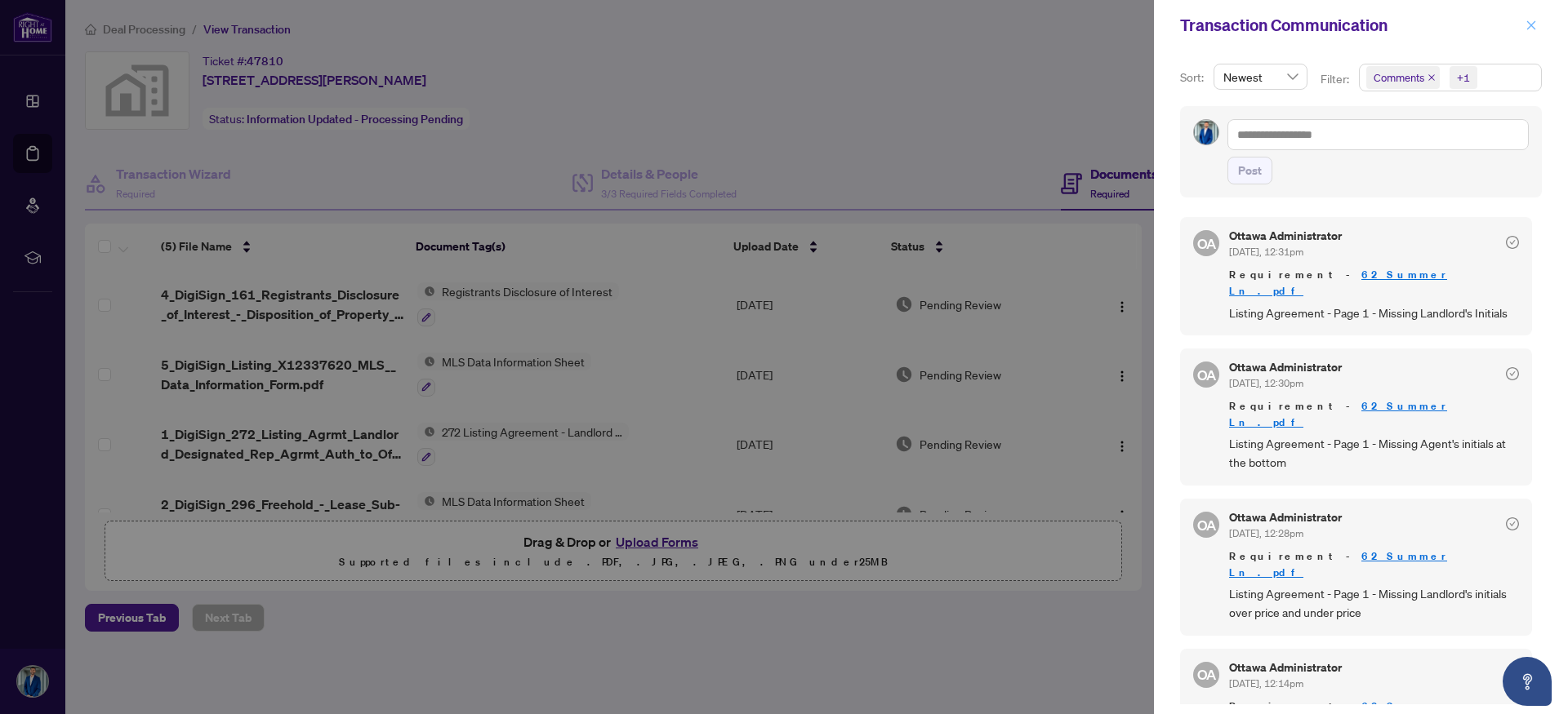
click at [1535, 24] on icon "close" at bounding box center [1531, 25] width 11 height 11
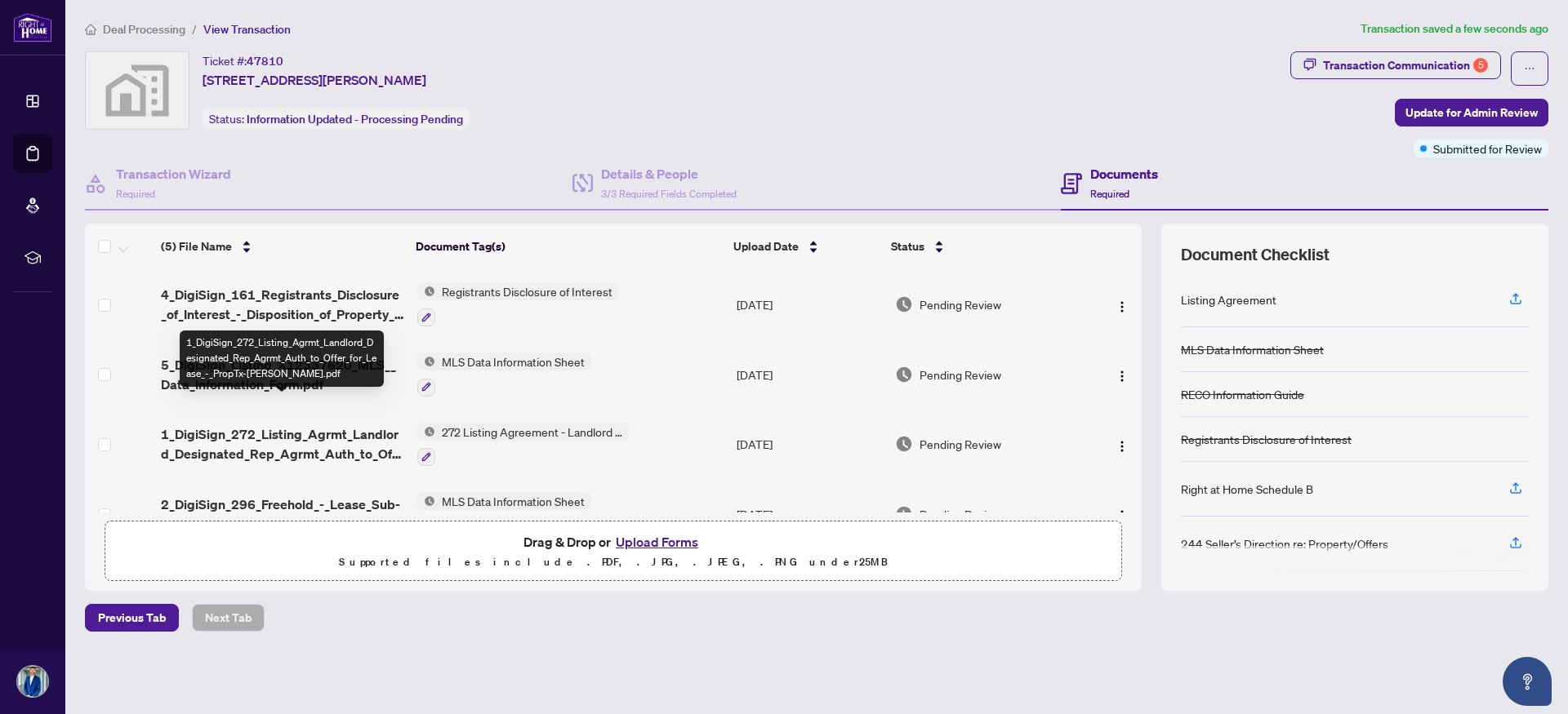
scroll to position [102, 0]
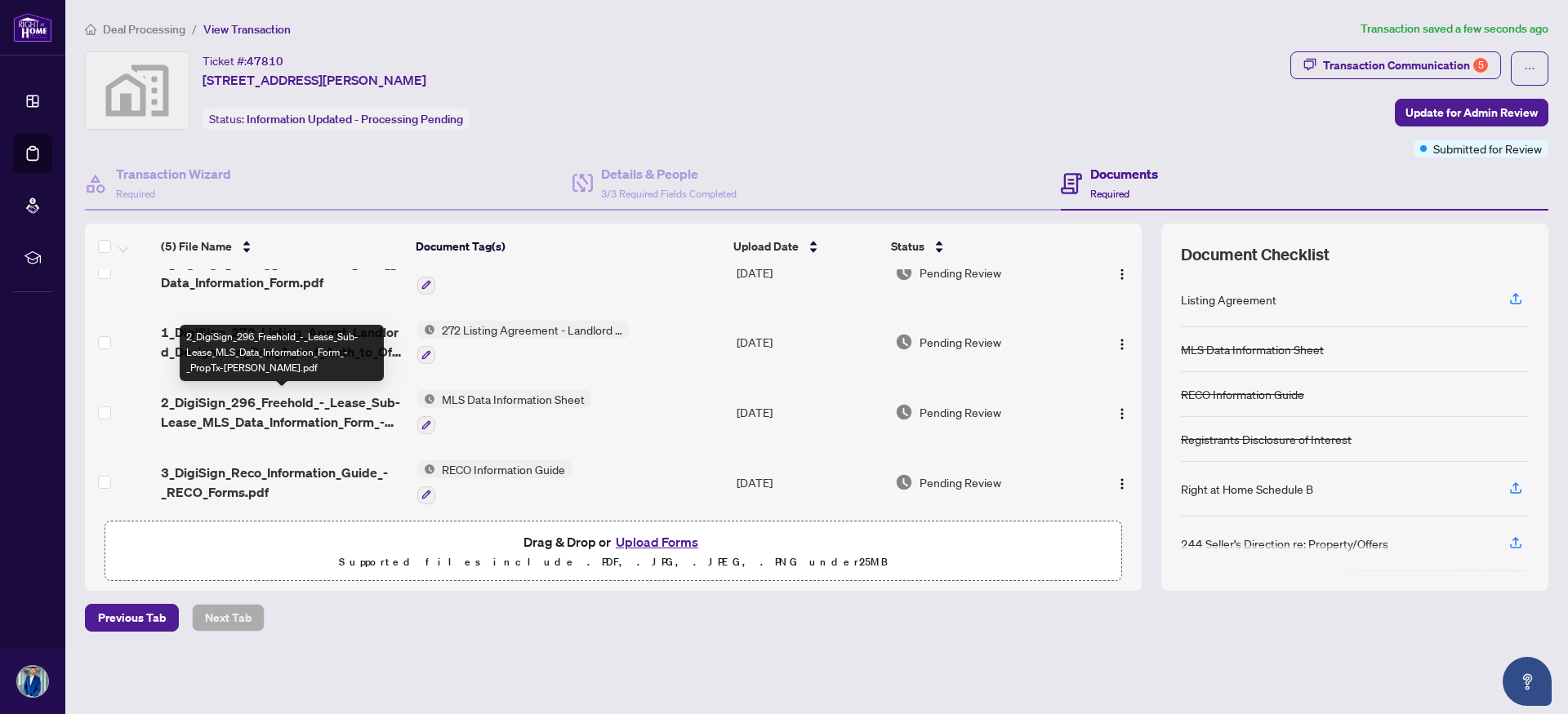
click at [299, 411] on span "2_DigiSign_296_Freehold_-_Lease_Sub-Lease_MLS_Data_Information_Form_-_PropTx-[P…" at bounding box center [282, 411] width 242 height 39
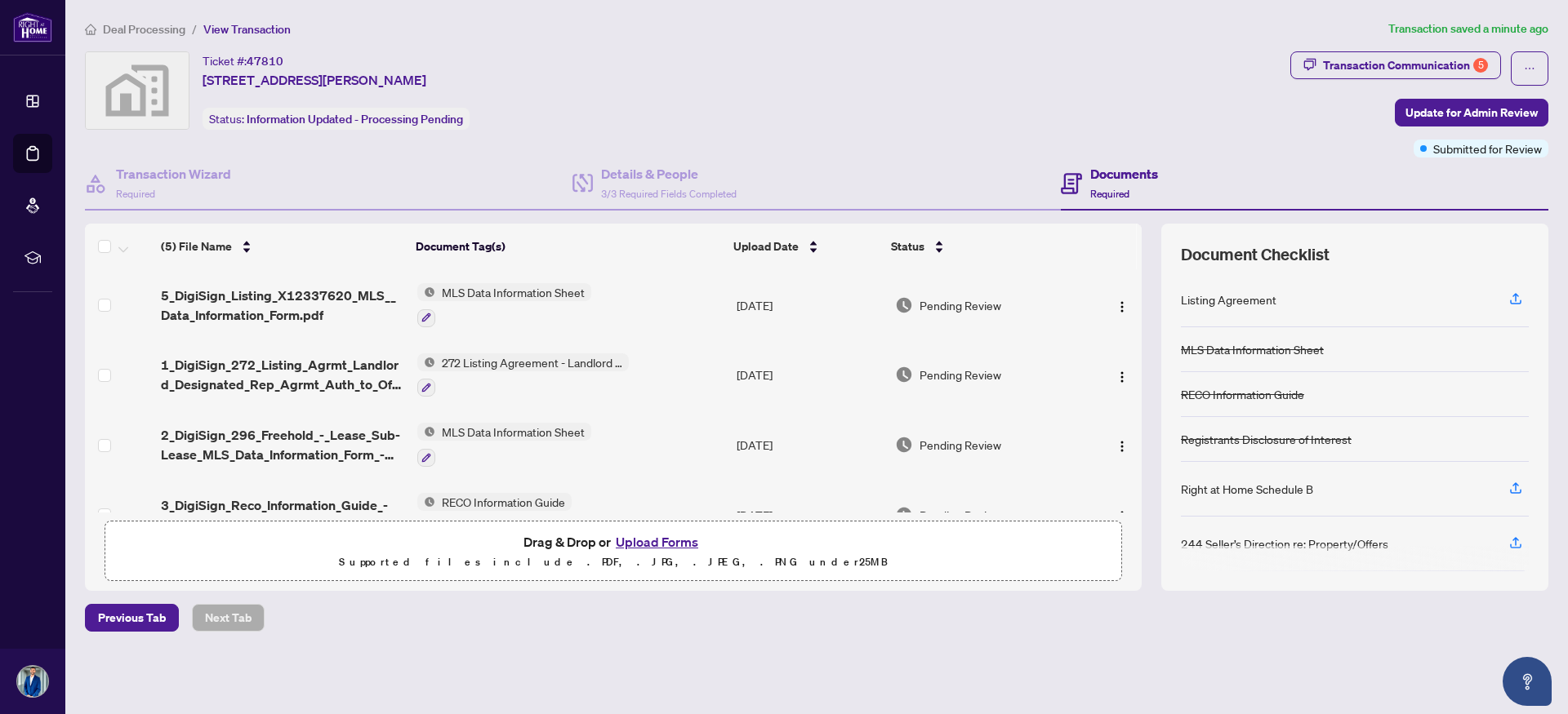
scroll to position [110, 0]
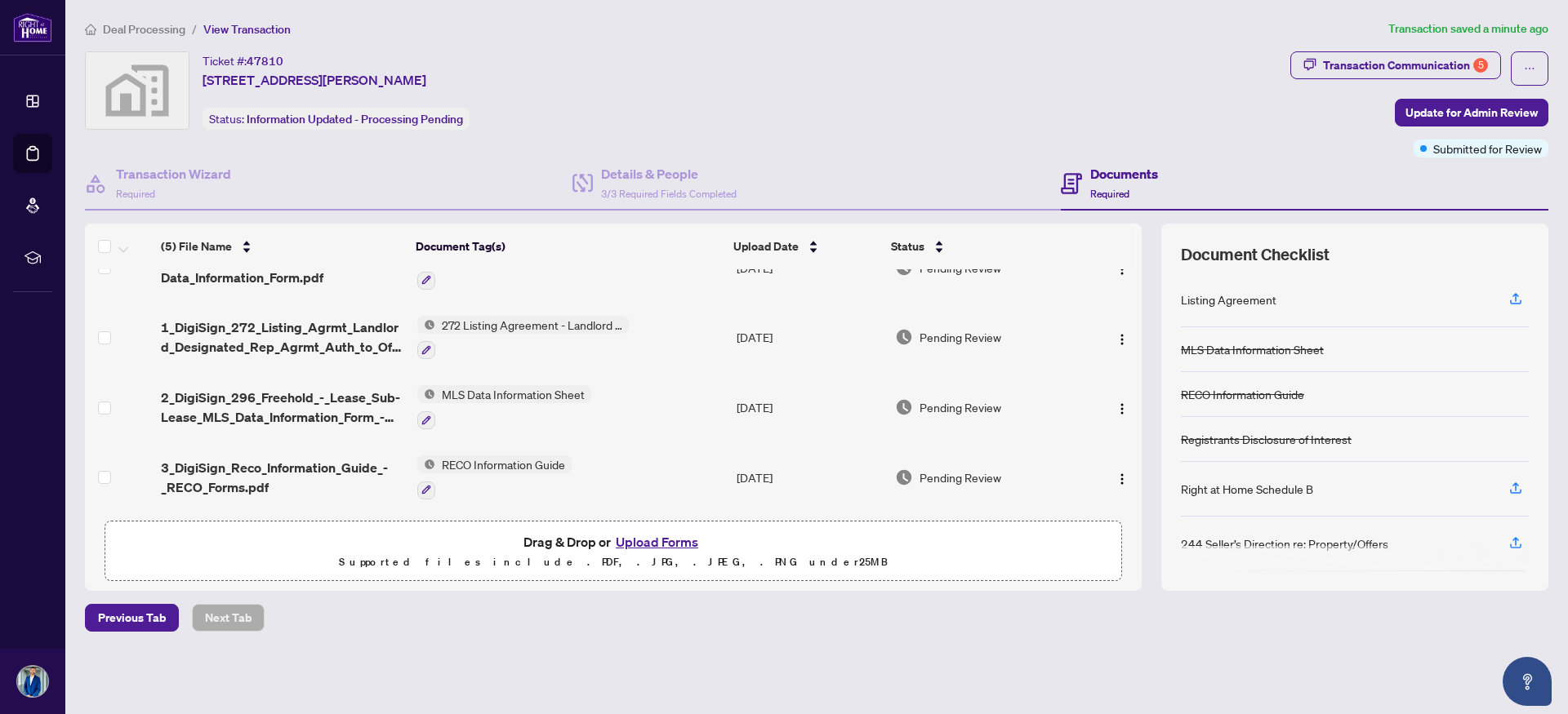
click at [464, 387] on span "MLS Data Information Sheet" at bounding box center [513, 394] width 156 height 18
click at [475, 469] on span "MLS Data Information Sheet" at bounding box center [509, 469] width 156 height 18
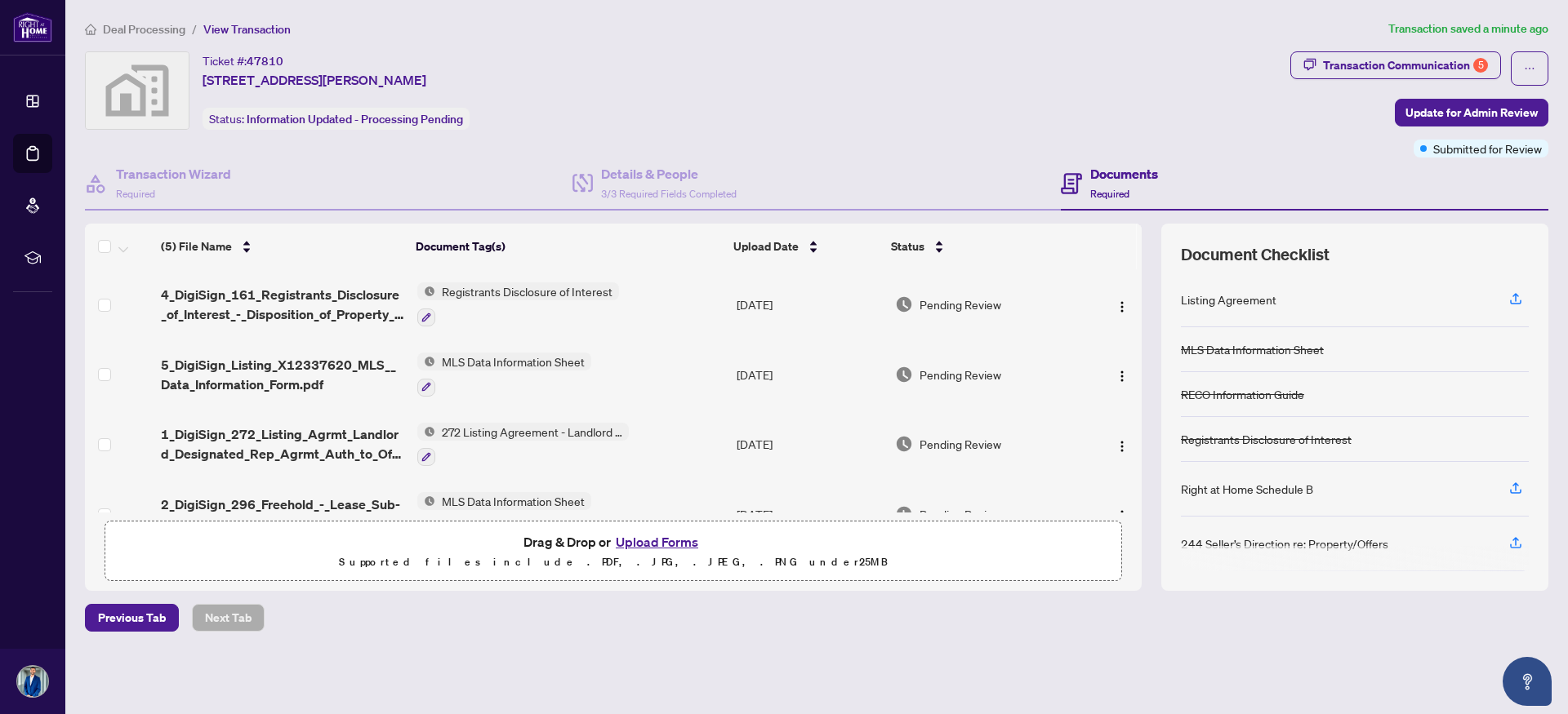
scroll to position [110, 0]
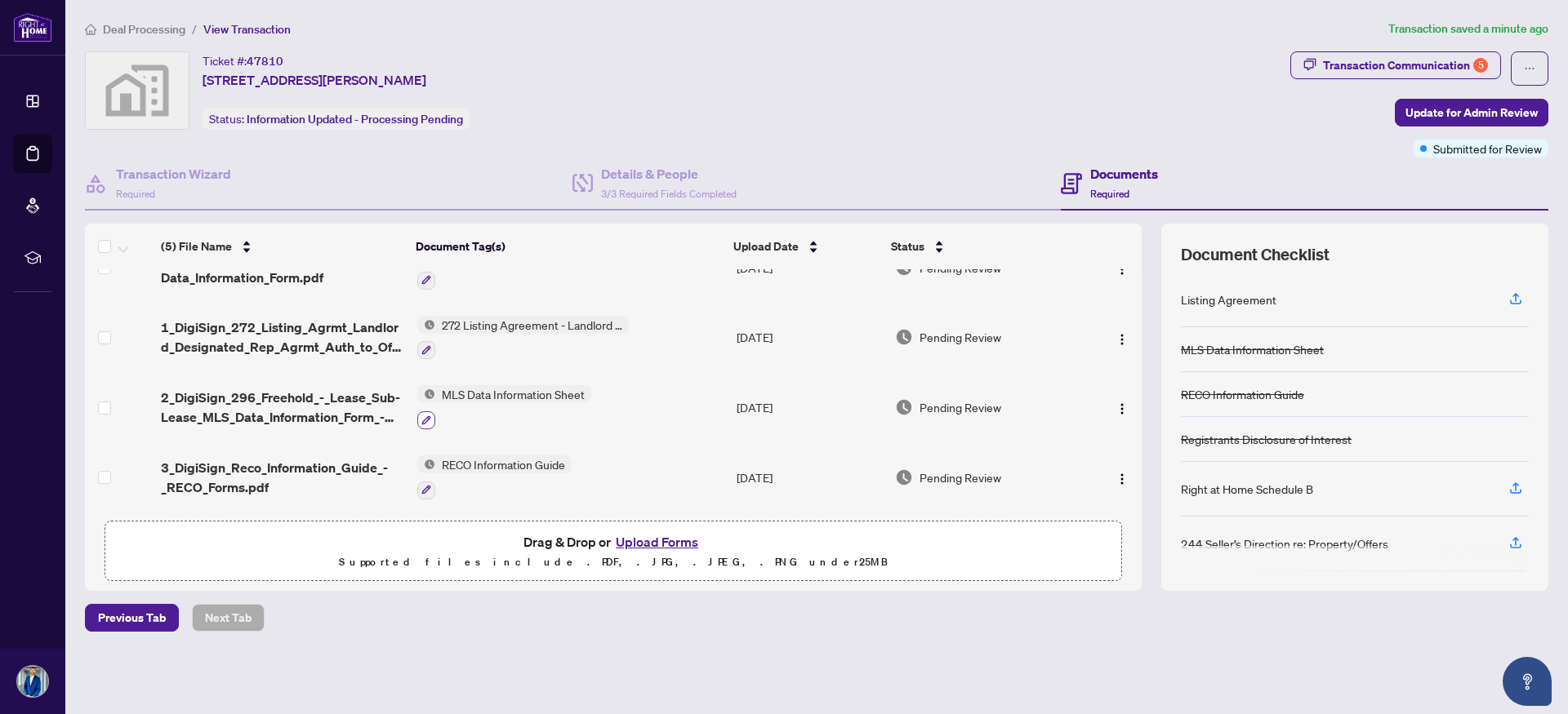
click at [422, 416] on icon "button" at bounding box center [426, 420] width 10 height 10
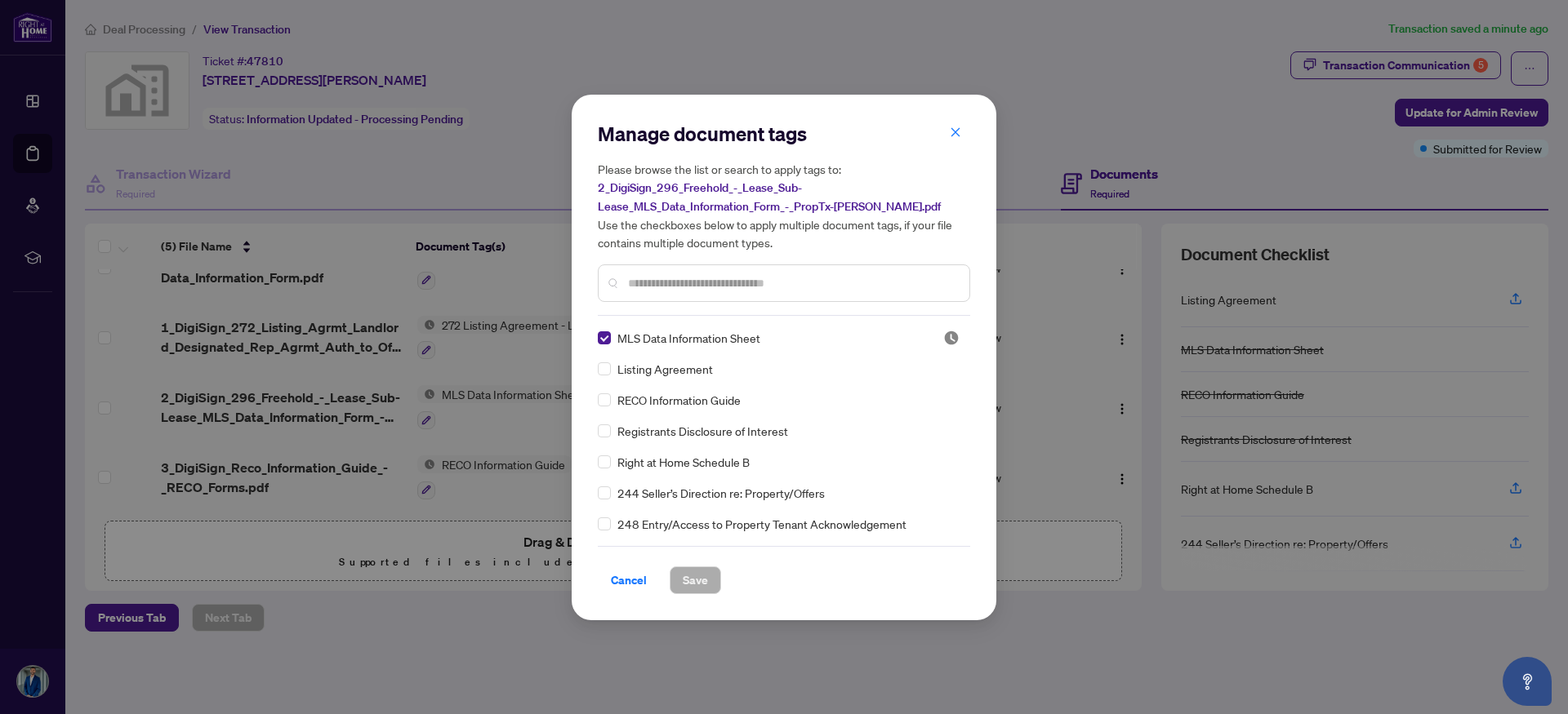
click at [694, 315] on div "Manage document tags Please browse the list or search to apply tags to: 2_DigiS…" at bounding box center [784, 358] width 373 height 474
click at [678, 284] on input "text" at bounding box center [792, 283] width 329 height 18
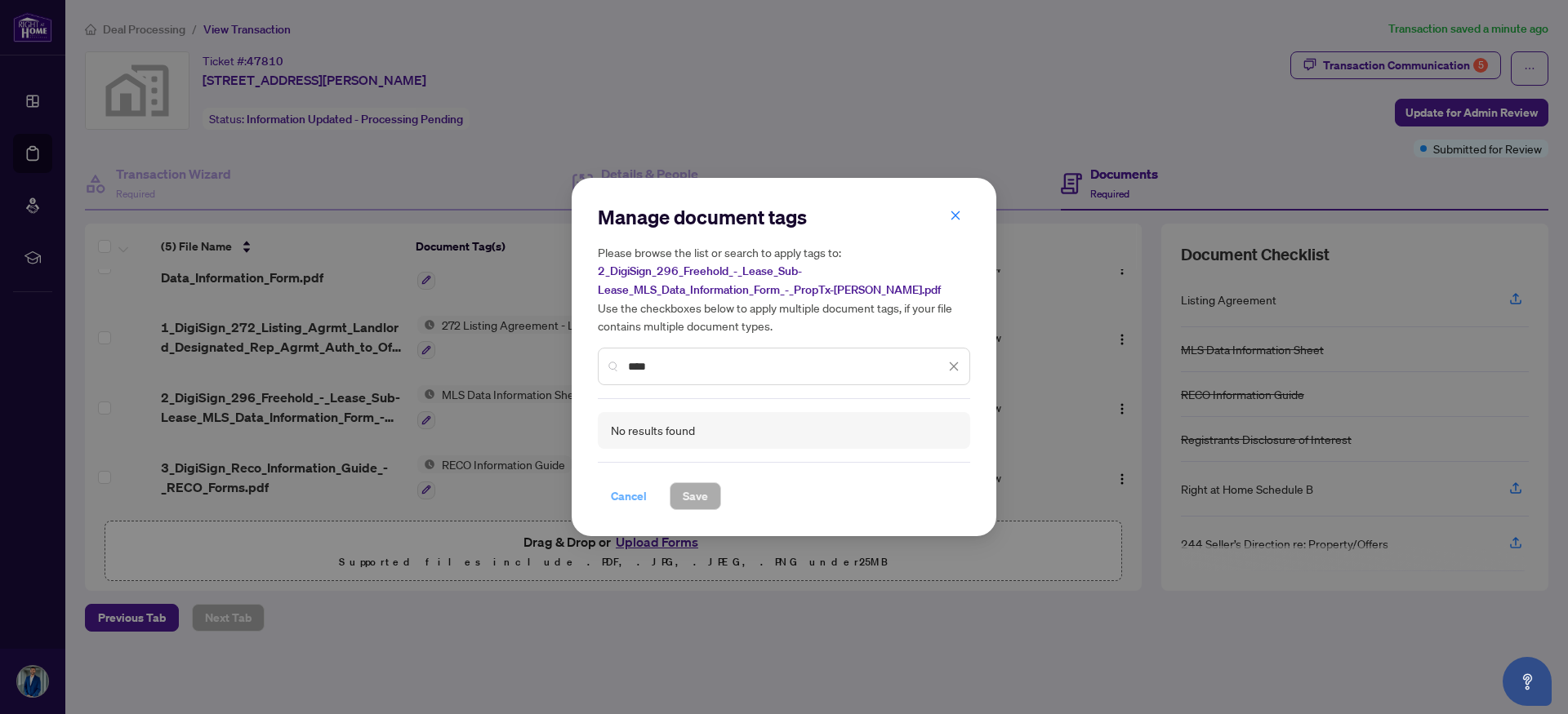
type input "****"
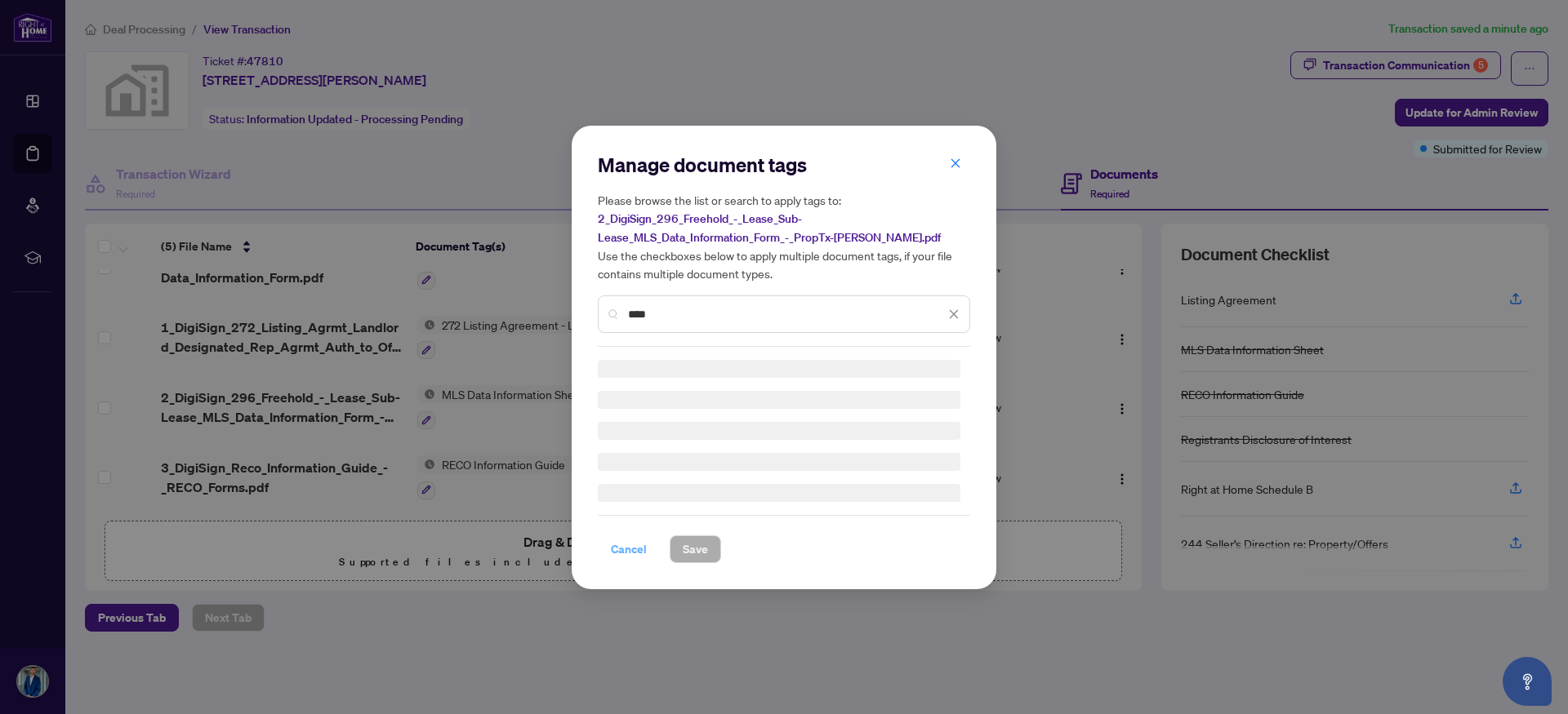
click at [636, 500] on h3 at bounding box center [778, 493] width 362 height 18
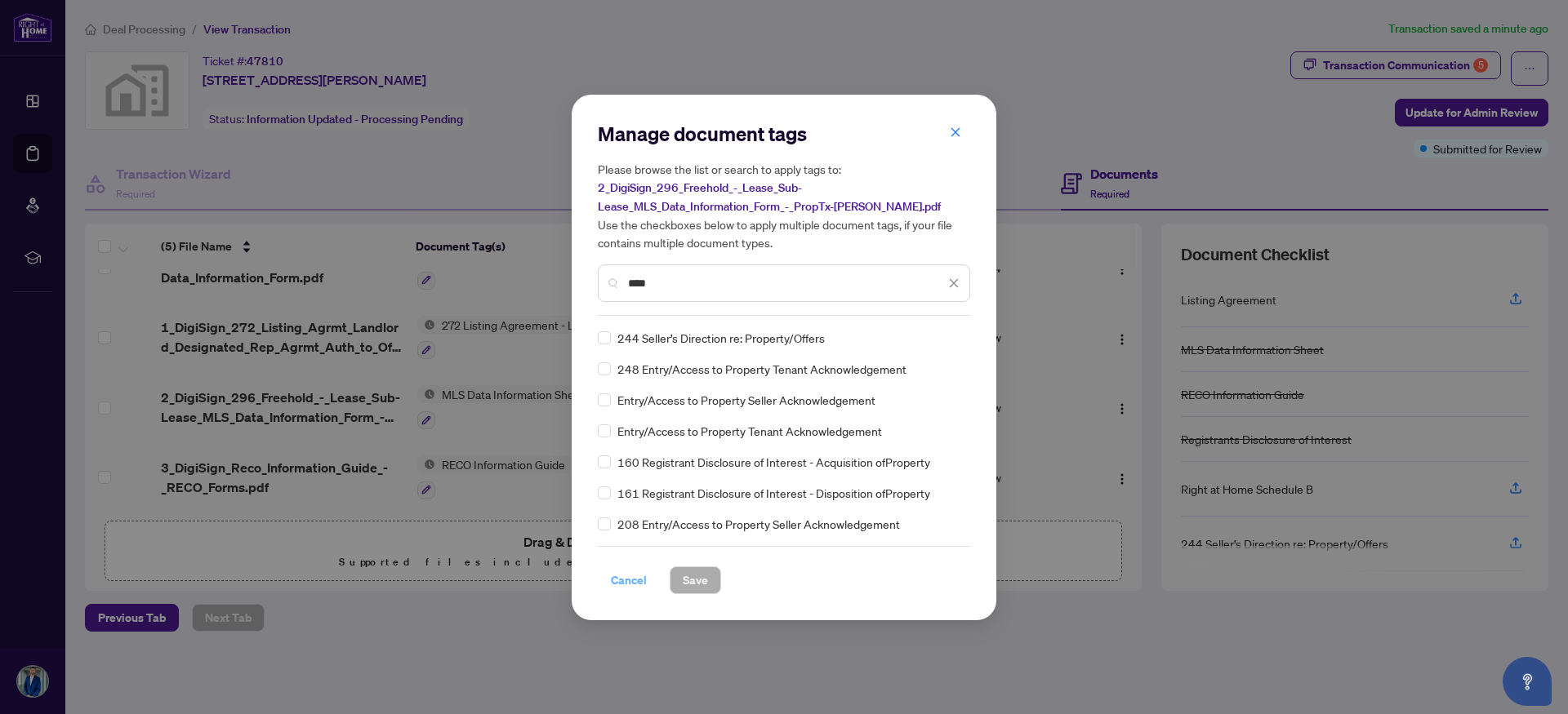
click at [636, 584] on span "Cancel" at bounding box center [629, 580] width 36 height 26
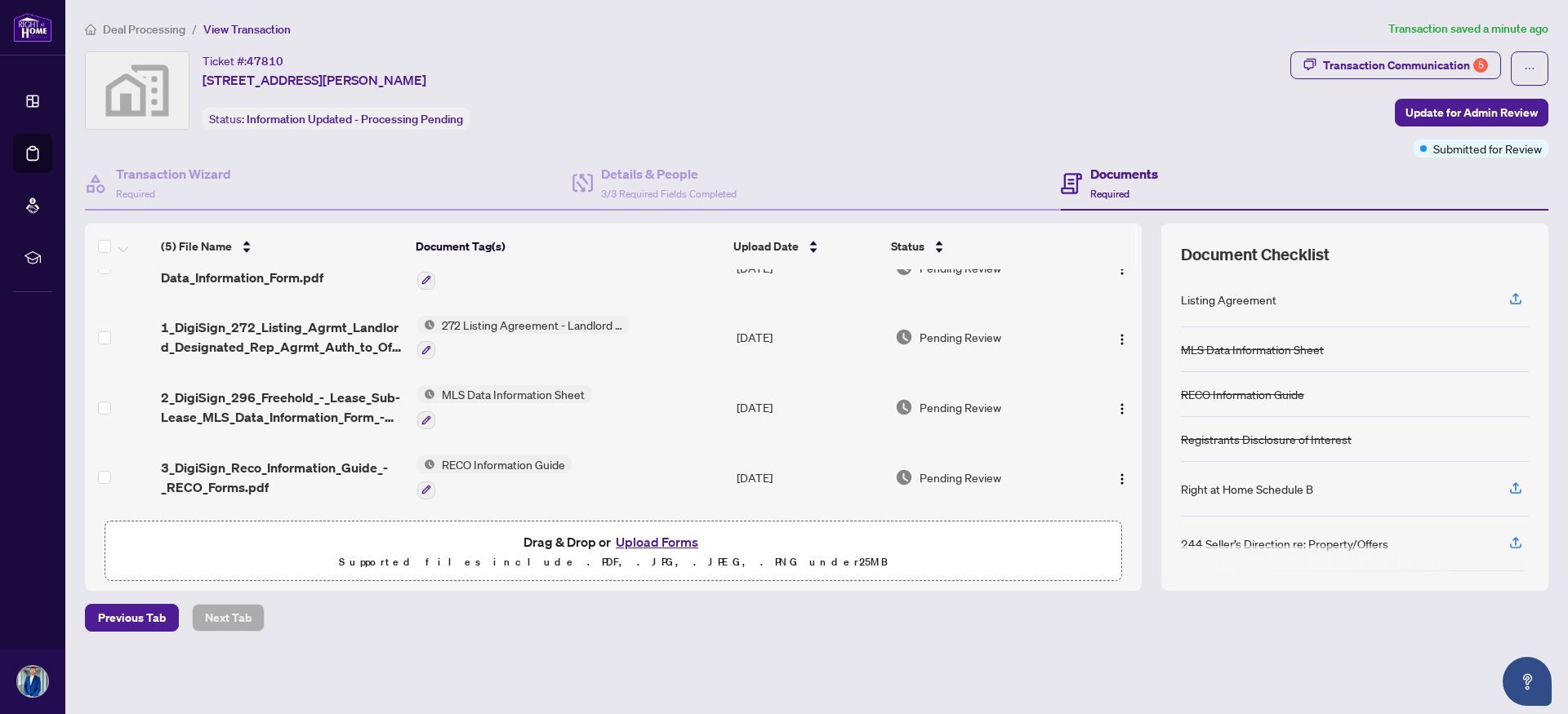
click at [217, 26] on span "View Transaction" at bounding box center [246, 29] width 87 height 15
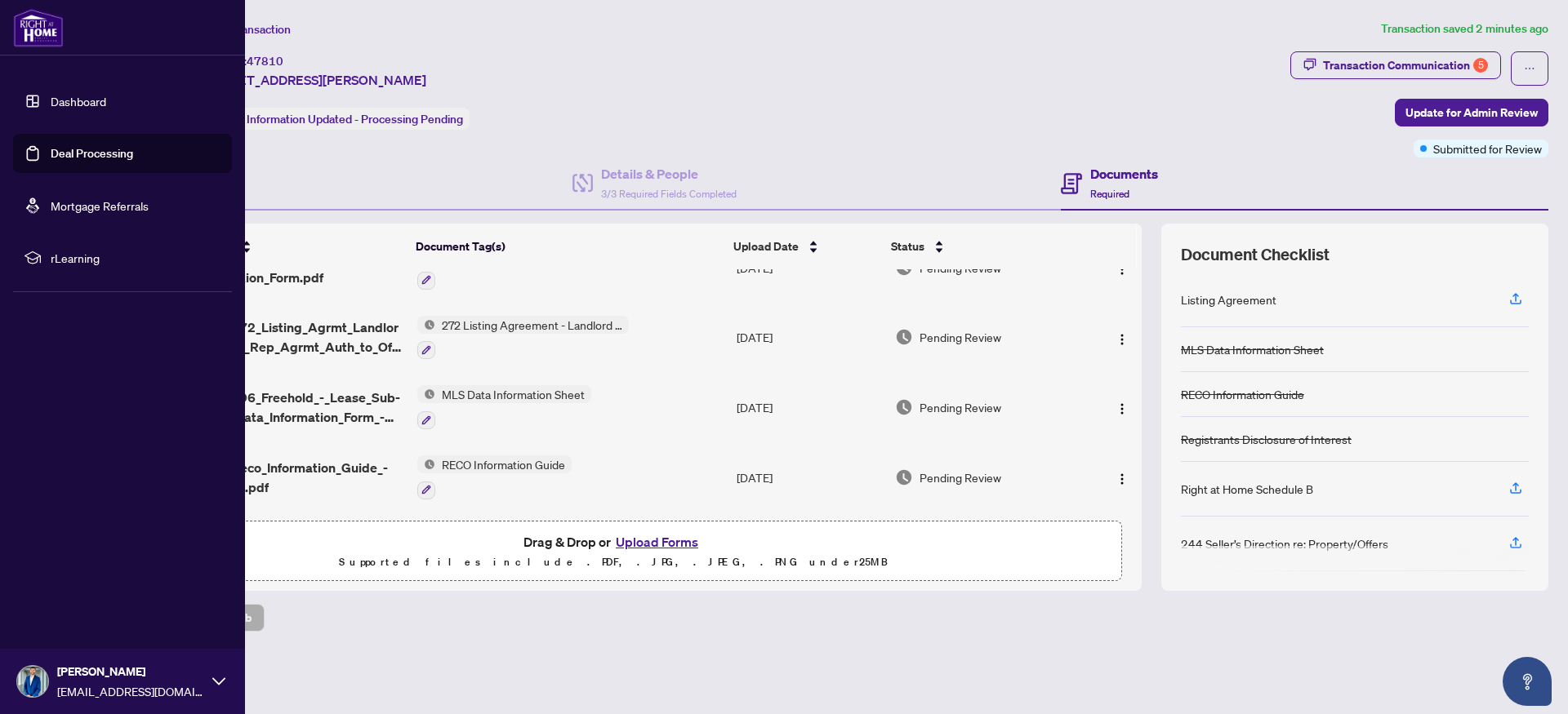
click at [66, 97] on link "Dashboard" at bounding box center [79, 101] width 55 height 15
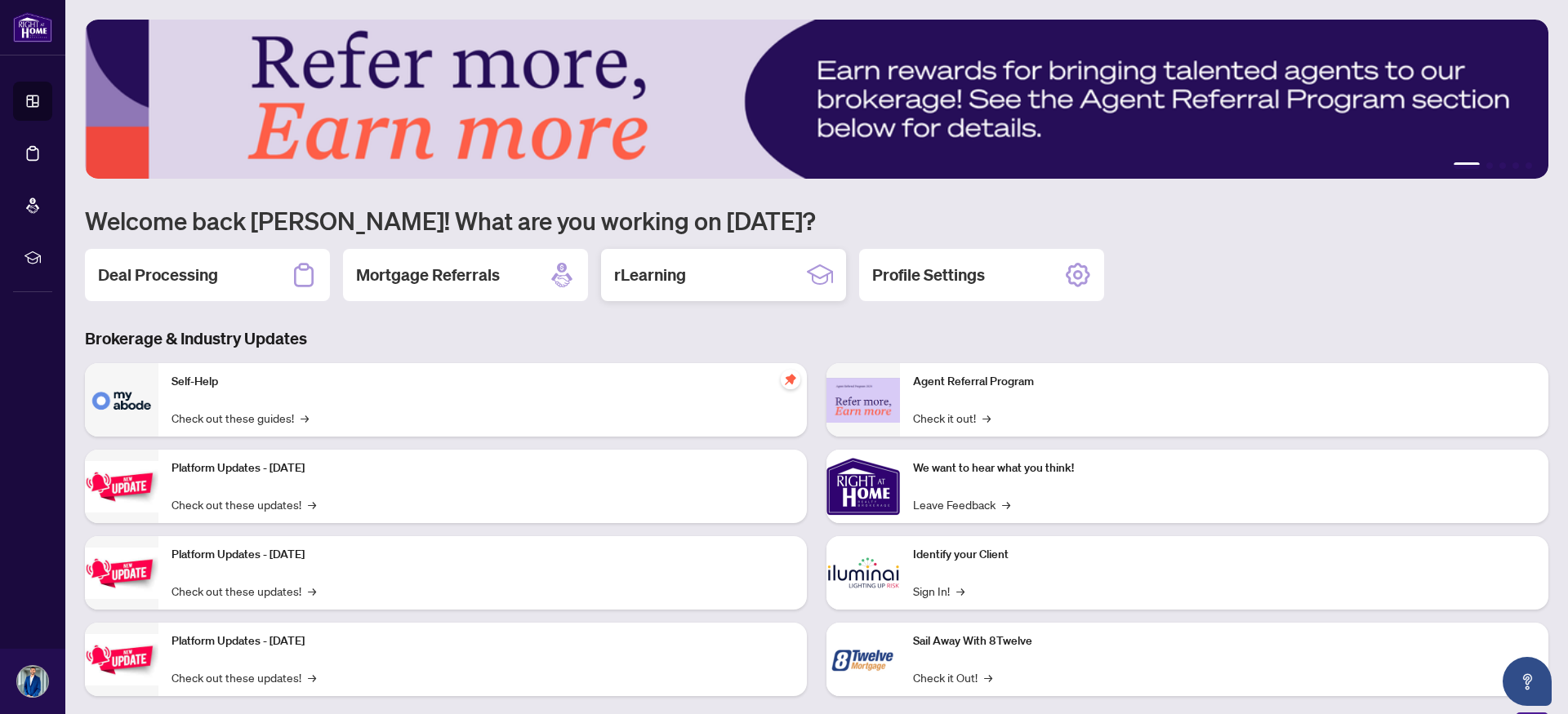
click at [641, 271] on h2 "rLearning" at bounding box center [650, 275] width 72 height 22
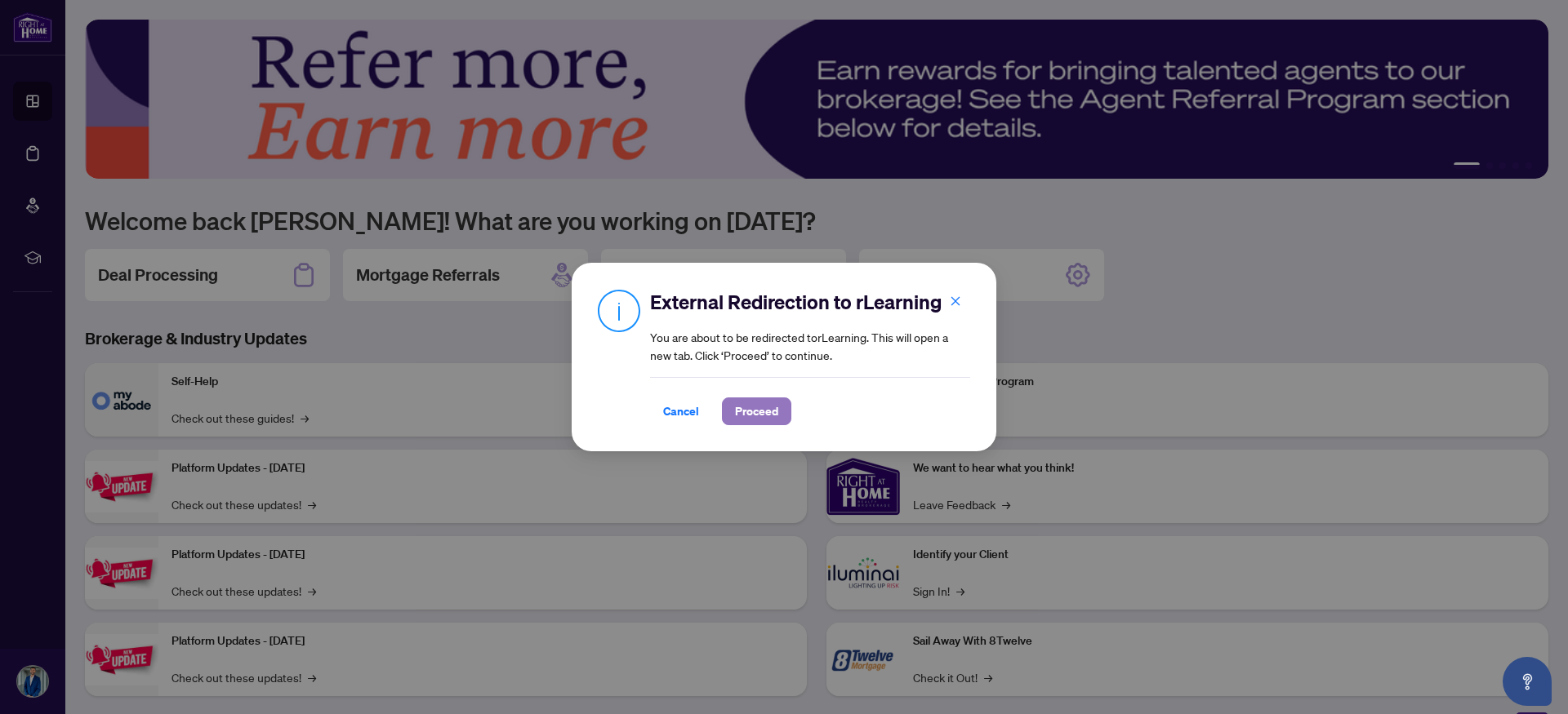
click at [757, 408] on span "Proceed" at bounding box center [757, 411] width 43 height 26
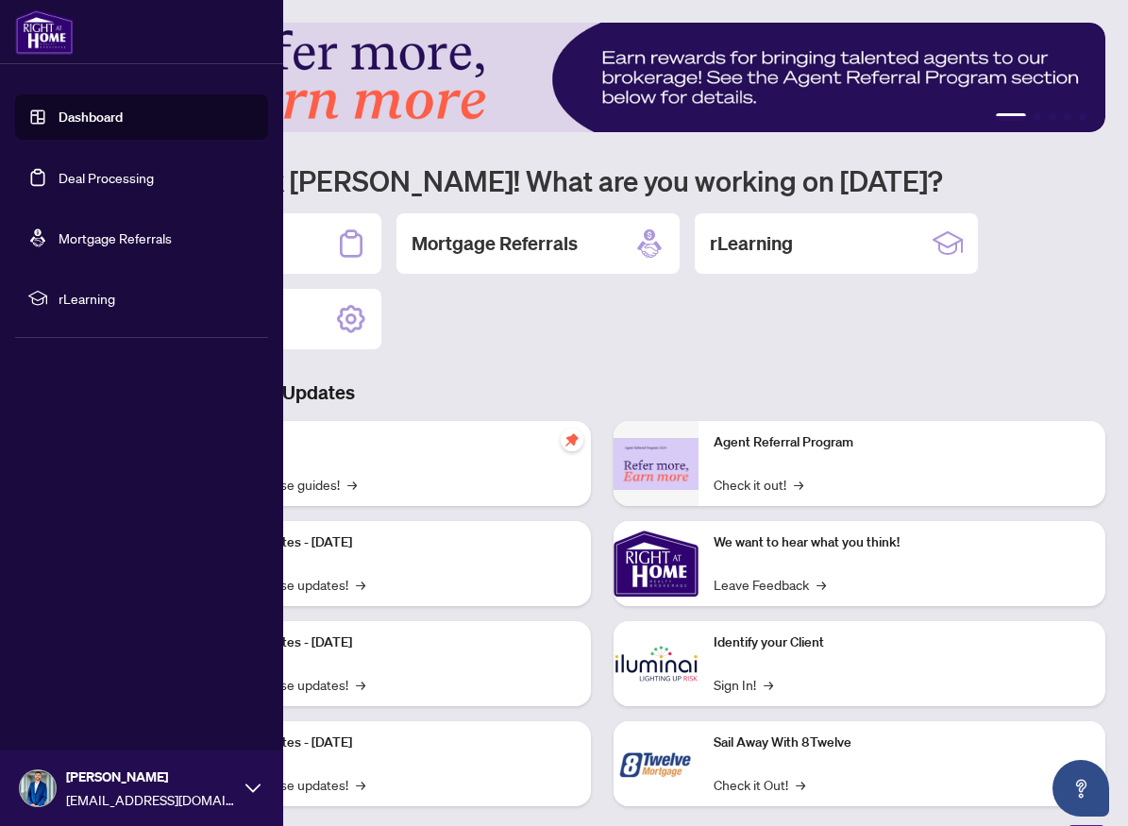
click at [70, 178] on link "Deal Processing" at bounding box center [106, 177] width 95 height 17
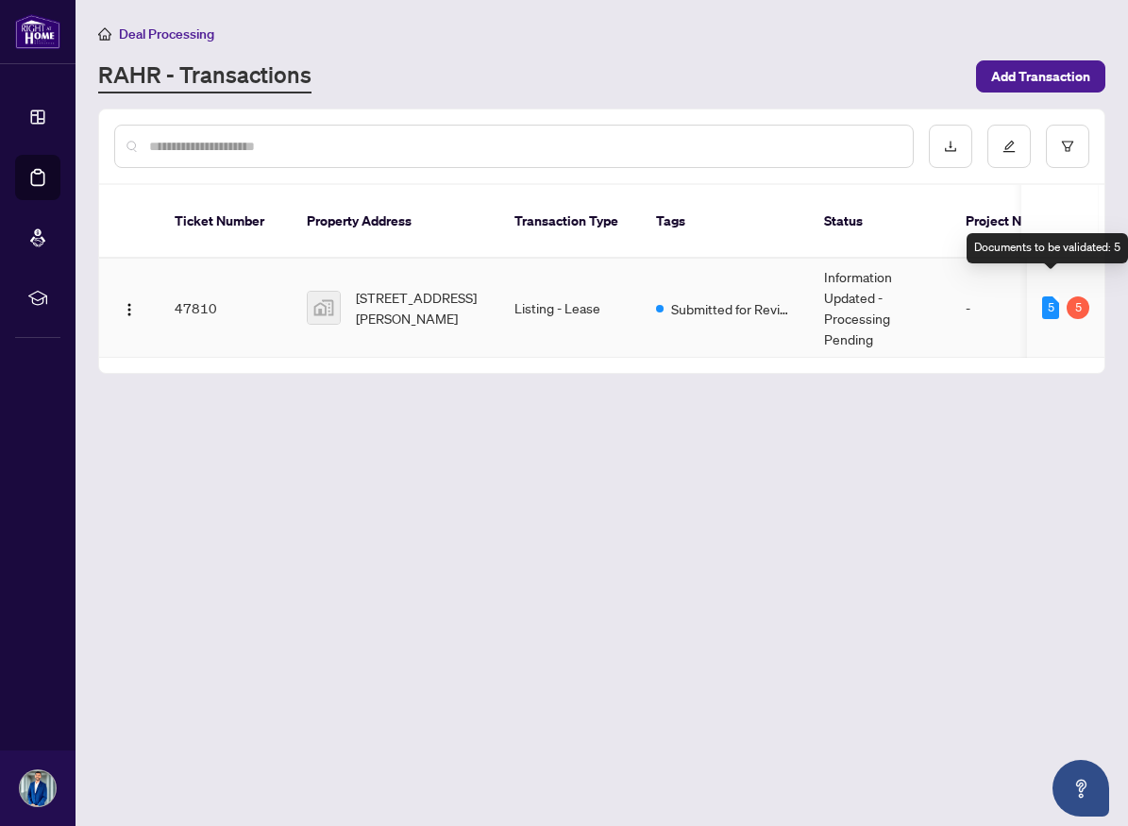
click at [1055, 296] on div "5" at bounding box center [1050, 307] width 17 height 23
